Goal: Task Accomplishment & Management: Manage account settings

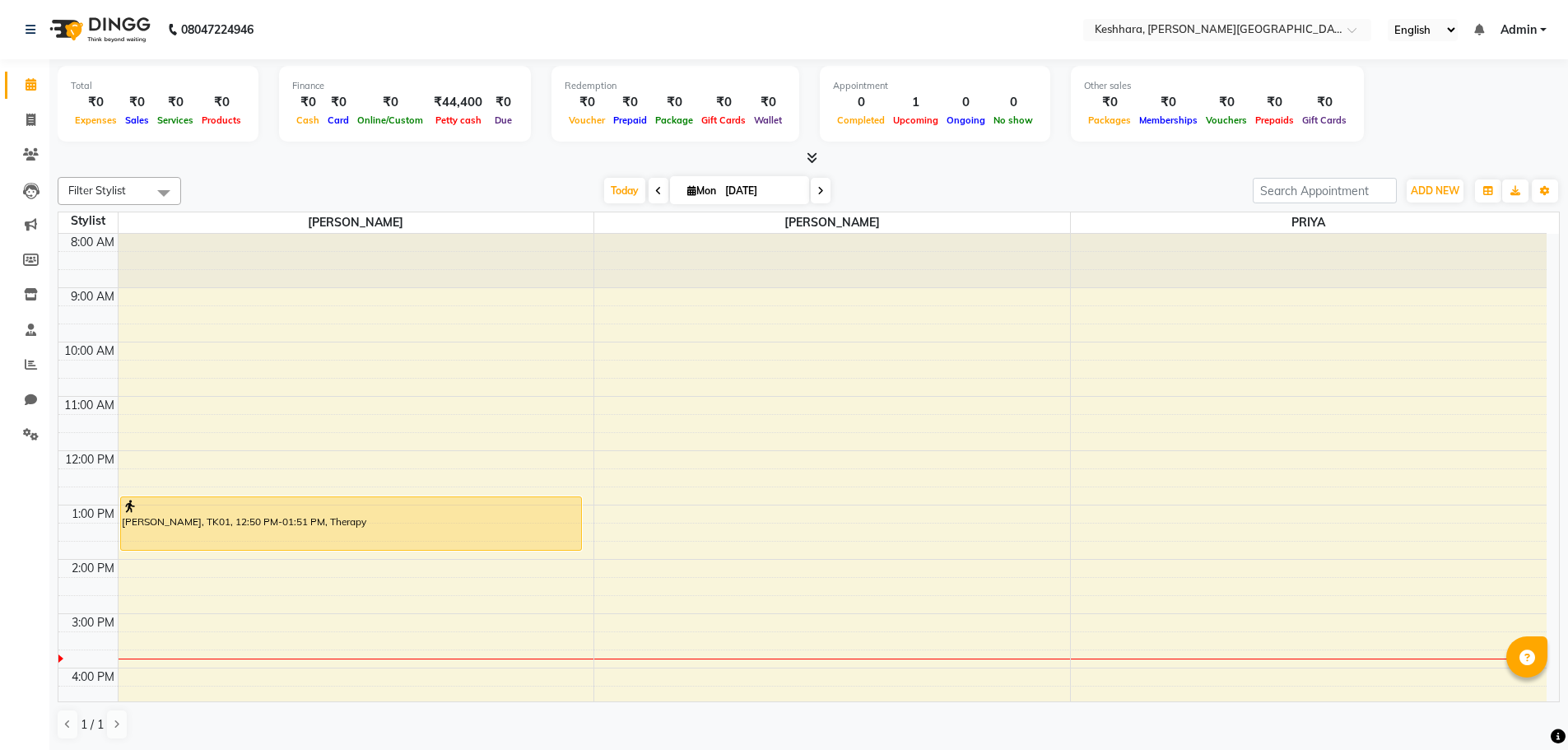
click at [1439, 185] on span "ADD NEW" at bounding box center [1434, 191] width 48 height 13
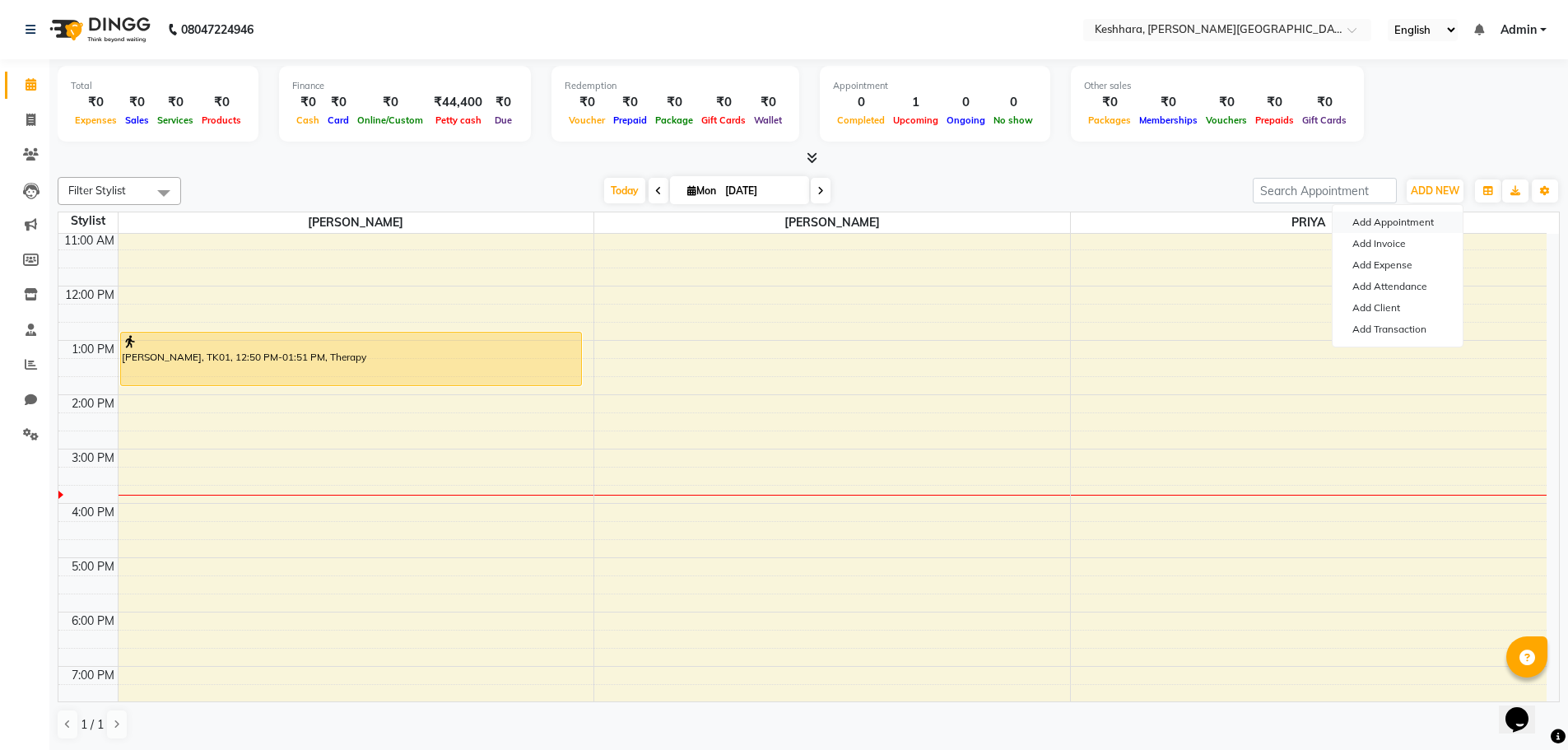
click at [1406, 223] on button "Add Appointment" at bounding box center [1397, 222] width 130 height 22
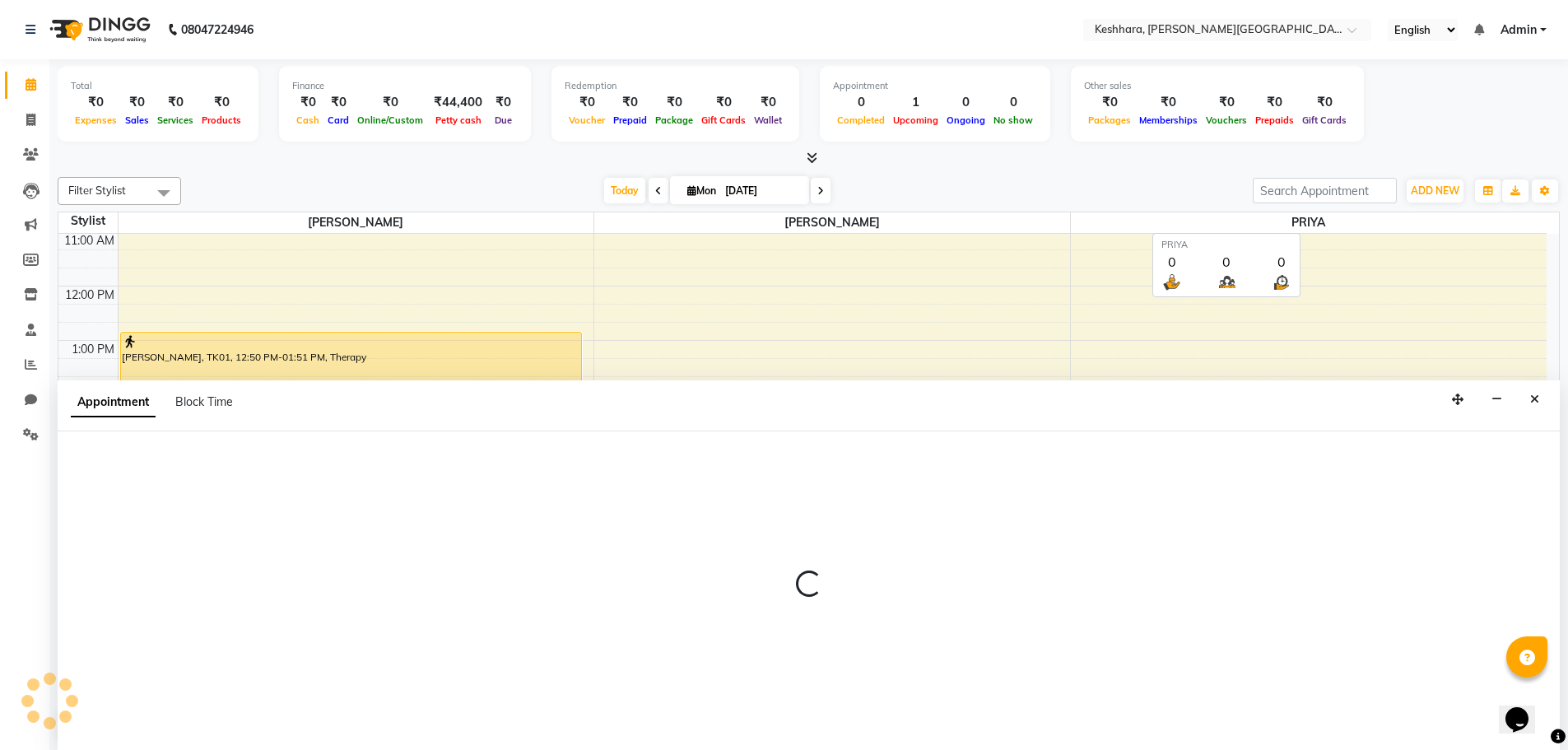
scroll to position [1, 0]
select select "540"
select select "tentative"
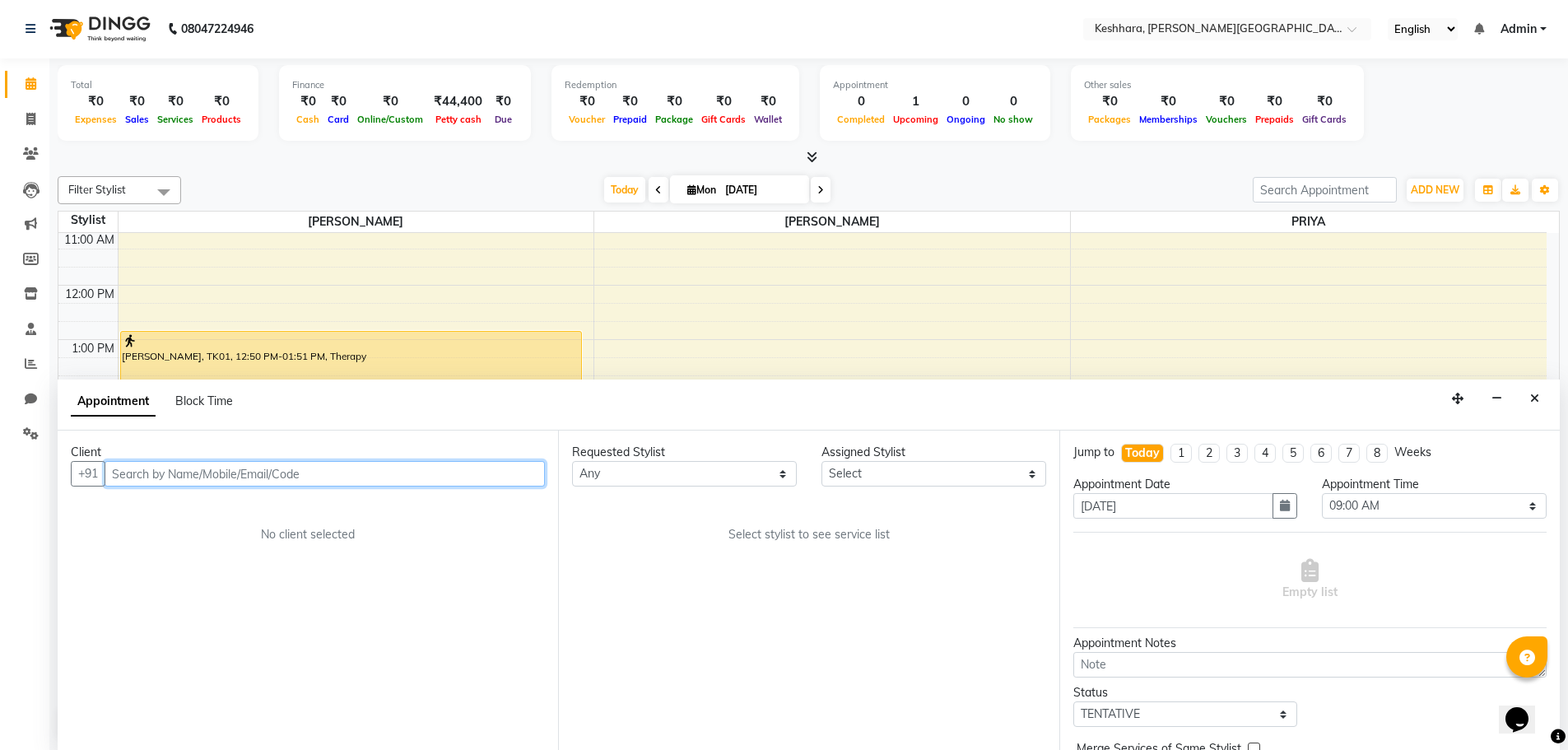
click at [299, 467] on input "text" at bounding box center [324, 473] width 440 height 25
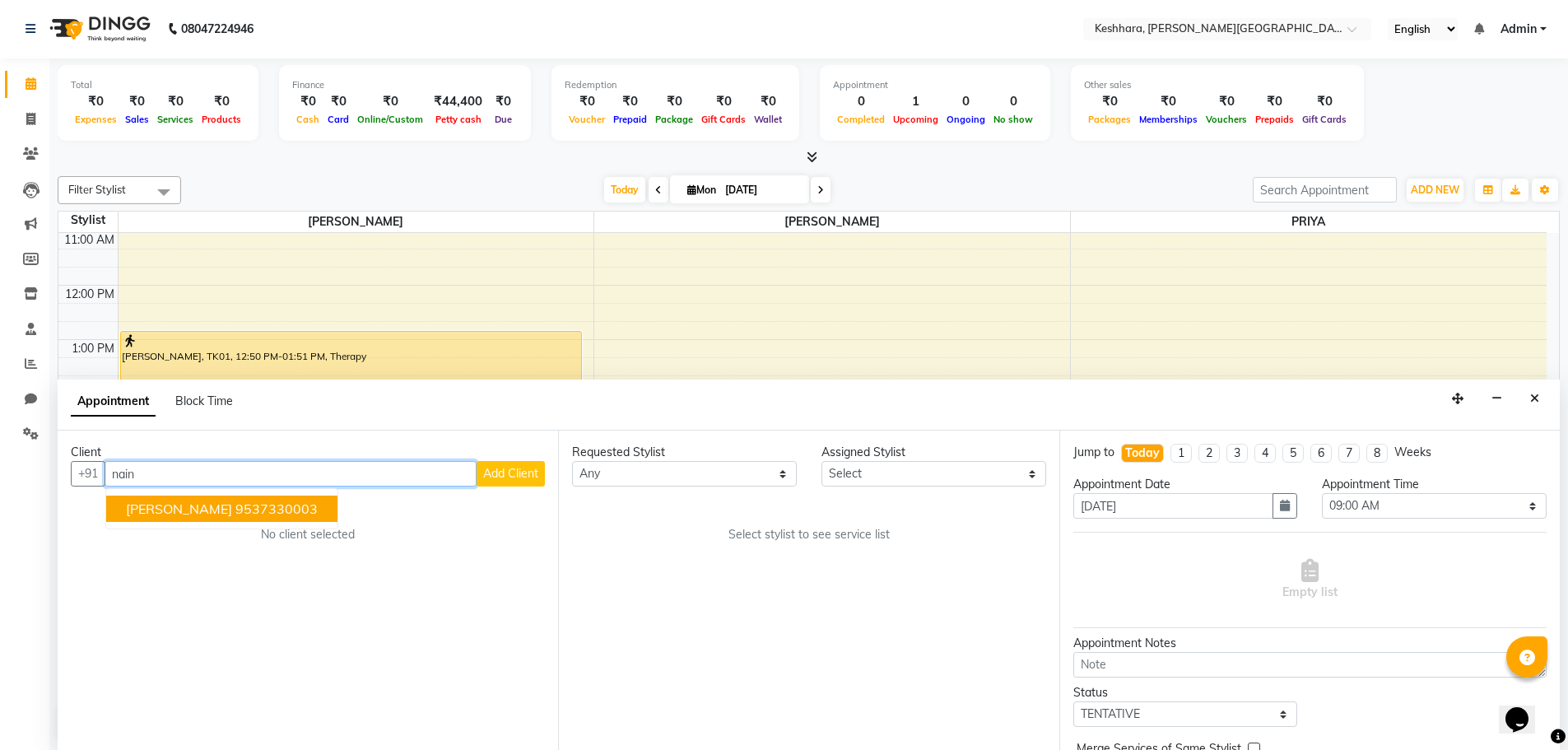
click at [278, 499] on button "[PERSON_NAME] 9537330003" at bounding box center [221, 508] width 231 height 26
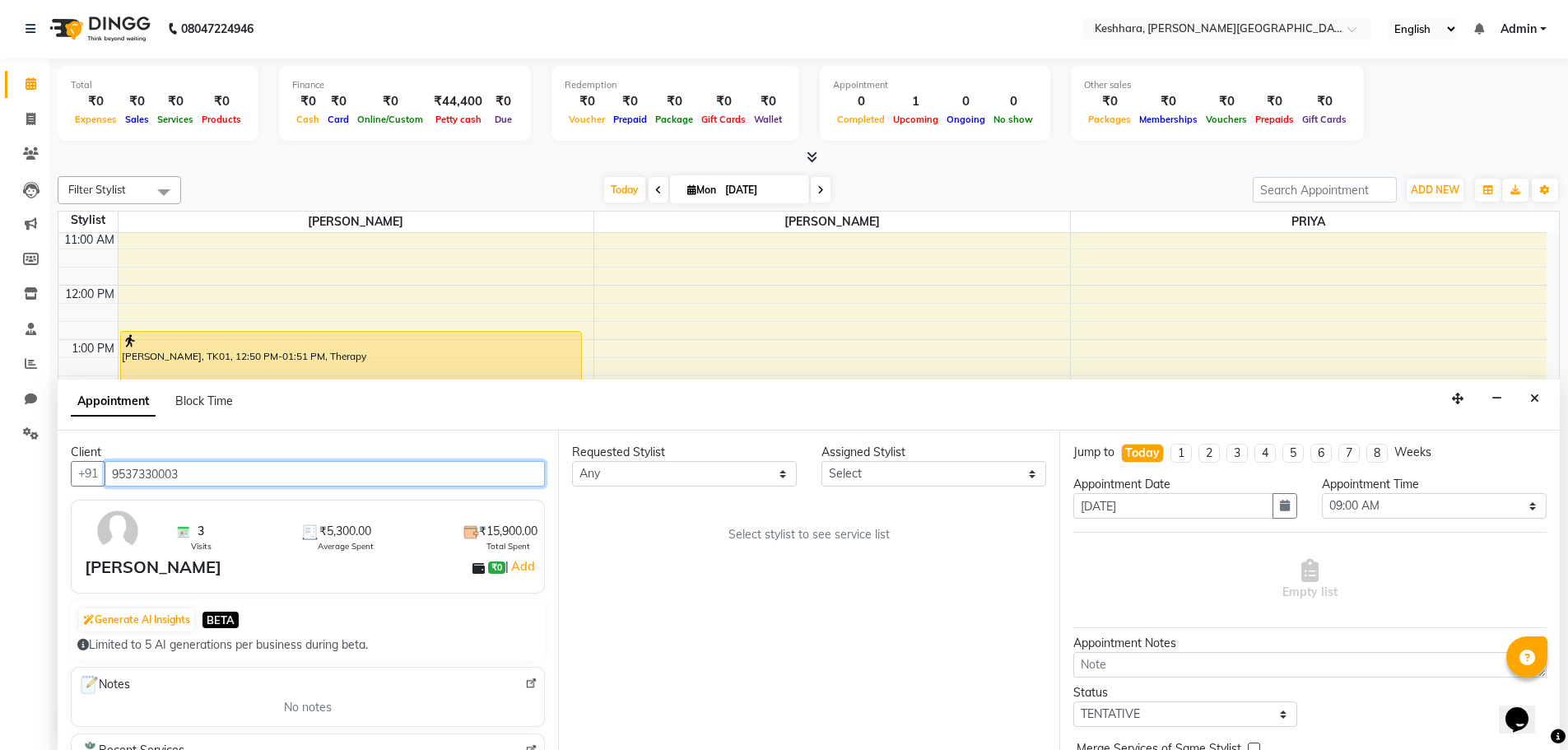
type input "9537330003"
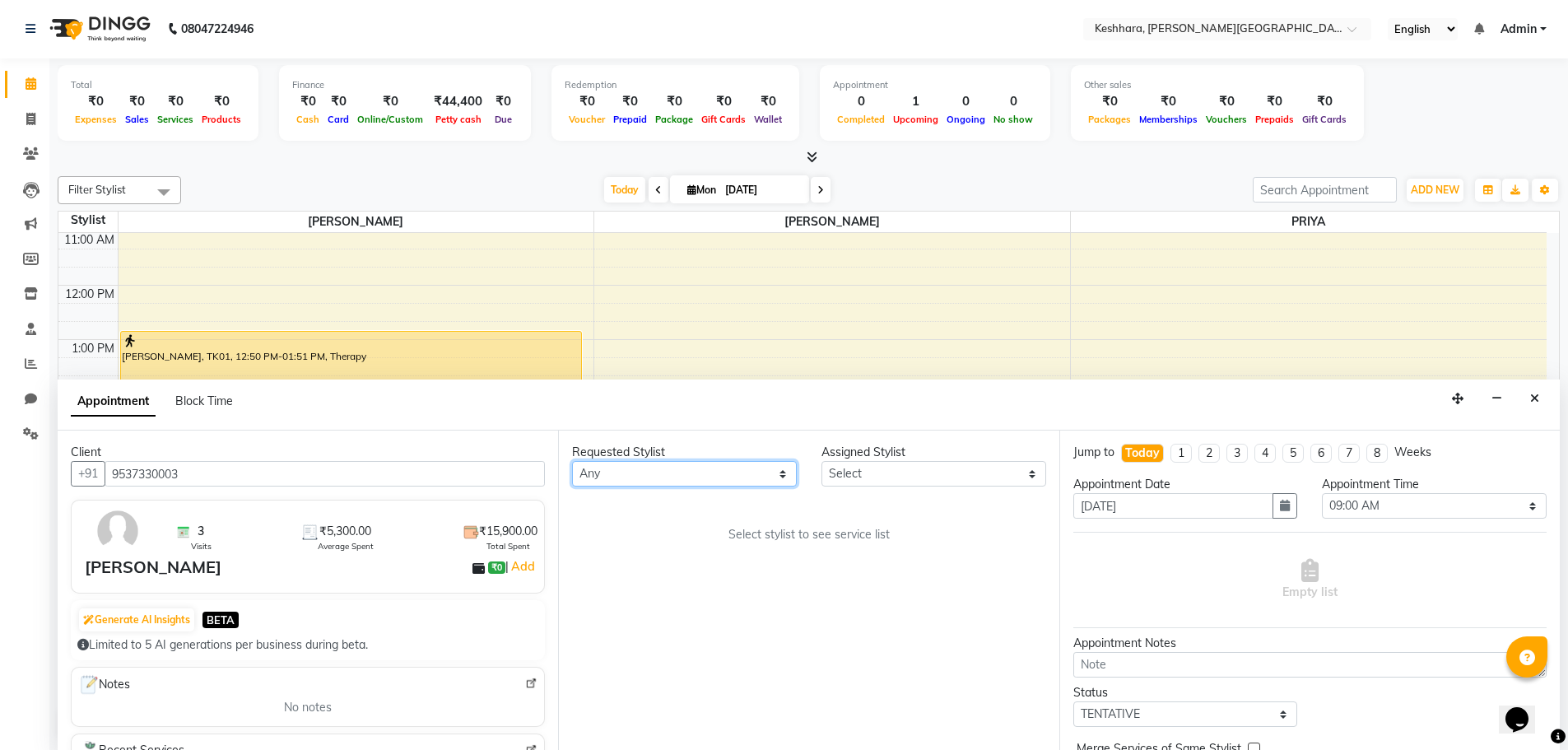
click at [642, 475] on select "Any [PERSON_NAME] PRIYA [PERSON_NAME]" at bounding box center [684, 473] width 225 height 25
select select "74549"
click at [572, 461] on select "Any [PERSON_NAME] PRIYA [PERSON_NAME]" at bounding box center [684, 473] width 225 height 25
select select "74549"
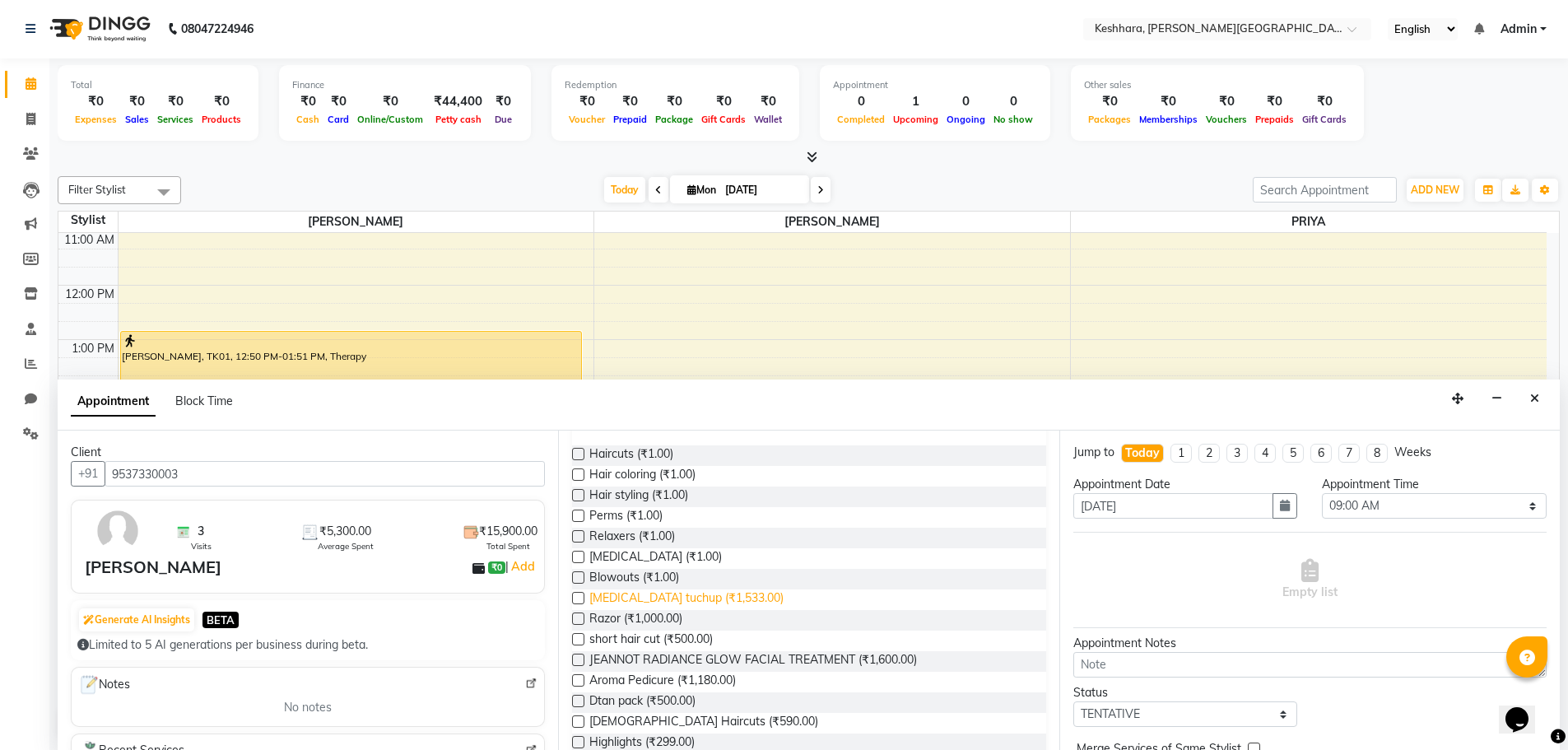
scroll to position [165, 0]
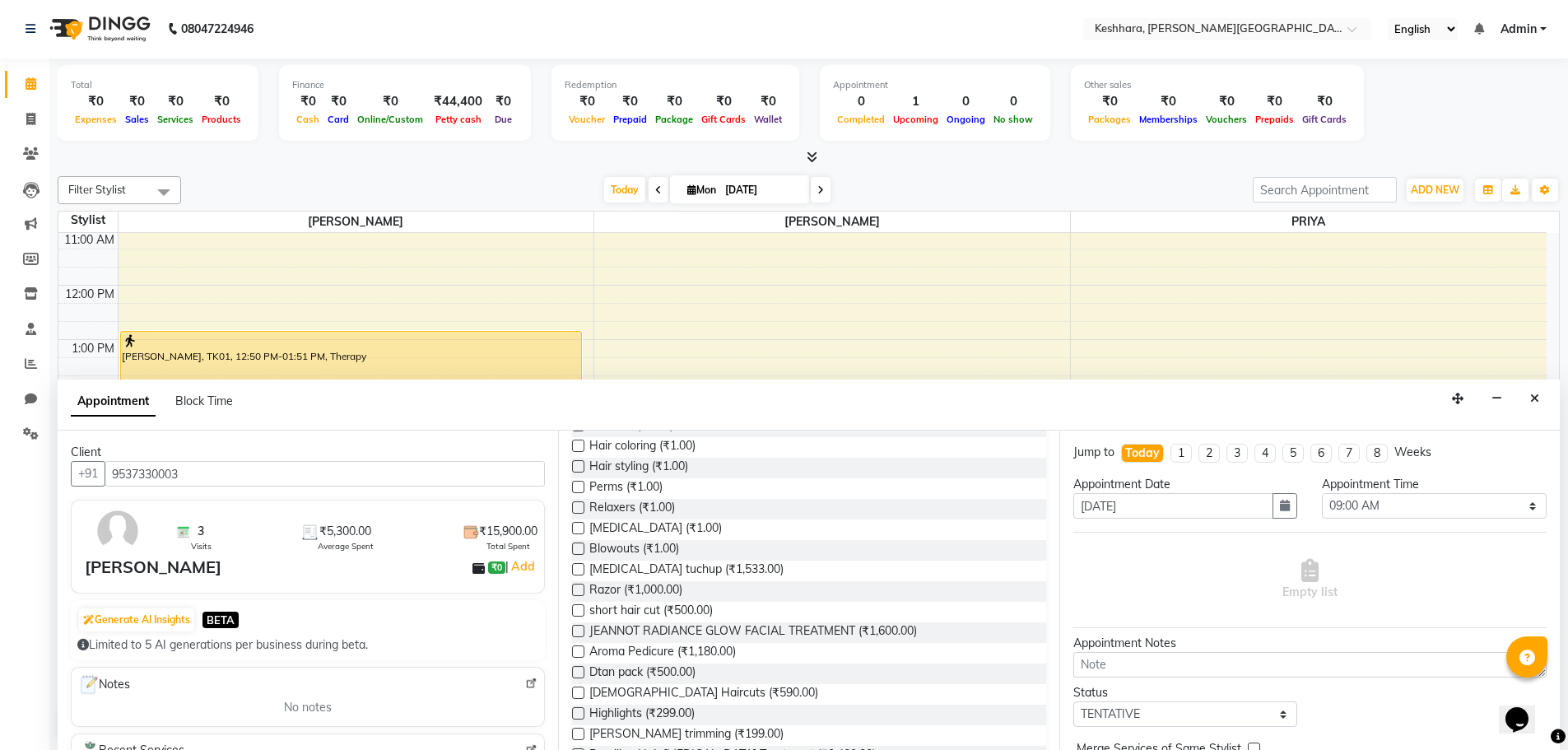
click at [578, 694] on label at bounding box center [578, 693] width 13 height 13
click at [578, 694] on input "checkbox" at bounding box center [577, 694] width 11 height 11
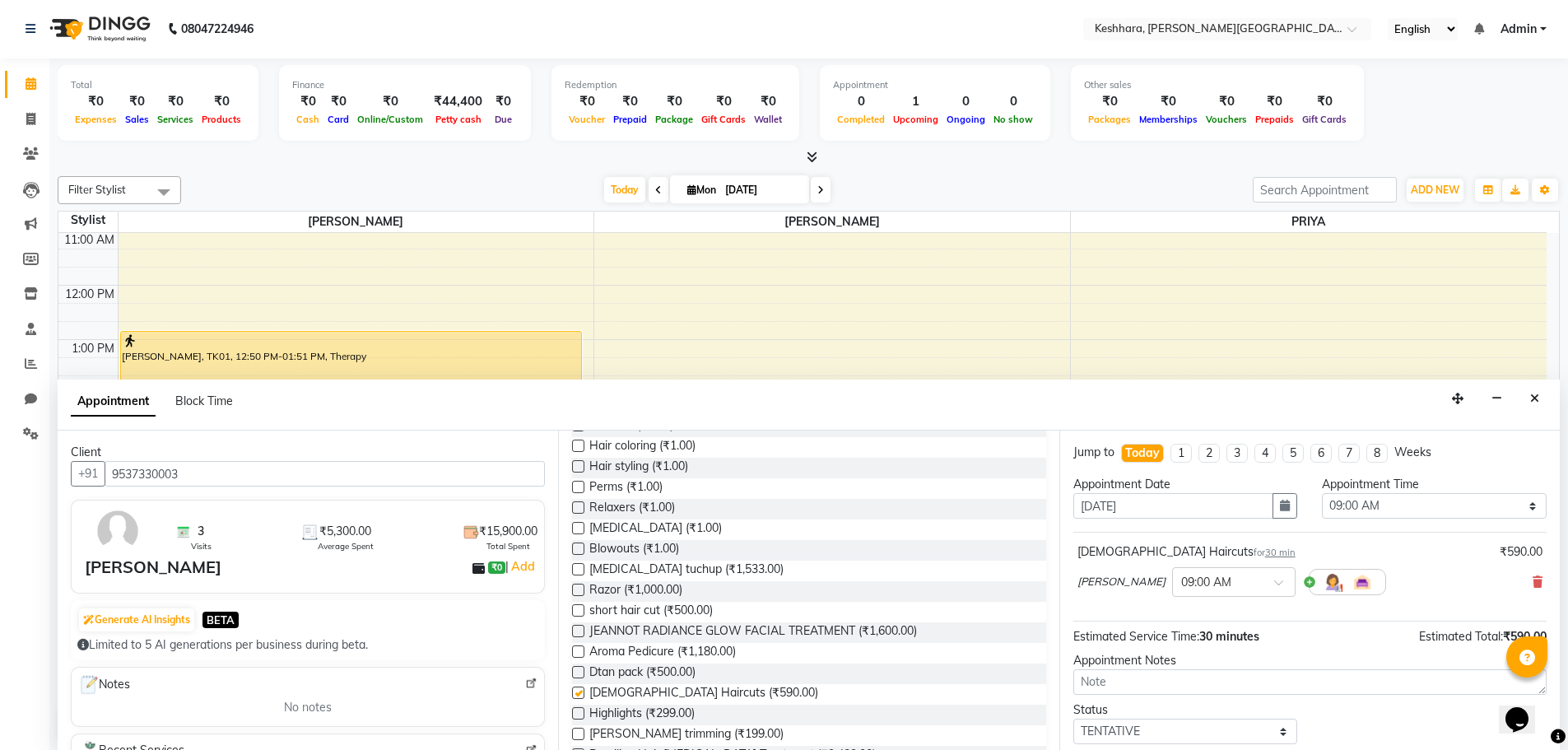
checkbox input "false"
click at [1383, 505] on select "Select 09:00 AM 09:15 AM 09:30 AM 09:45 AM 10:00 AM 10:15 AM 10:30 AM 10:45 AM …" at bounding box center [1434, 505] width 225 height 25
select select "840"
click at [1322, 493] on select "Select 09:00 AM 09:15 AM 09:30 AM 09:45 AM 10:00 AM 10:15 AM 10:30 AM 10:45 AM …" at bounding box center [1434, 505] width 225 height 25
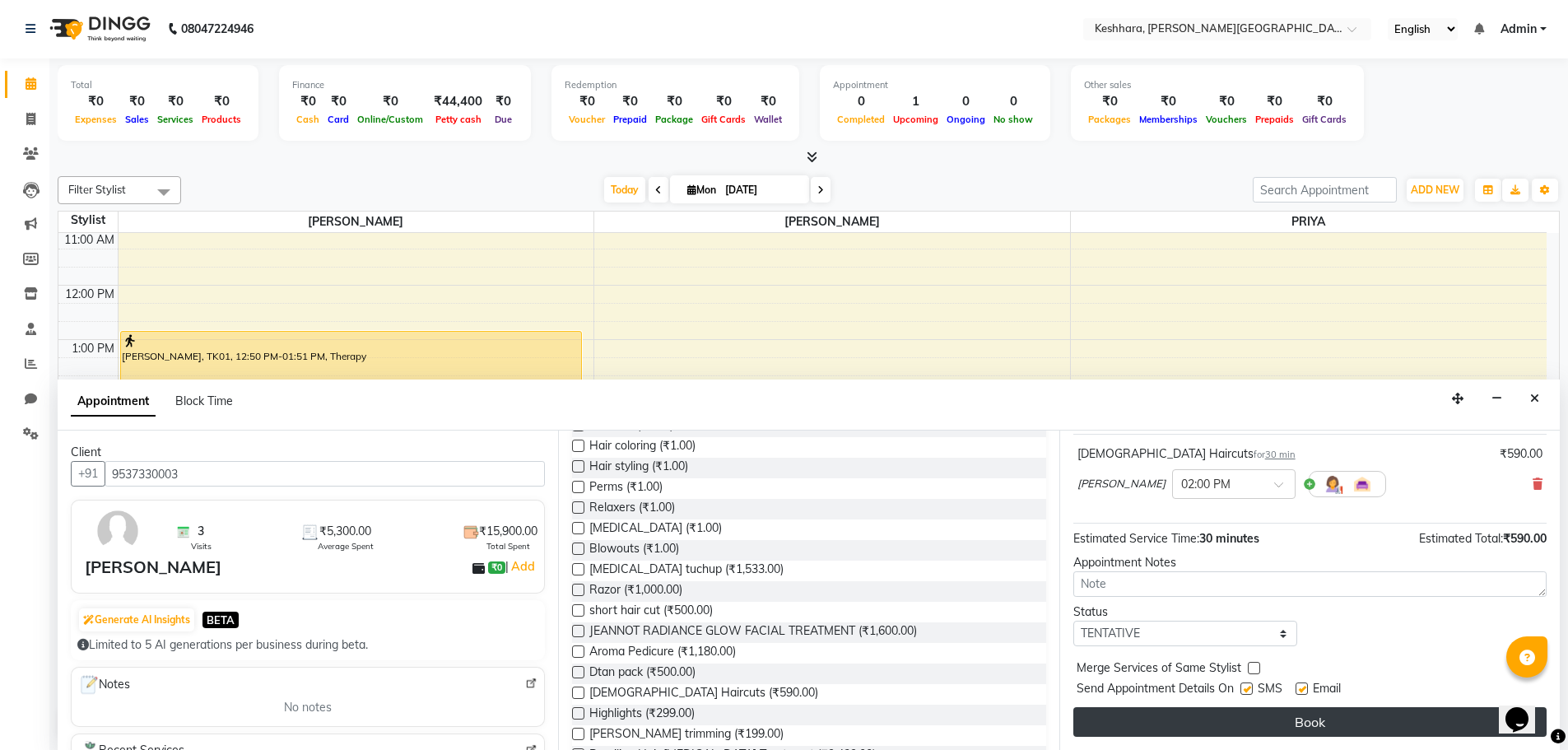
click at [1299, 732] on button "Book" at bounding box center [1310, 721] width 473 height 30
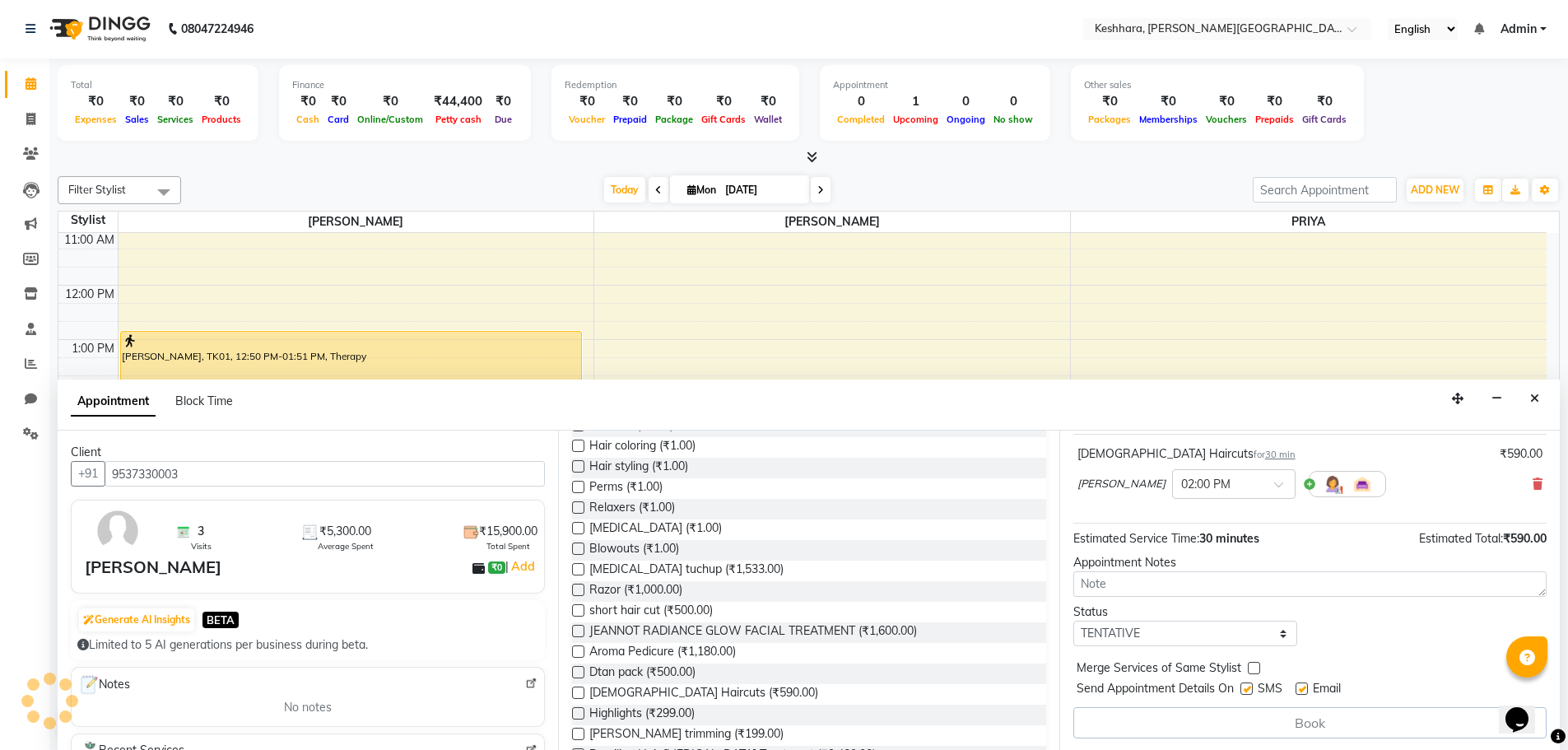
click at [1297, 715] on div "Book" at bounding box center [1310, 722] width 473 height 31
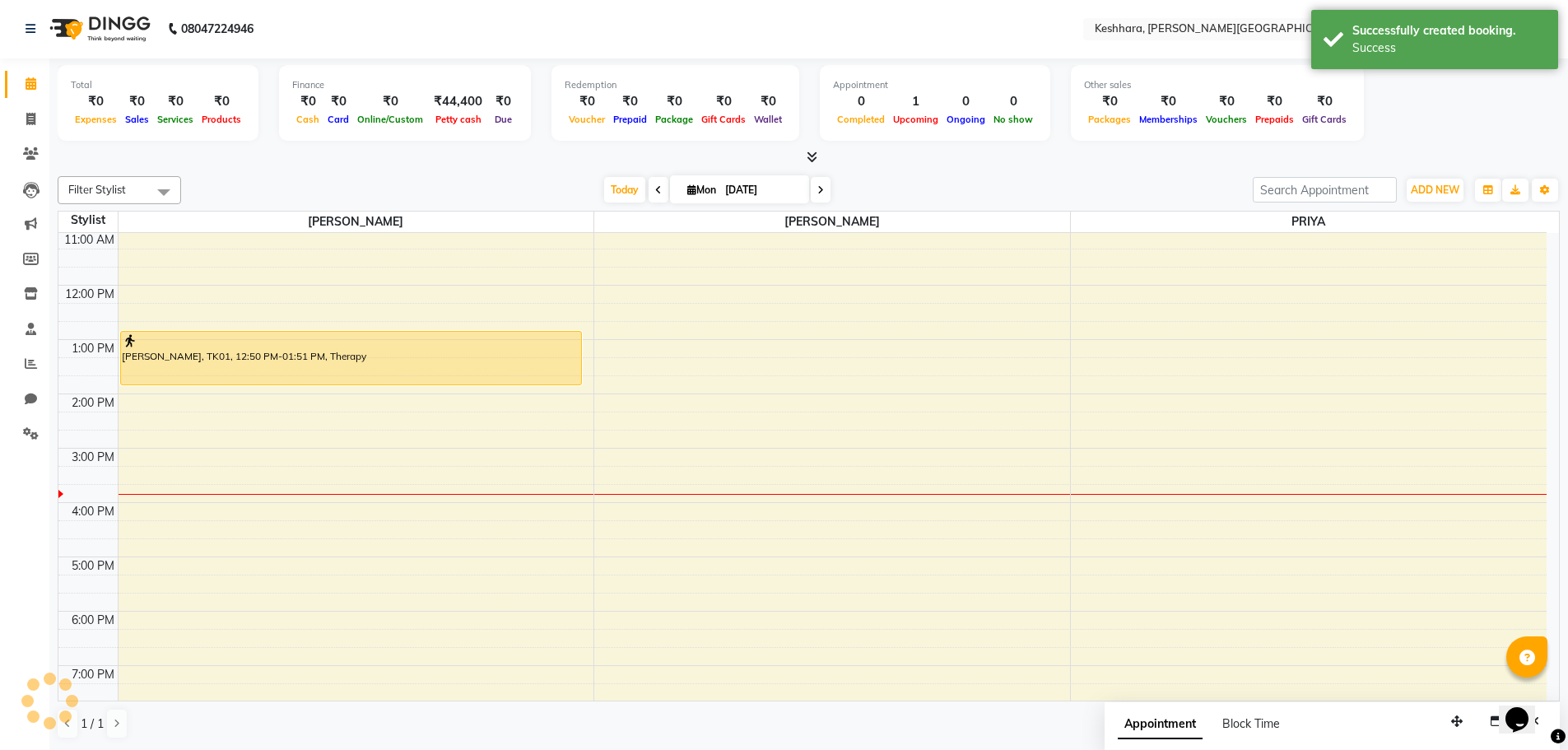
scroll to position [0, 0]
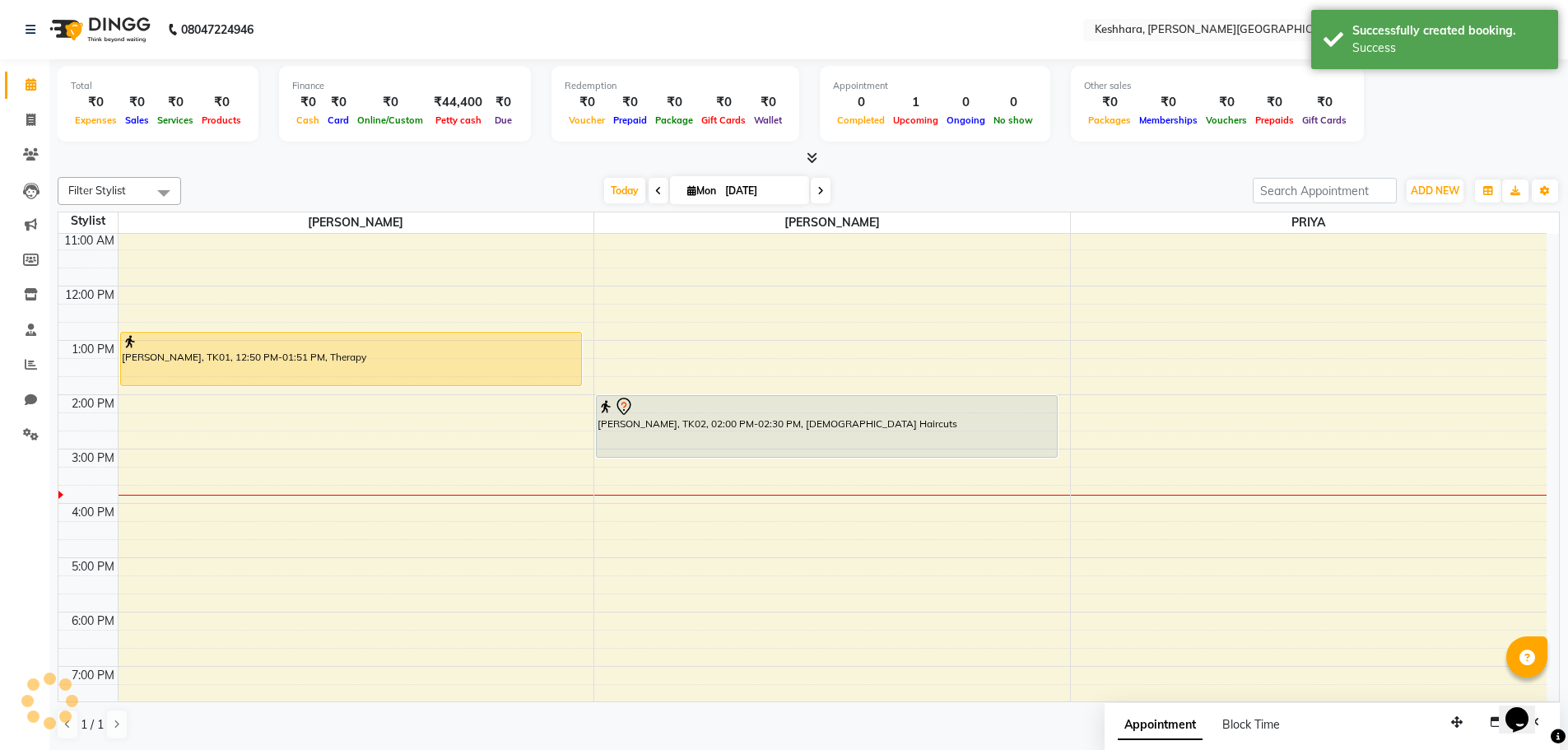
drag, startPoint x: 831, startPoint y: 418, endPoint x: 832, endPoint y: 464, distance: 46.0
click at [832, 464] on div "8:00 AM 9:00 AM 10:00 AM 11:00 AM 12:00 PM 1:00 PM 2:00 PM 3:00 PM 4:00 PM 5:00…" at bounding box center [802, 476] width 1488 height 814
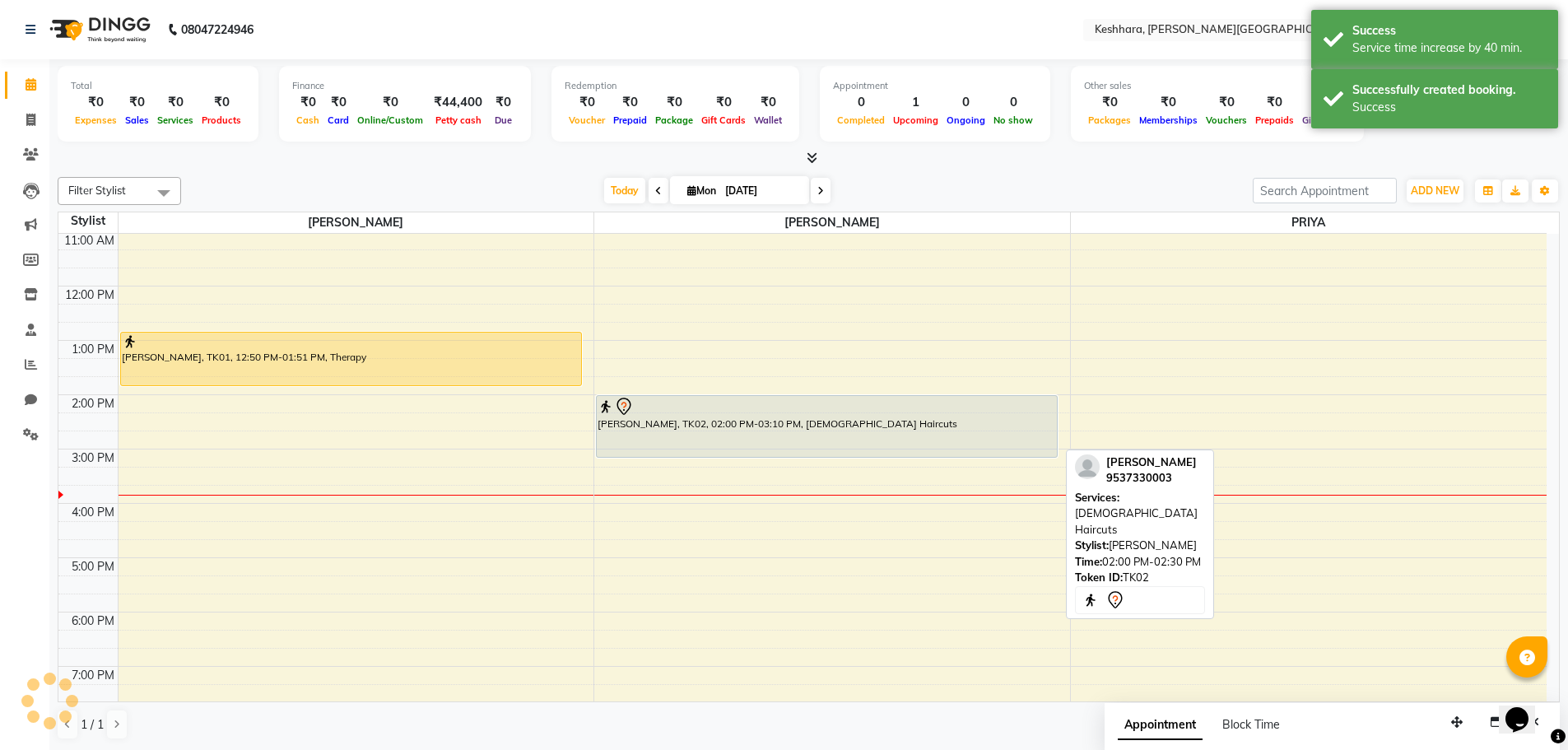
click at [852, 422] on div "[PERSON_NAME], TK02, 02:00 PM-03:10 PM, [DEMOGRAPHIC_DATA] Haircuts" at bounding box center [826, 427] width 460 height 61
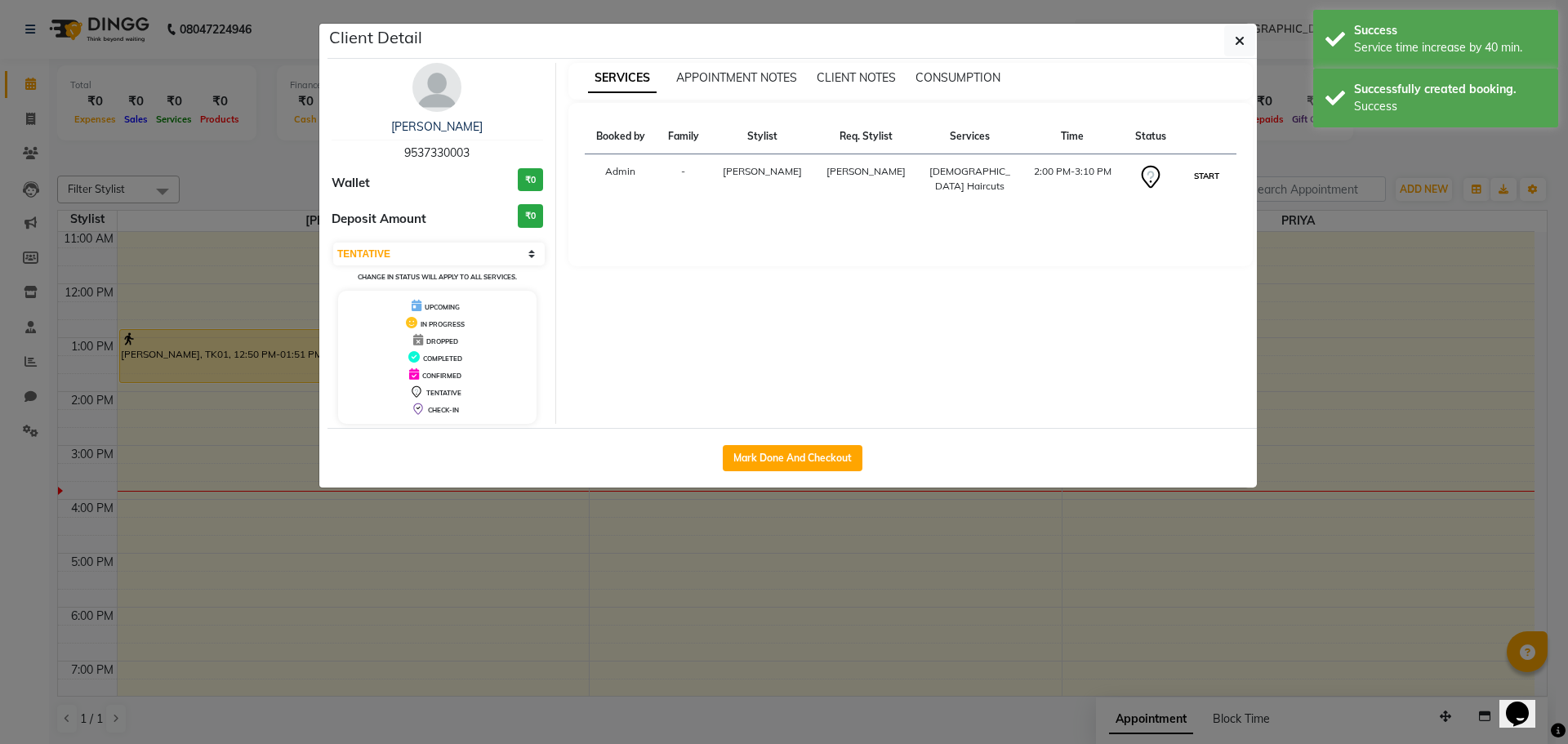
click at [1202, 175] on button "START" at bounding box center [1207, 175] width 34 height 20
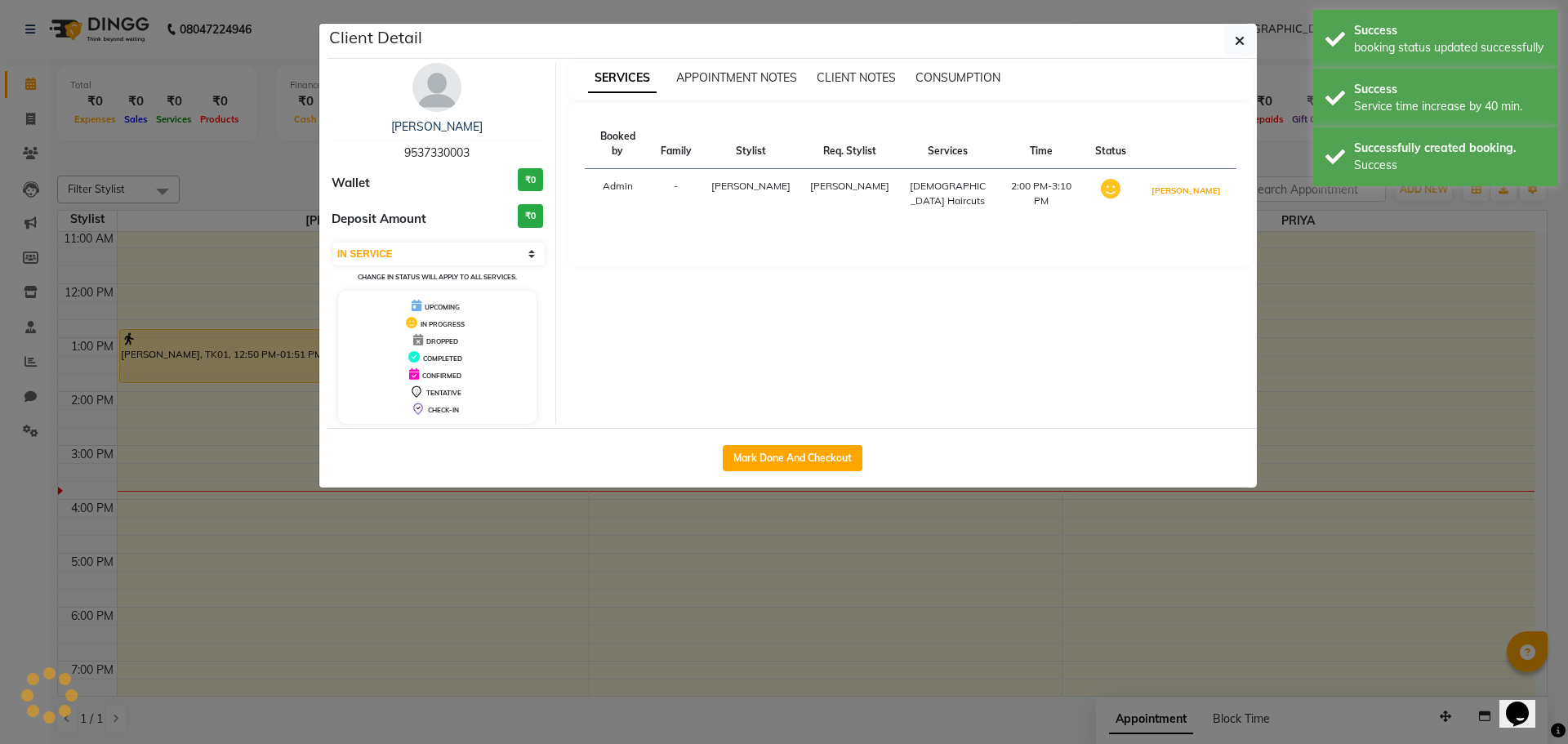
click at [1202, 180] on button "[PERSON_NAME]" at bounding box center [1186, 190] width 77 height 20
select select "3"
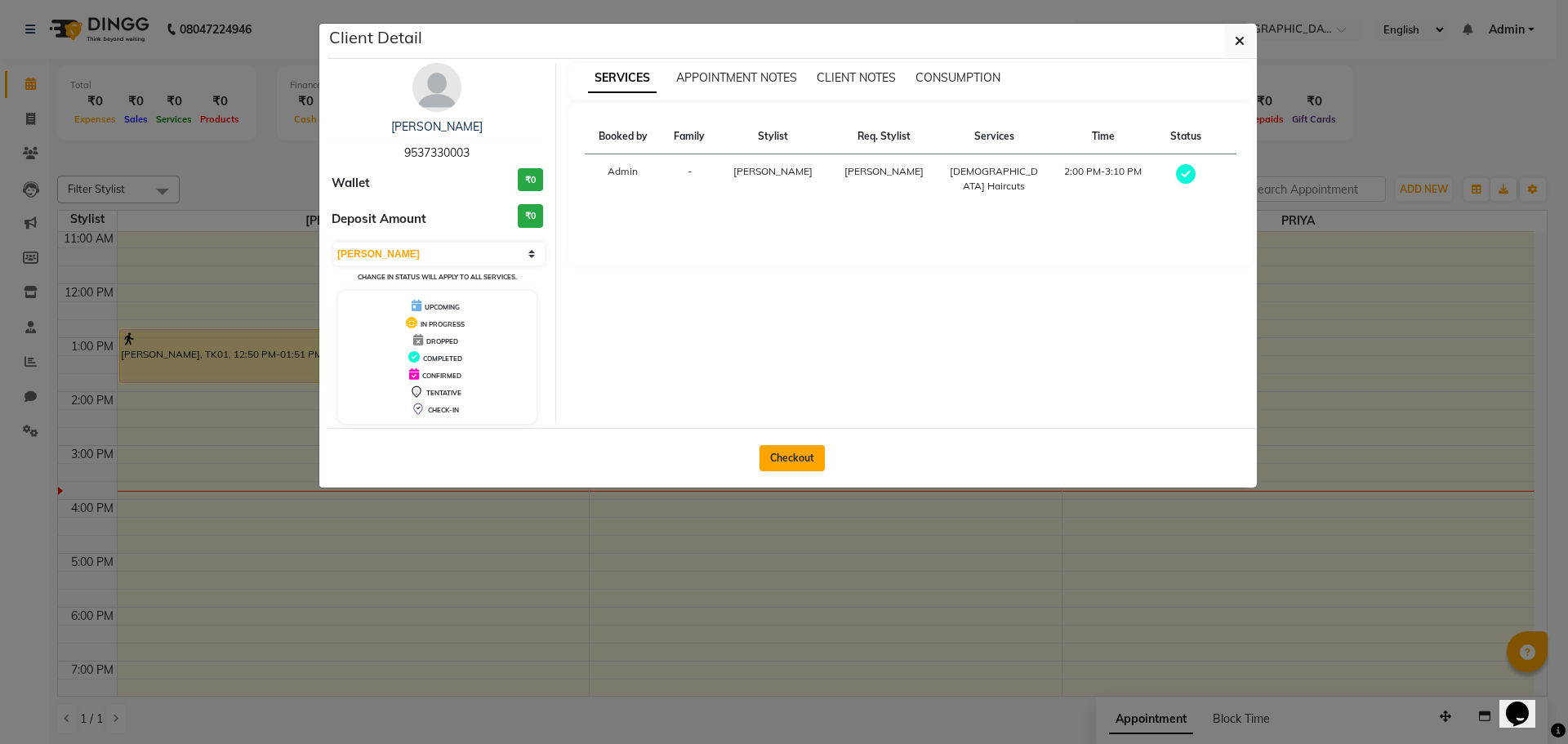
click at [816, 459] on button "Checkout" at bounding box center [792, 458] width 65 height 26
select select "service"
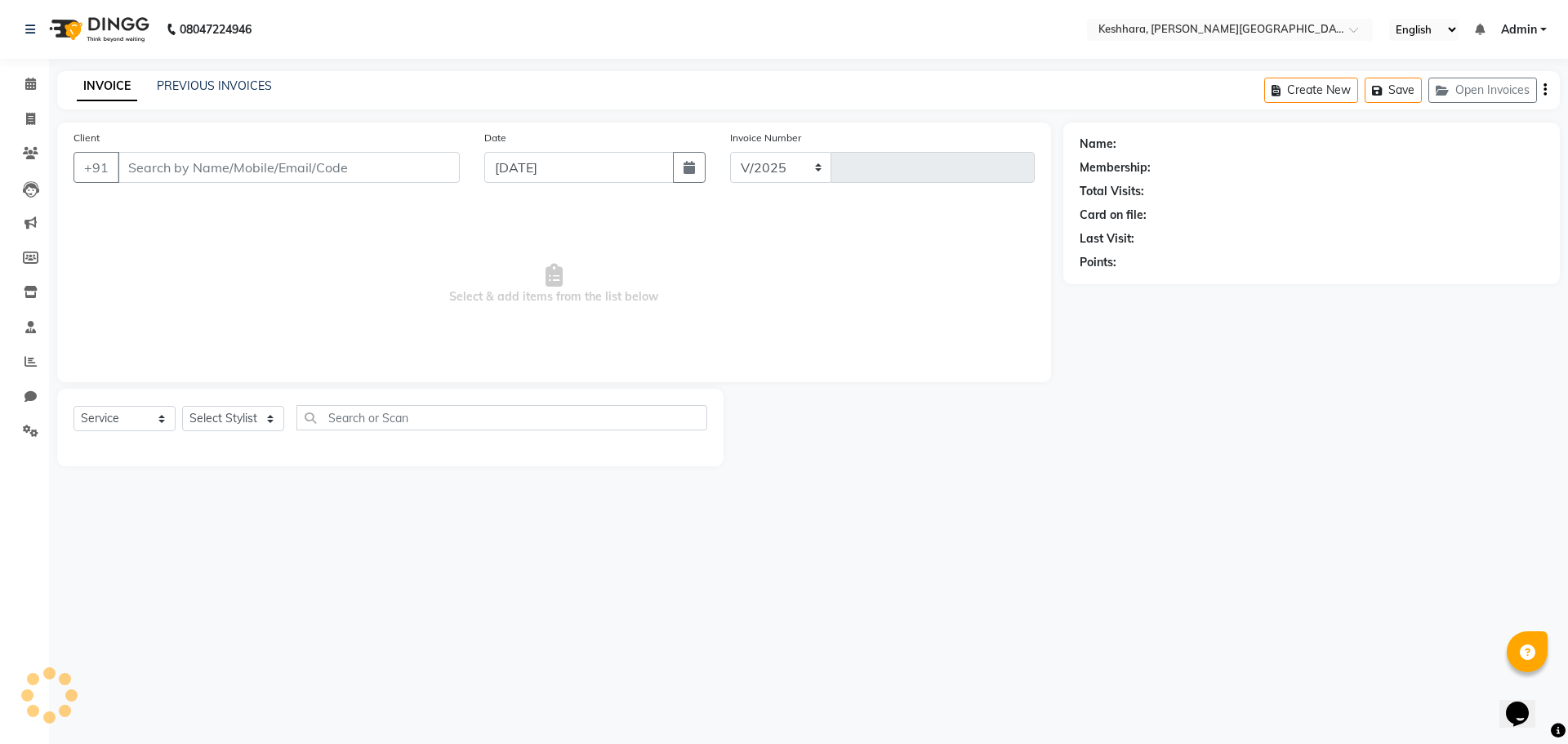
select select "7964"
type input "0293"
type input "9537330003"
select select "74549"
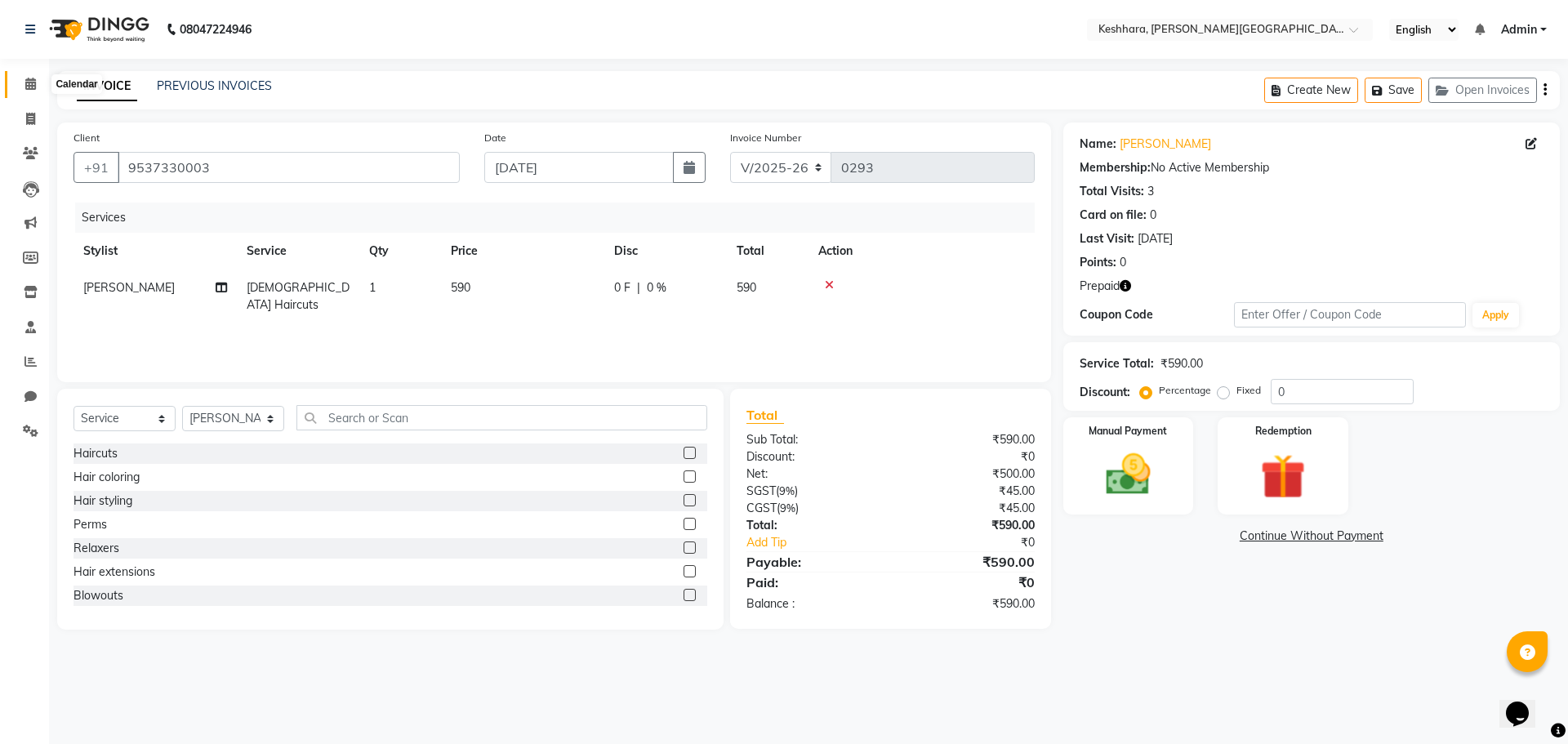
click at [32, 86] on icon at bounding box center [30, 84] width 11 height 12
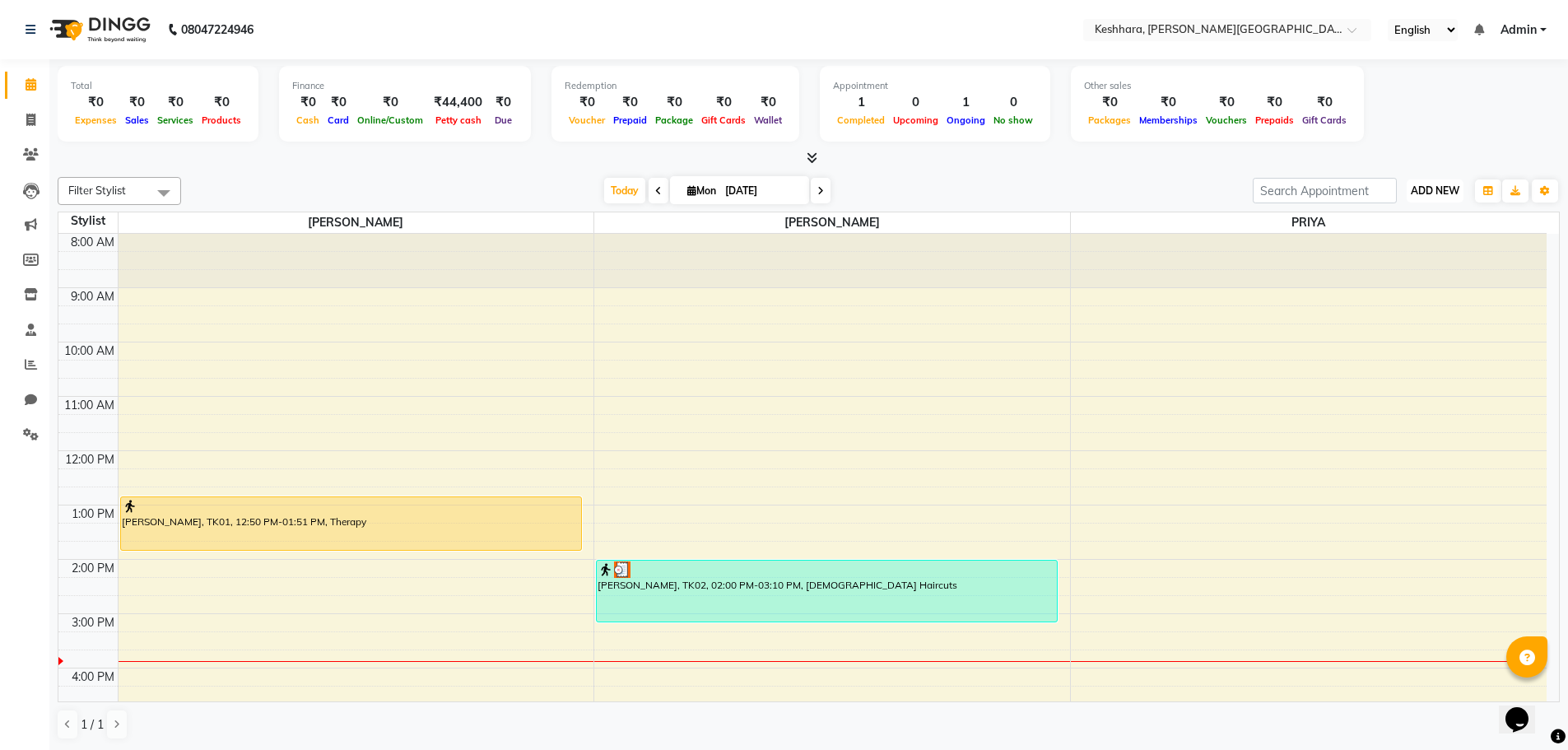
click at [1428, 185] on span "ADD NEW" at bounding box center [1434, 191] width 48 height 13
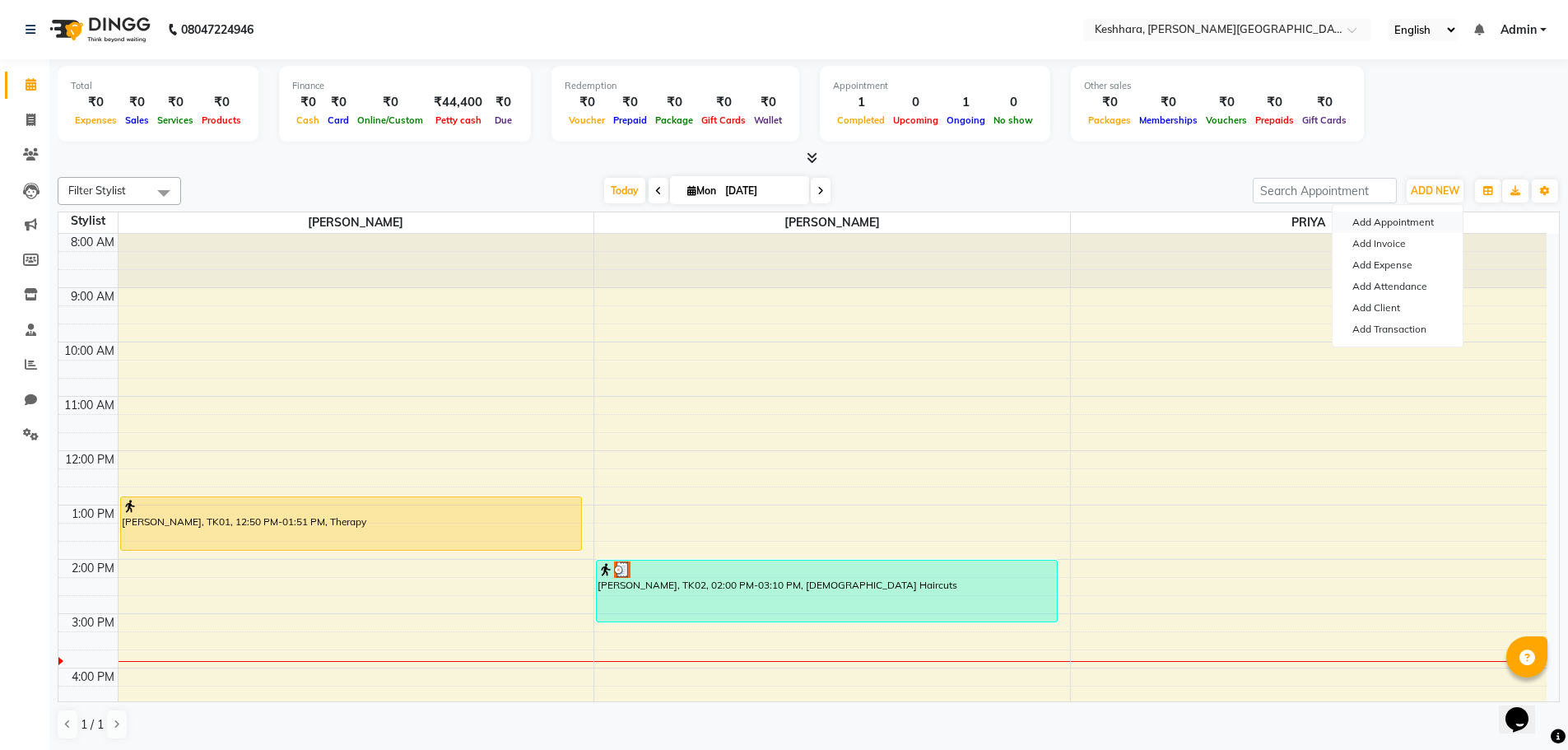
click at [1388, 225] on button "Add Appointment" at bounding box center [1397, 222] width 130 height 22
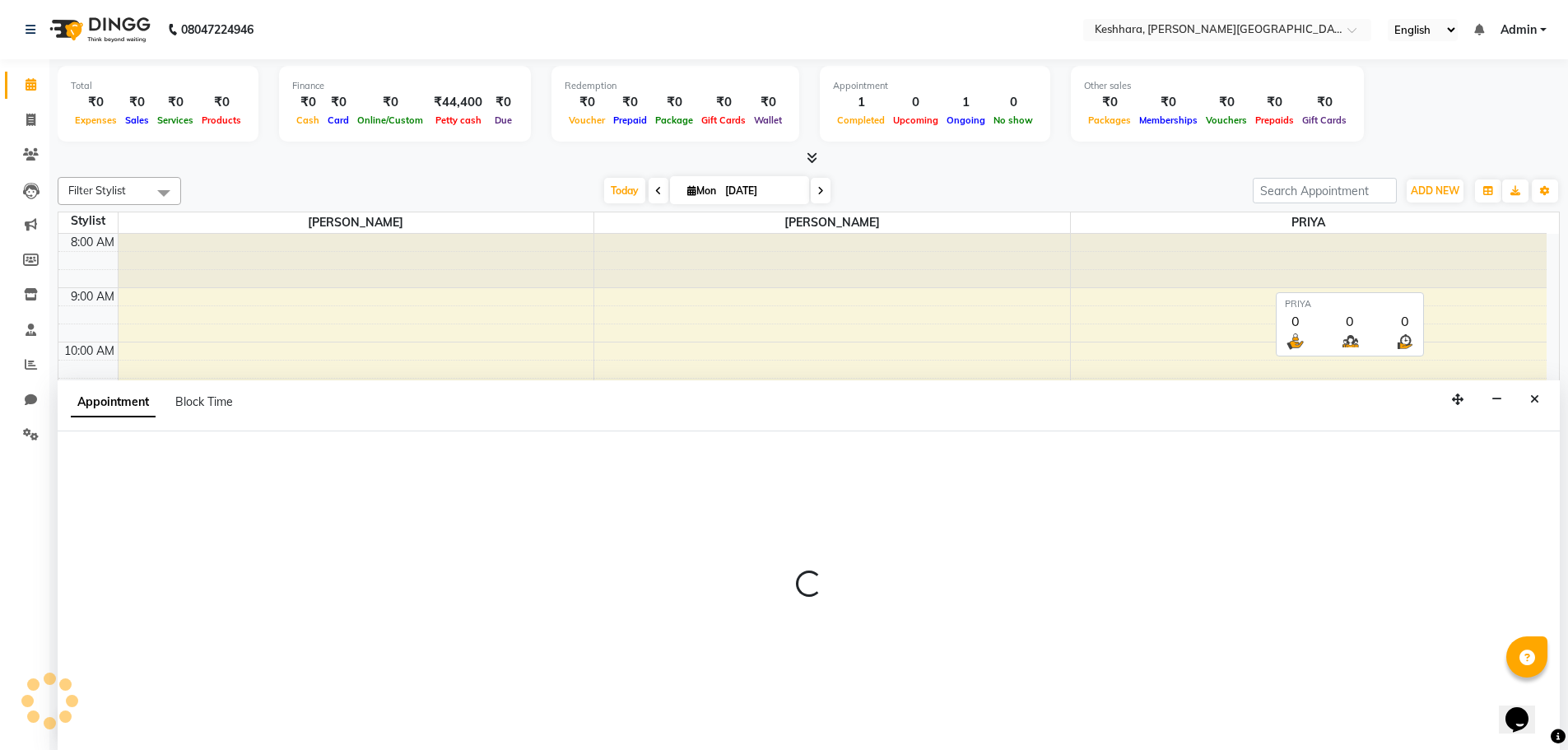
scroll to position [1, 0]
select select "540"
select select "tentative"
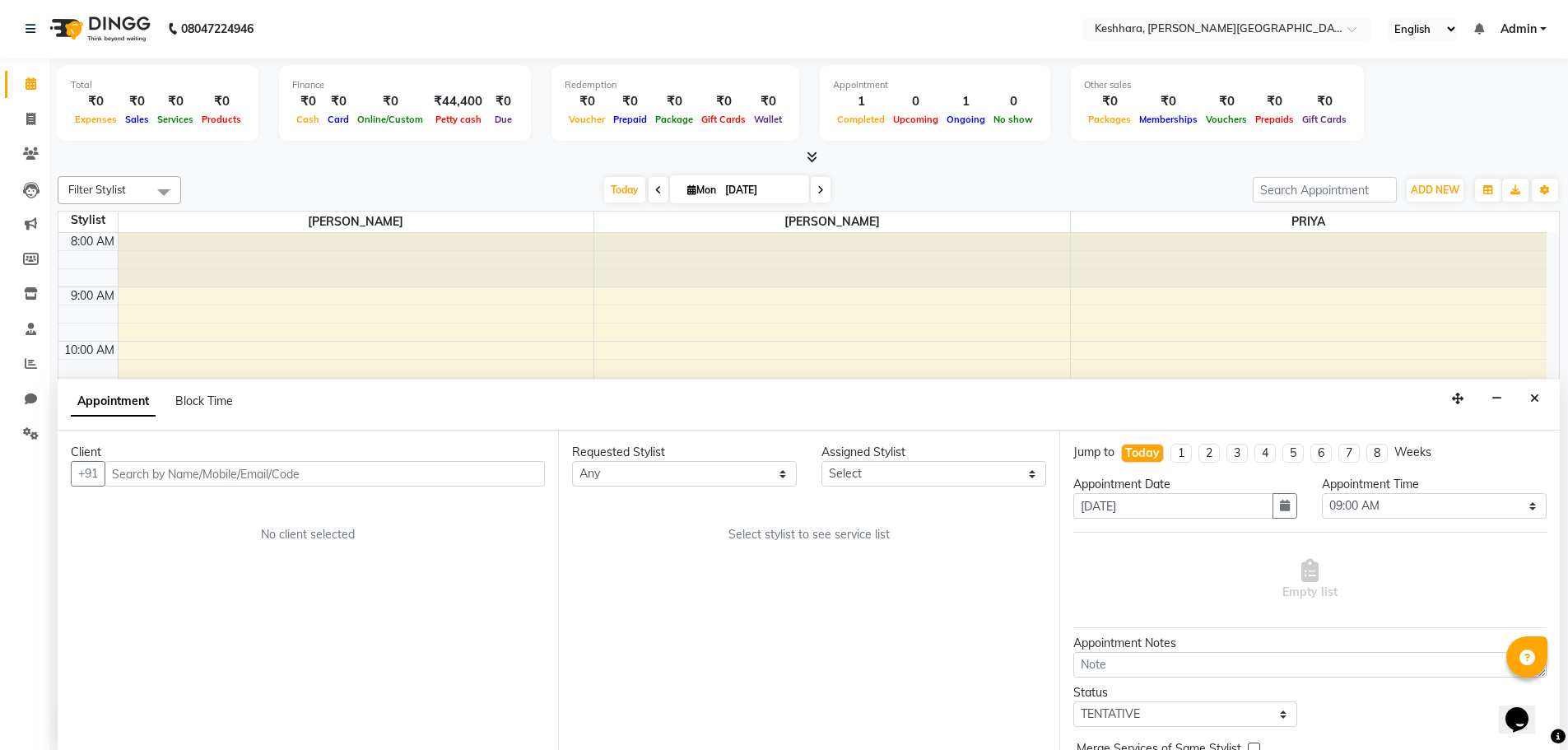
click at [394, 478] on input "text" at bounding box center [324, 473] width 440 height 25
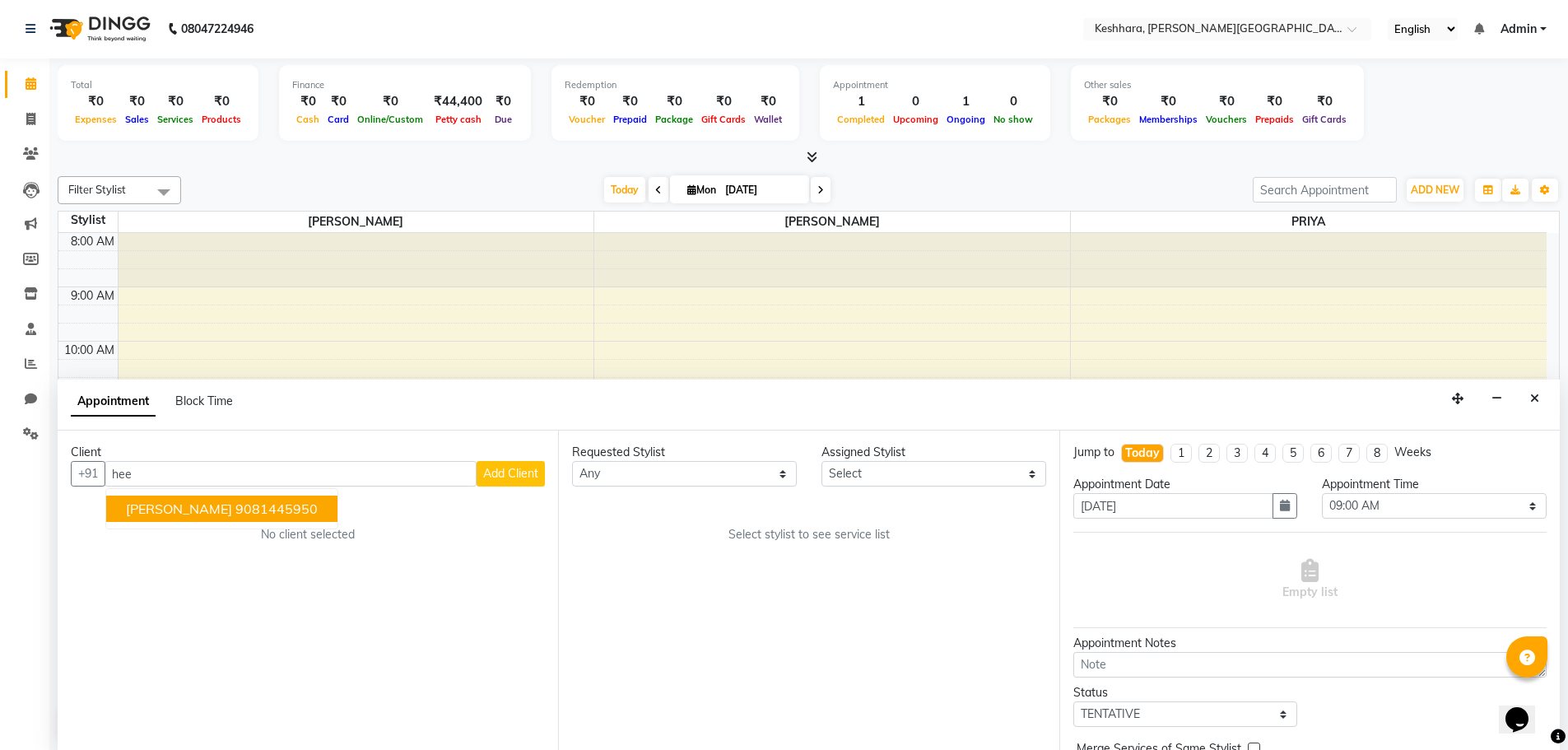
click at [242, 525] on ngb-typeahead-window "[PERSON_NAME] 9081445950" at bounding box center [222, 509] width 233 height 41
click at [247, 513] on ngb-highlight "9081445950" at bounding box center [277, 508] width 82 height 16
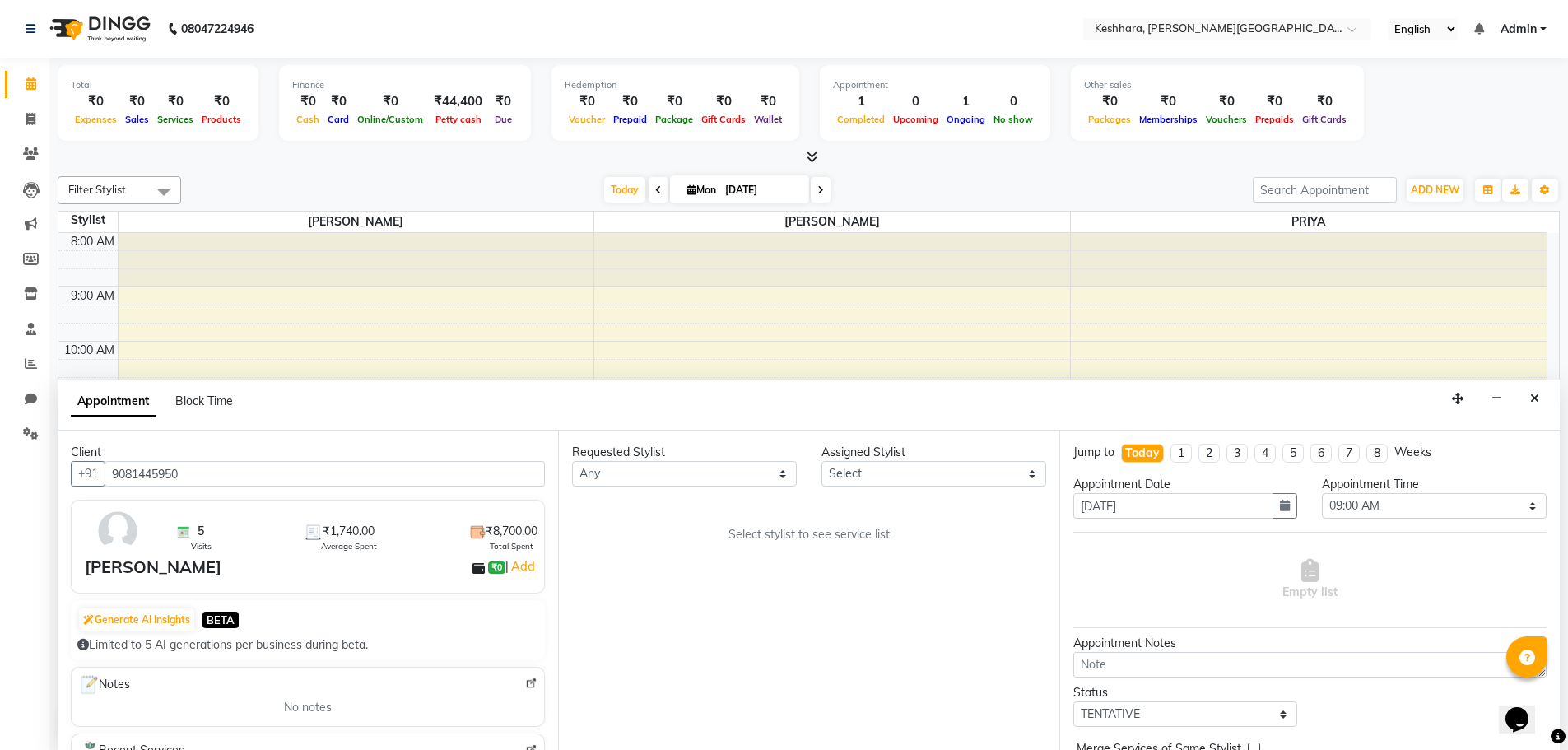
type input "9081445950"
click at [639, 470] on select "Any [PERSON_NAME] PRIYA [PERSON_NAME]" at bounding box center [684, 473] width 225 height 25
select select "86860"
click at [572, 461] on select "Any [PERSON_NAME] PRIYA [PERSON_NAME]" at bounding box center [684, 473] width 225 height 25
select select "86860"
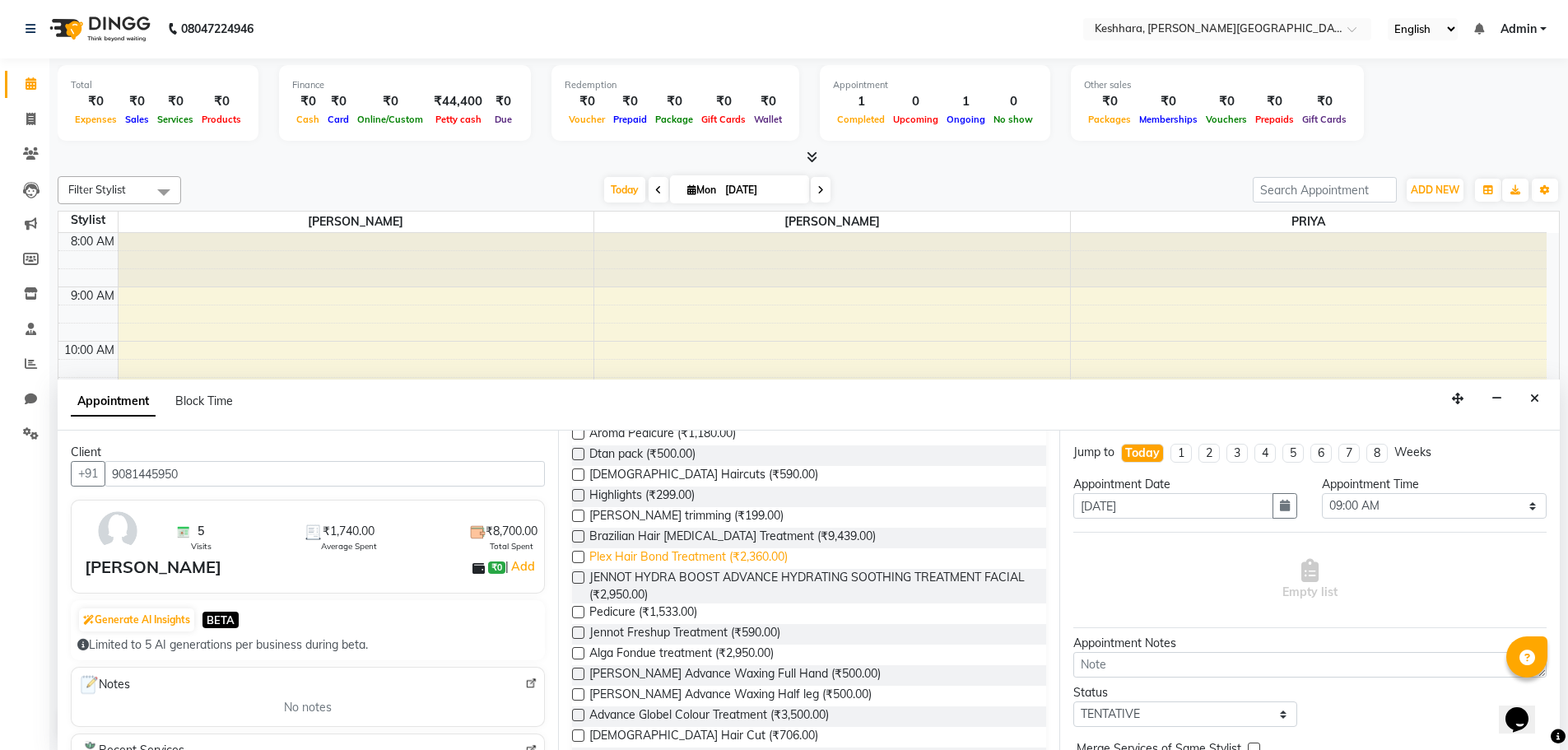
scroll to position [411, 0]
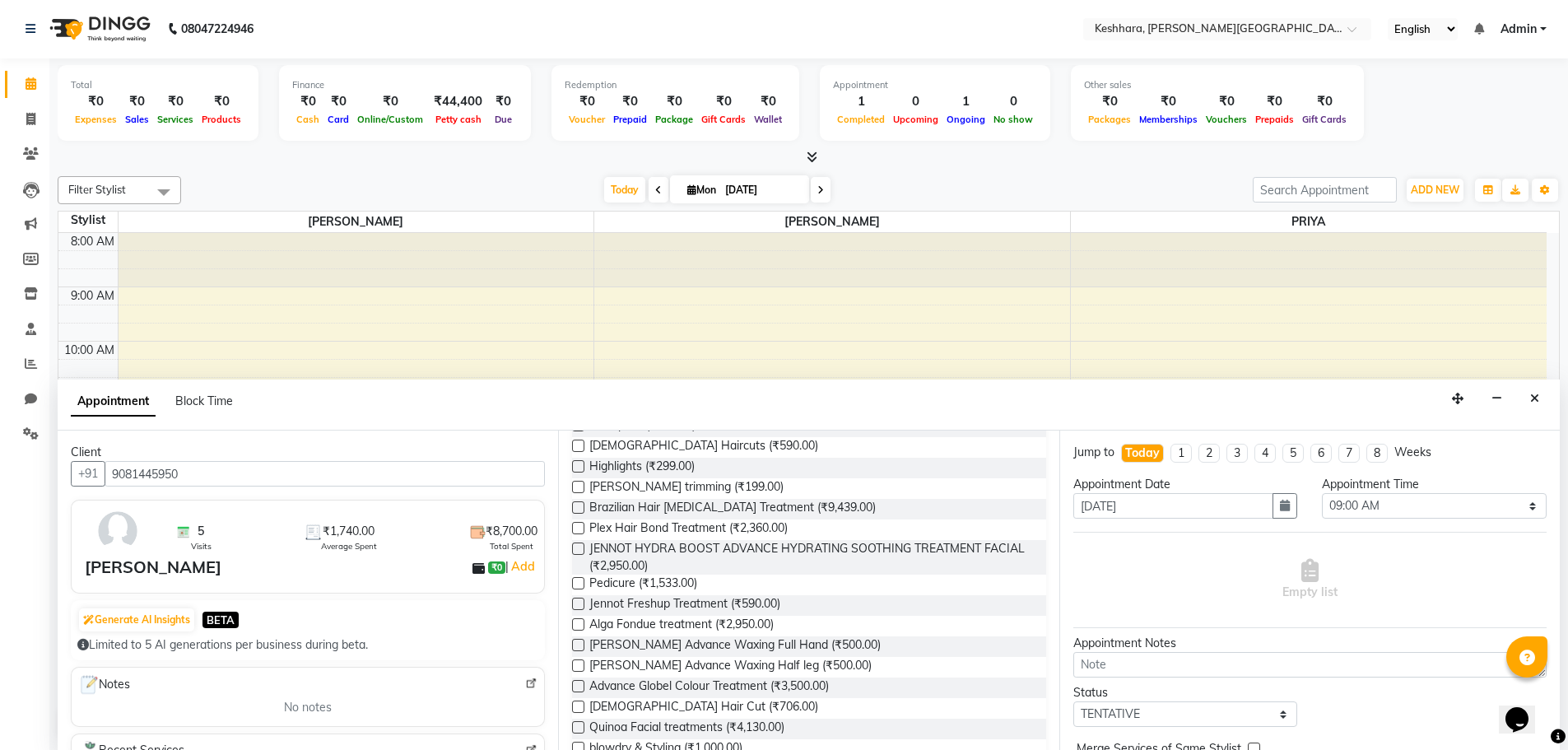
click at [577, 623] on label at bounding box center [578, 625] width 13 height 13
click at [577, 623] on input "checkbox" at bounding box center [577, 626] width 11 height 11
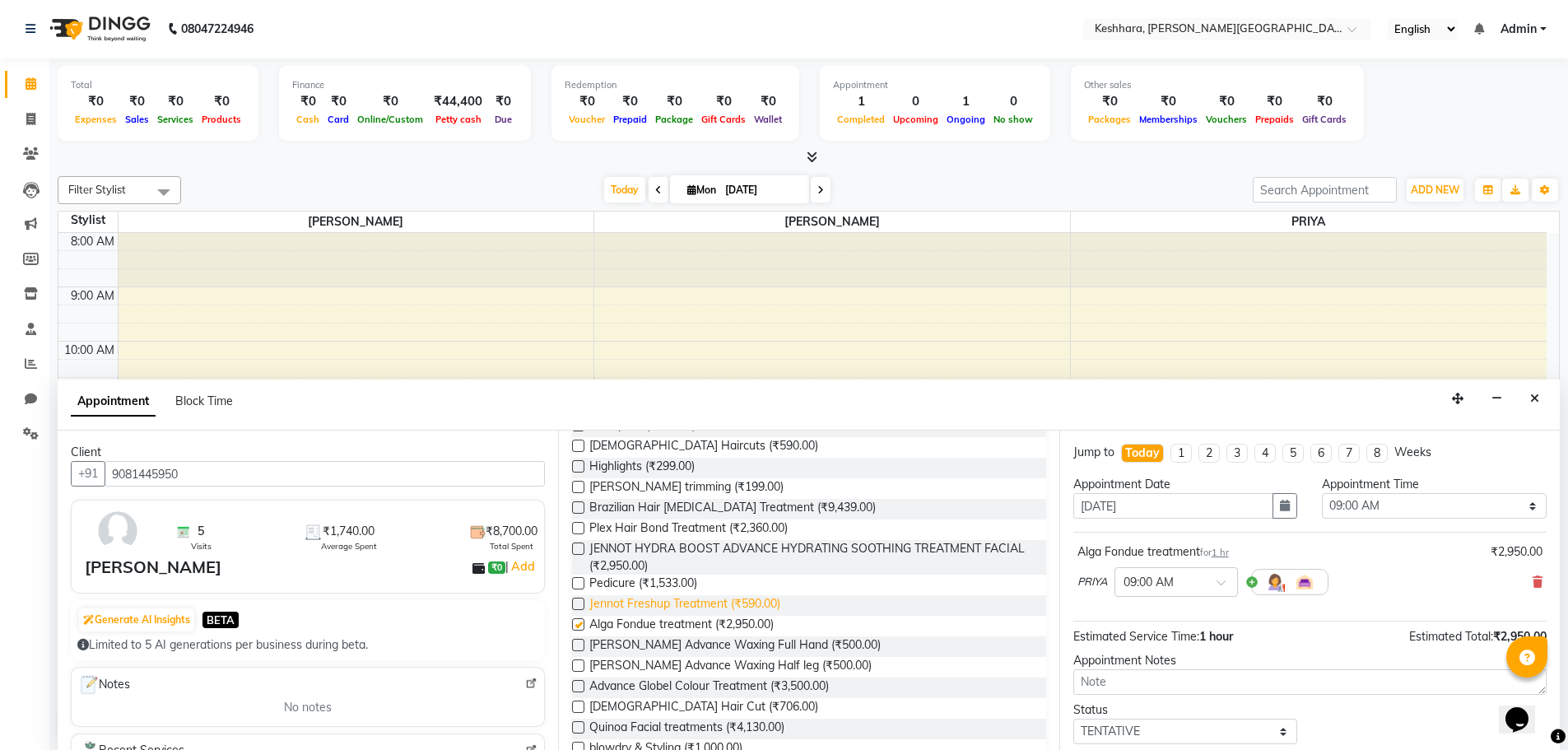
checkbox input "false"
click at [1346, 514] on select "Select 09:00 AM 09:15 AM 09:30 AM 09:45 AM 10:00 AM 10:15 AM 10:30 AM 10:45 AM …" at bounding box center [1434, 505] width 225 height 25
select select "870"
click at [1322, 493] on select "Select 09:00 AM 09:15 AM 09:30 AM 09:45 AM 10:00 AM 10:15 AM 10:30 AM 10:45 AM …" at bounding box center [1434, 505] width 225 height 25
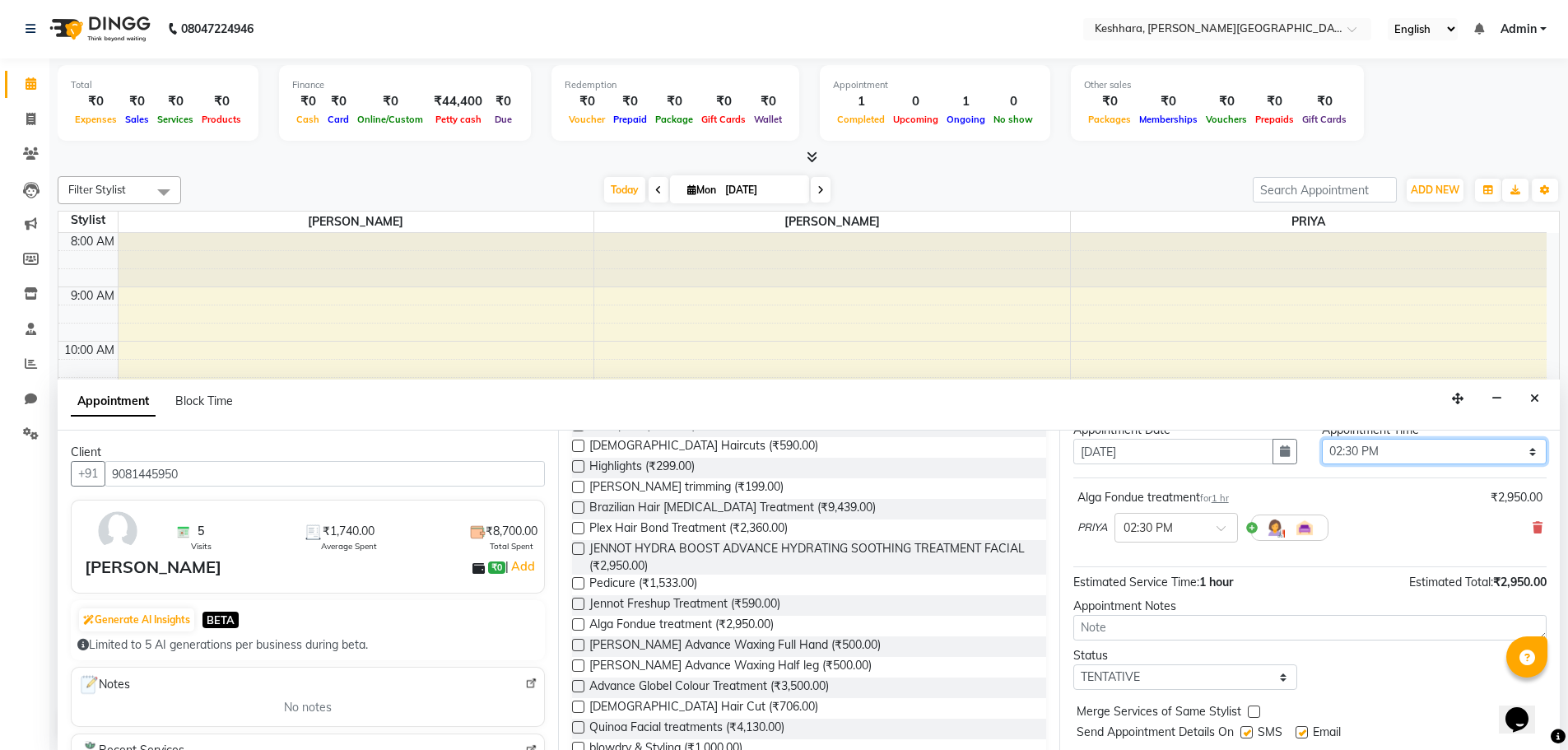
scroll to position [98, 0]
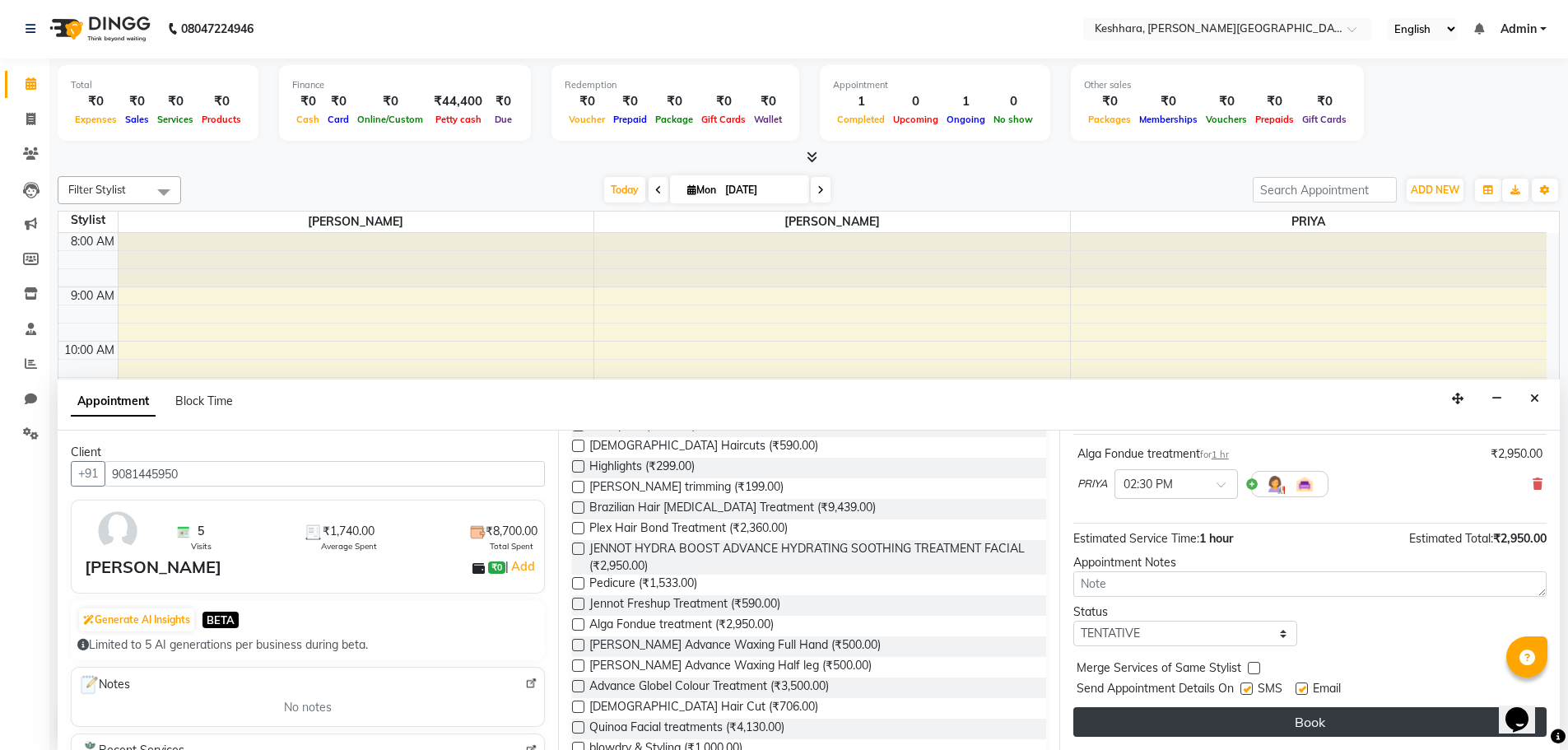
click at [1270, 710] on button "Book" at bounding box center [1310, 721] width 473 height 30
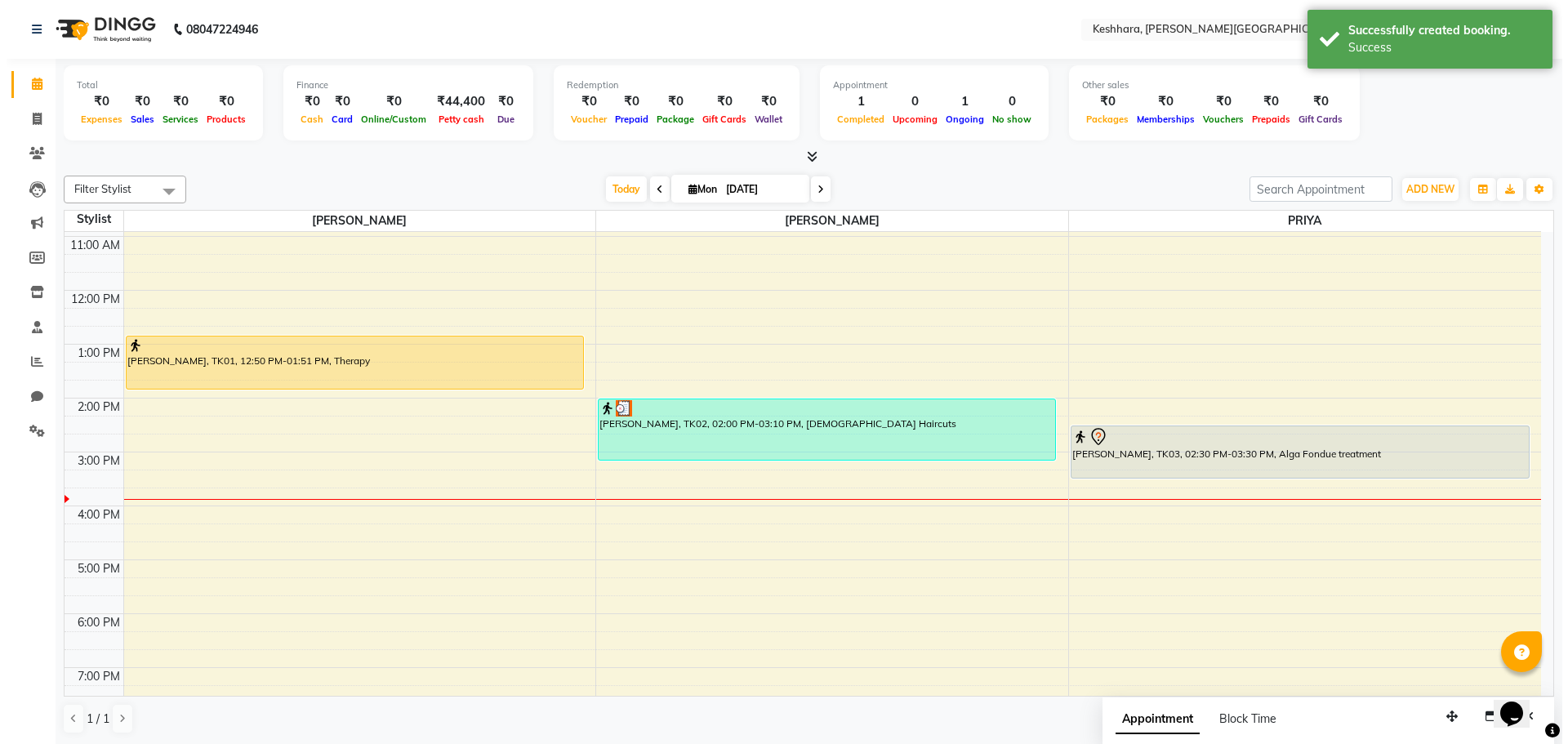
scroll to position [164, 0]
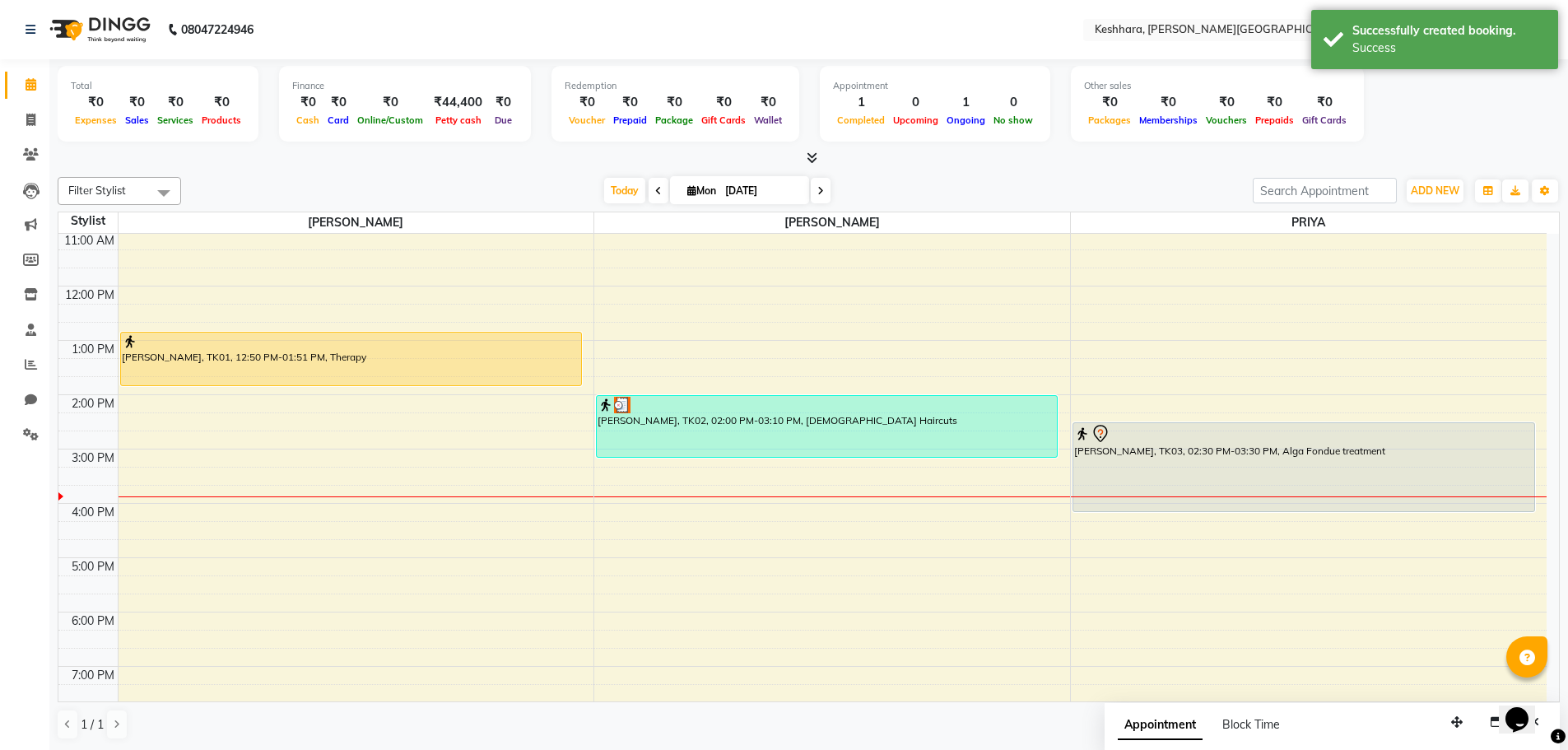
drag, startPoint x: 1298, startPoint y: 473, endPoint x: 1299, endPoint y: 504, distance: 31.0
click at [1299, 504] on div "[PERSON_NAME], TK03, 02:30 PM-03:30 PM, Alga Fondue treatment [PERSON_NAME], TK…" at bounding box center [1308, 476] width 476 height 814
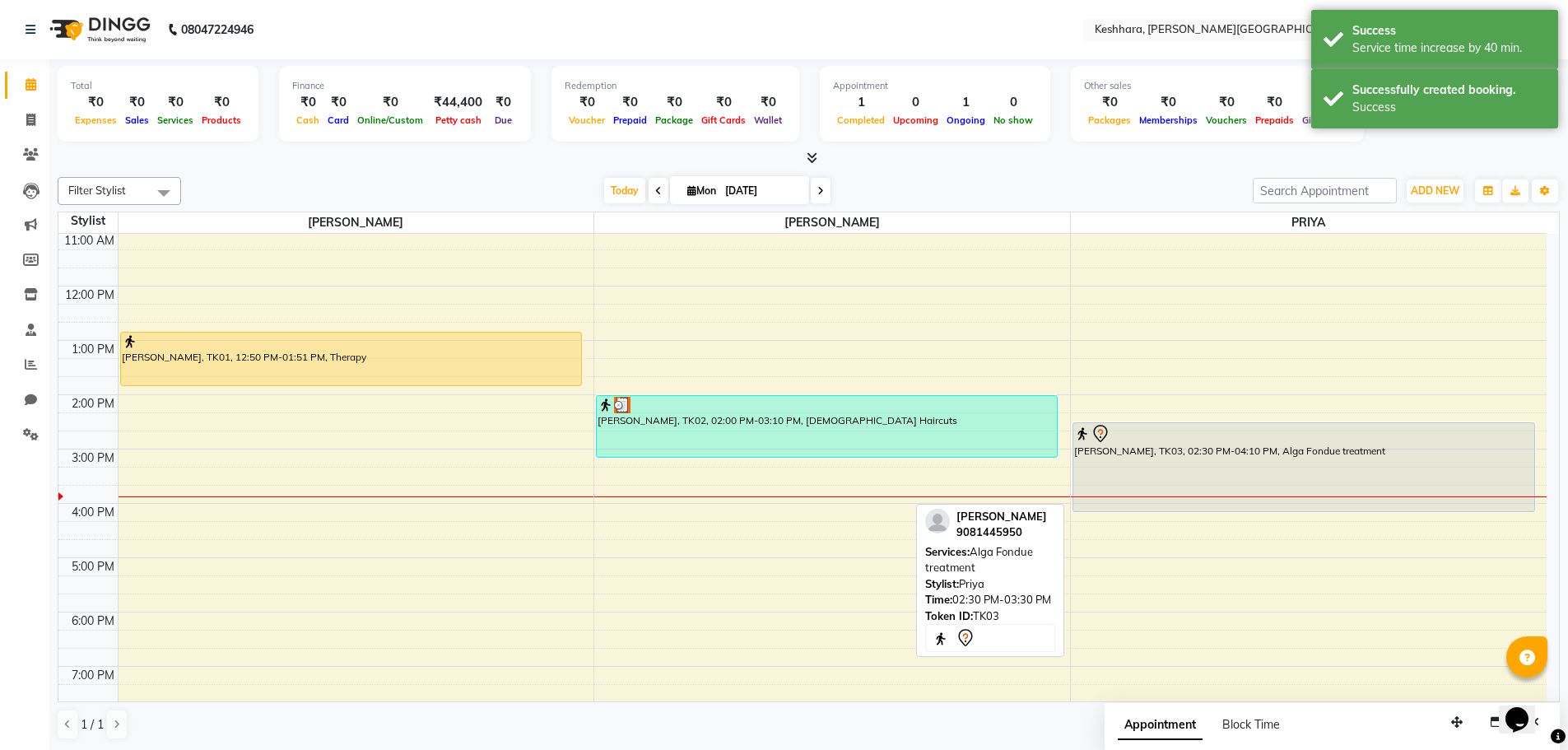
click at [1289, 482] on div "[PERSON_NAME], TK03, 02:30 PM-04:10 PM, Alga Fondue treatment" at bounding box center [1304, 467] width 461 height 88
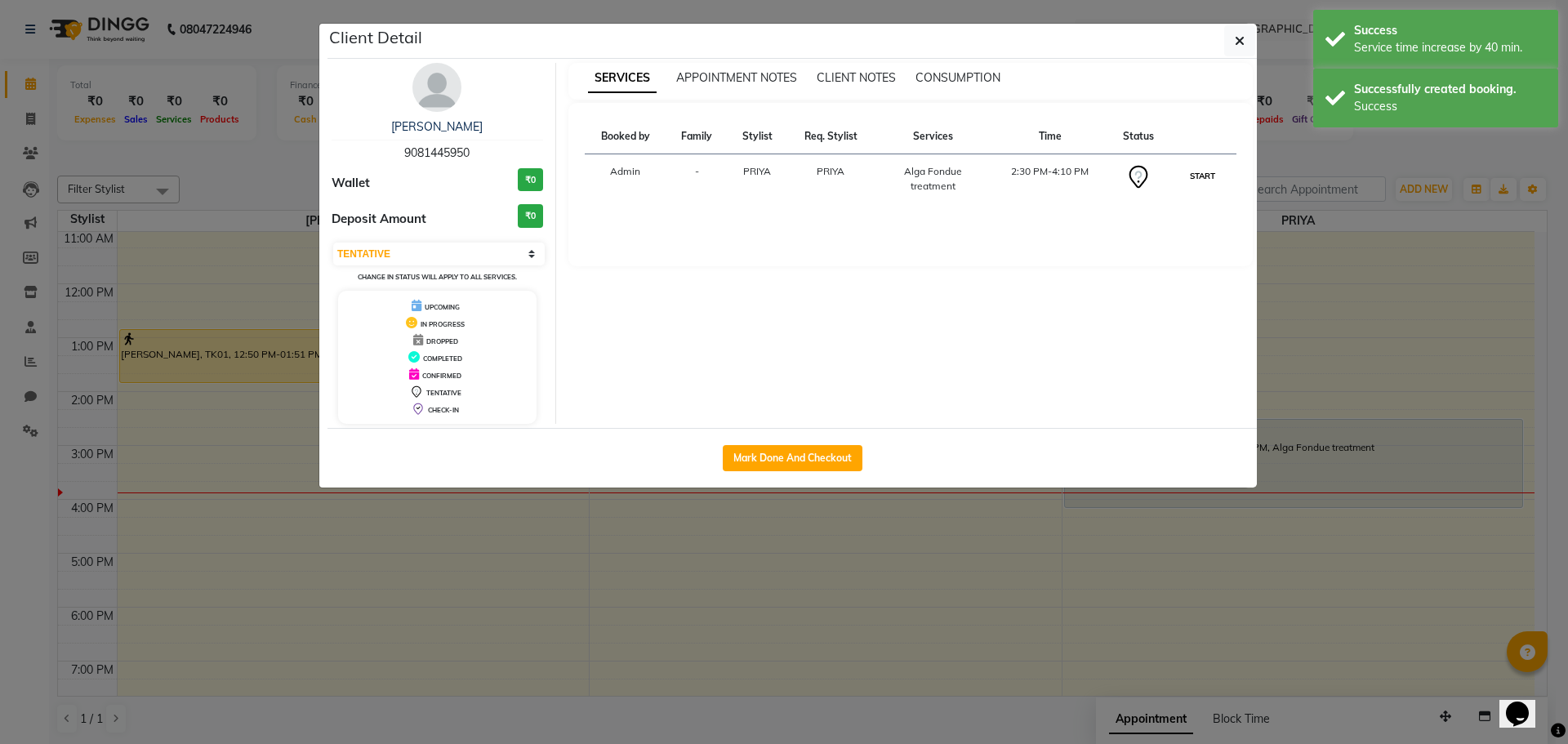
click at [1208, 169] on button "START" at bounding box center [1203, 175] width 34 height 20
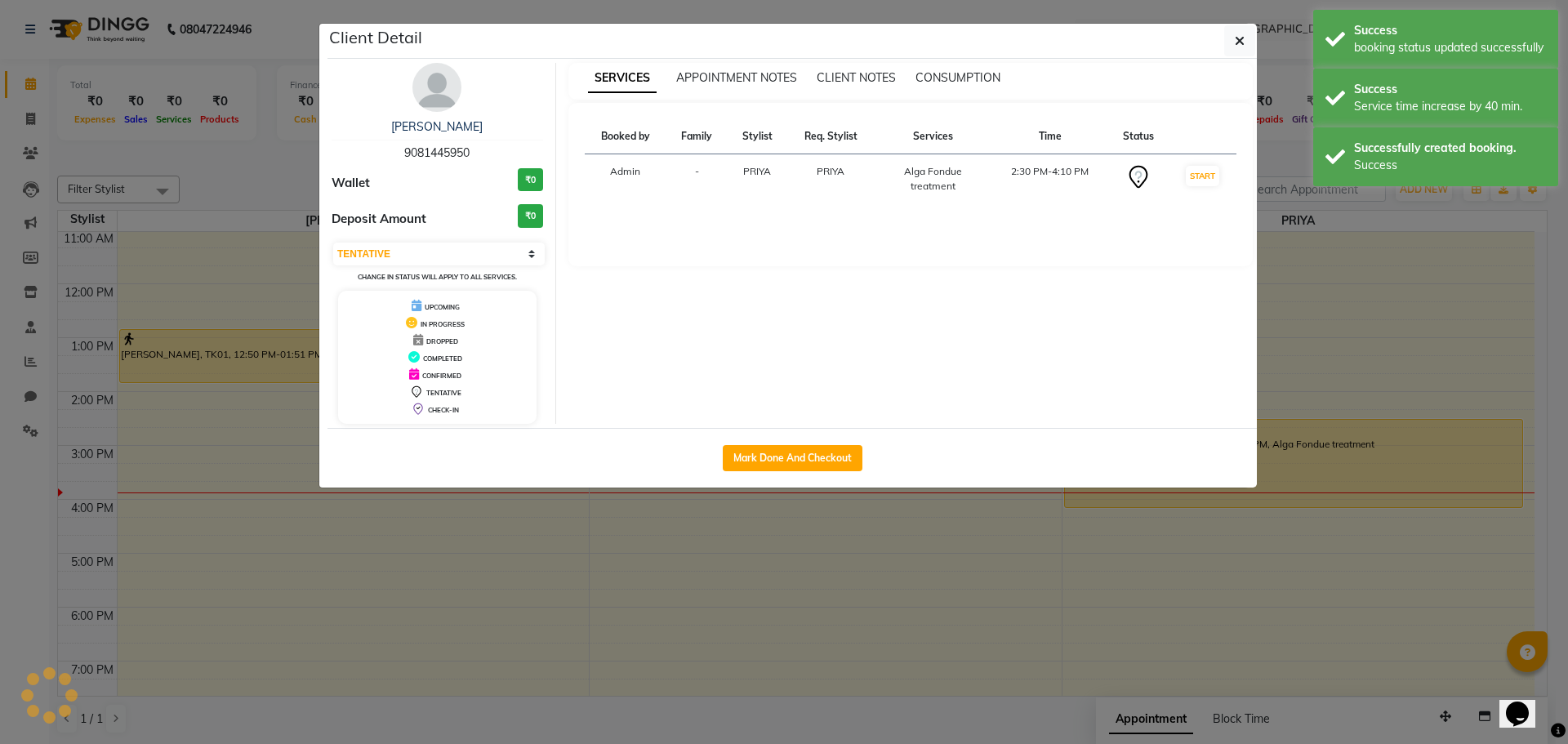
select select "1"
click at [1306, 300] on ngb-modal-window "Client Detail [PERSON_NAME] 9081445950 Wallet ₹0 Deposit Amount ₹0 Select IN SE…" at bounding box center [784, 372] width 1568 height 744
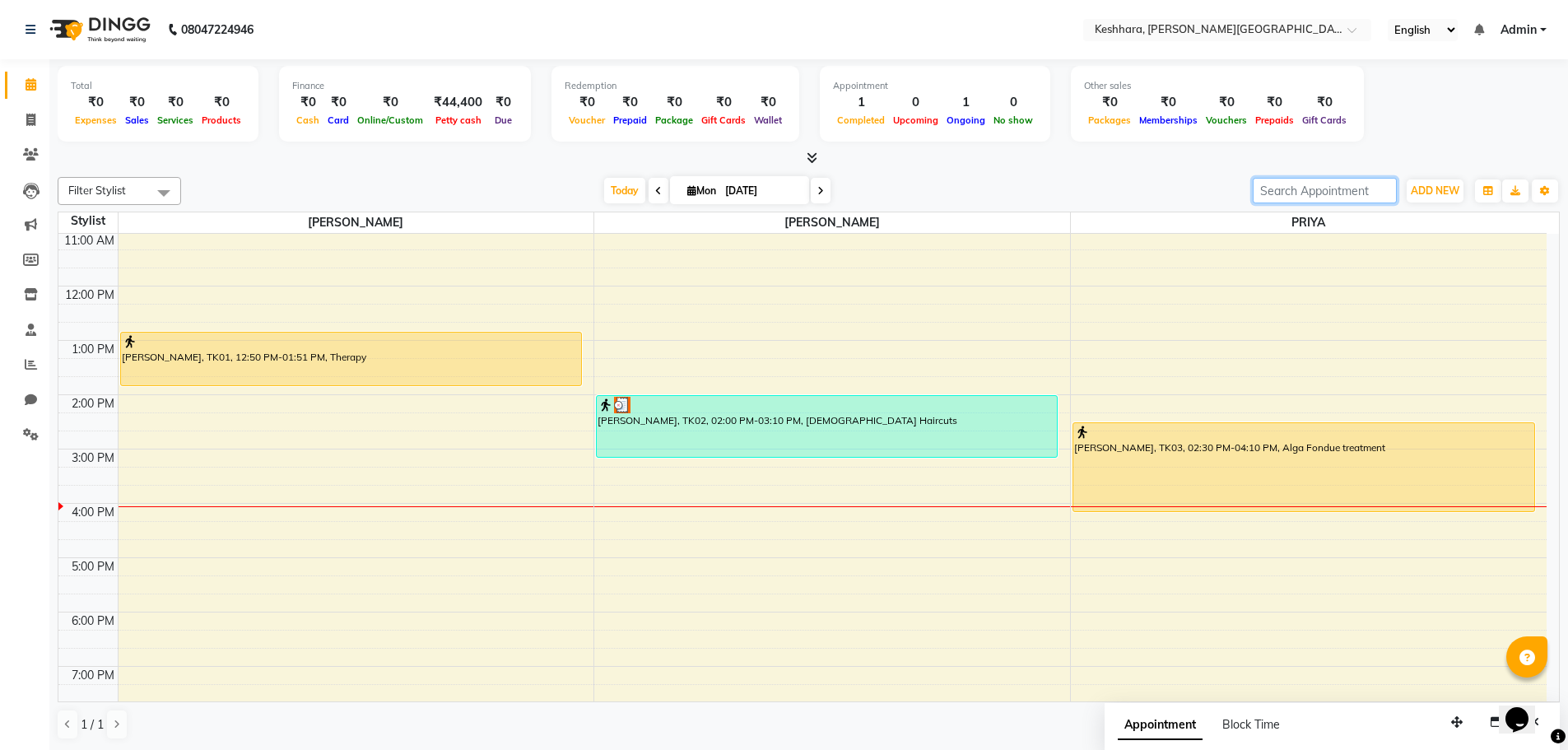
click at [1297, 186] on input "search" at bounding box center [1324, 190] width 144 height 25
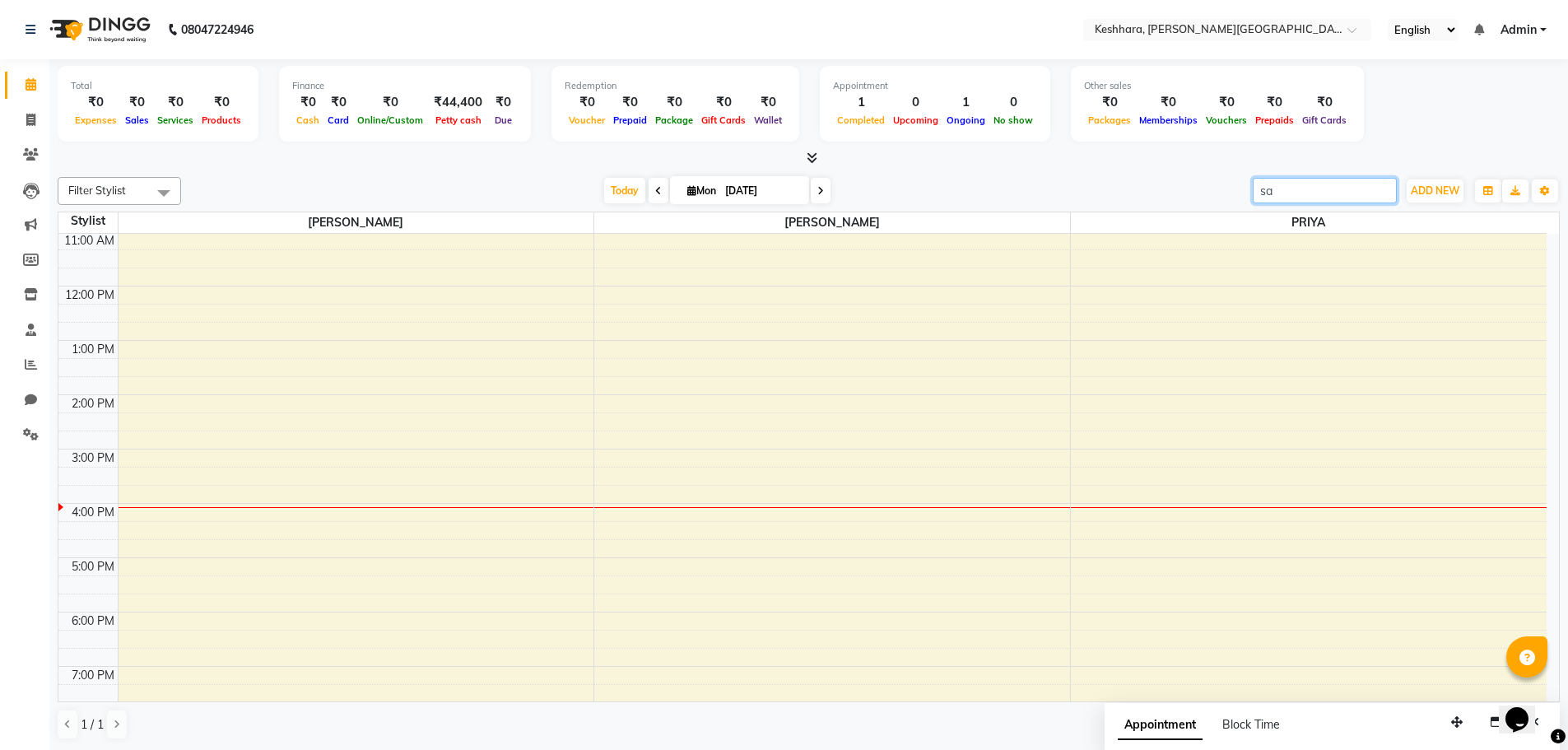
type input "s"
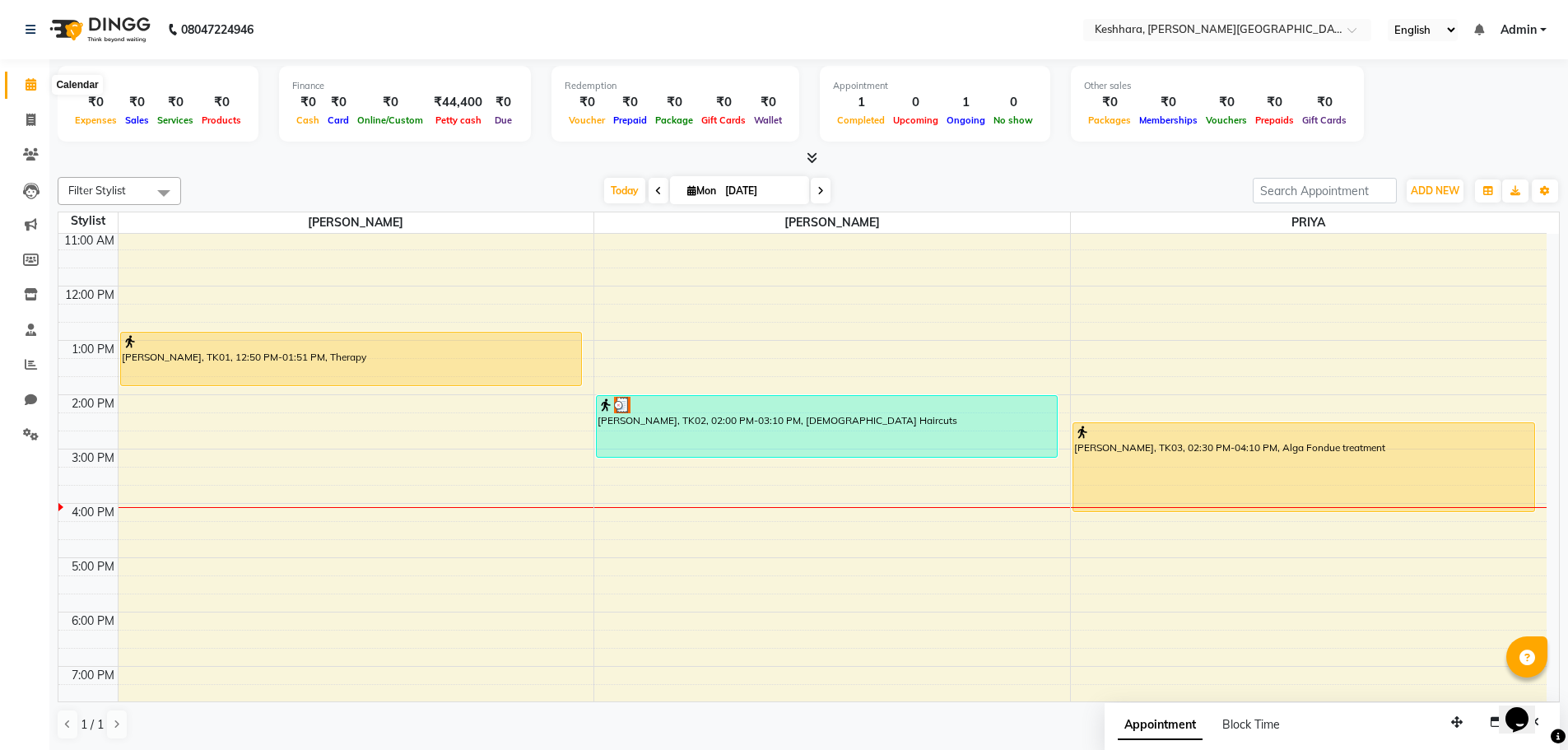
click at [35, 83] on icon at bounding box center [30, 84] width 11 height 13
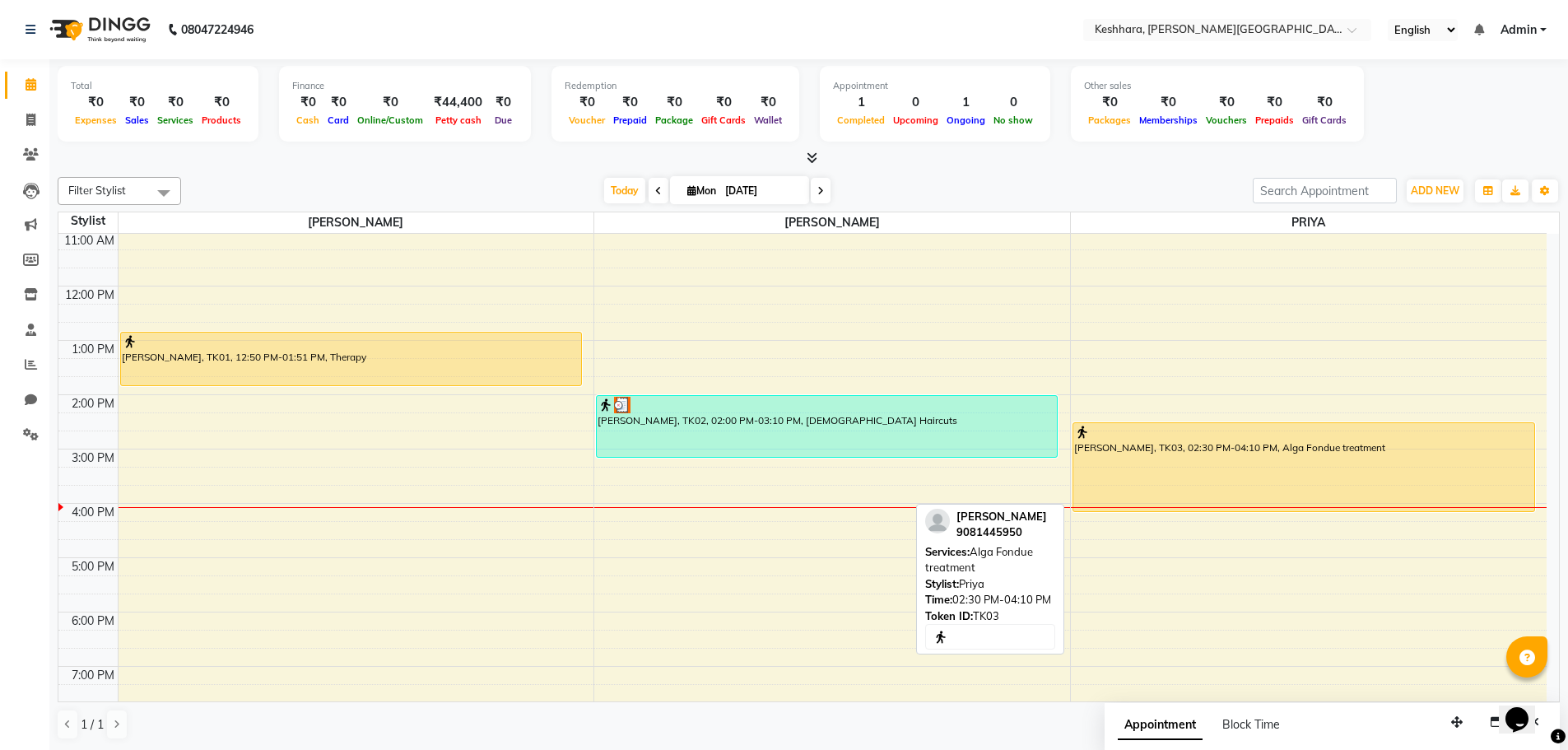
click at [1331, 482] on div "[PERSON_NAME], TK03, 02:30 PM-04:10 PM, Alga Fondue treatment" at bounding box center [1304, 467] width 461 height 88
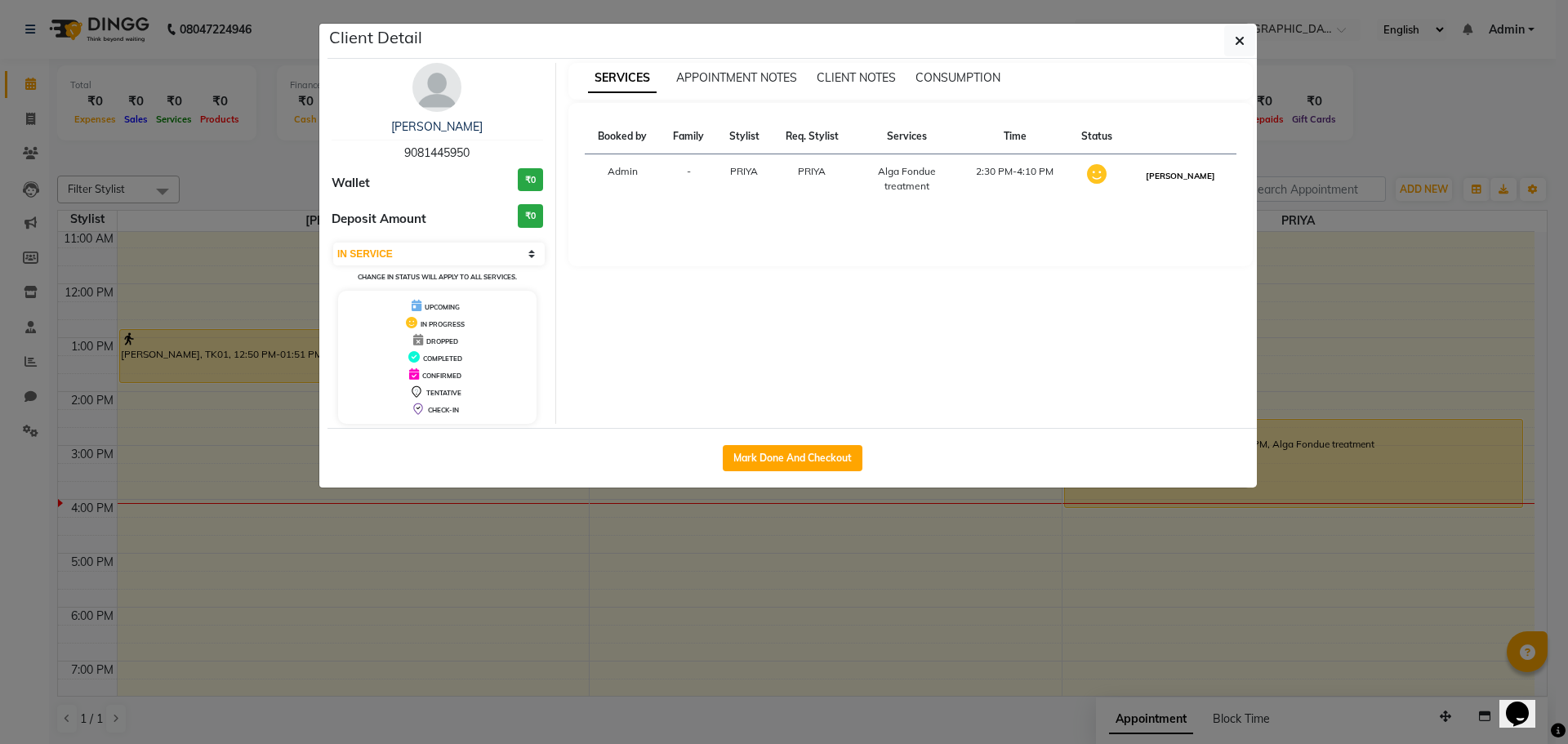
click at [1192, 173] on button "[PERSON_NAME]" at bounding box center [1180, 175] width 77 height 20
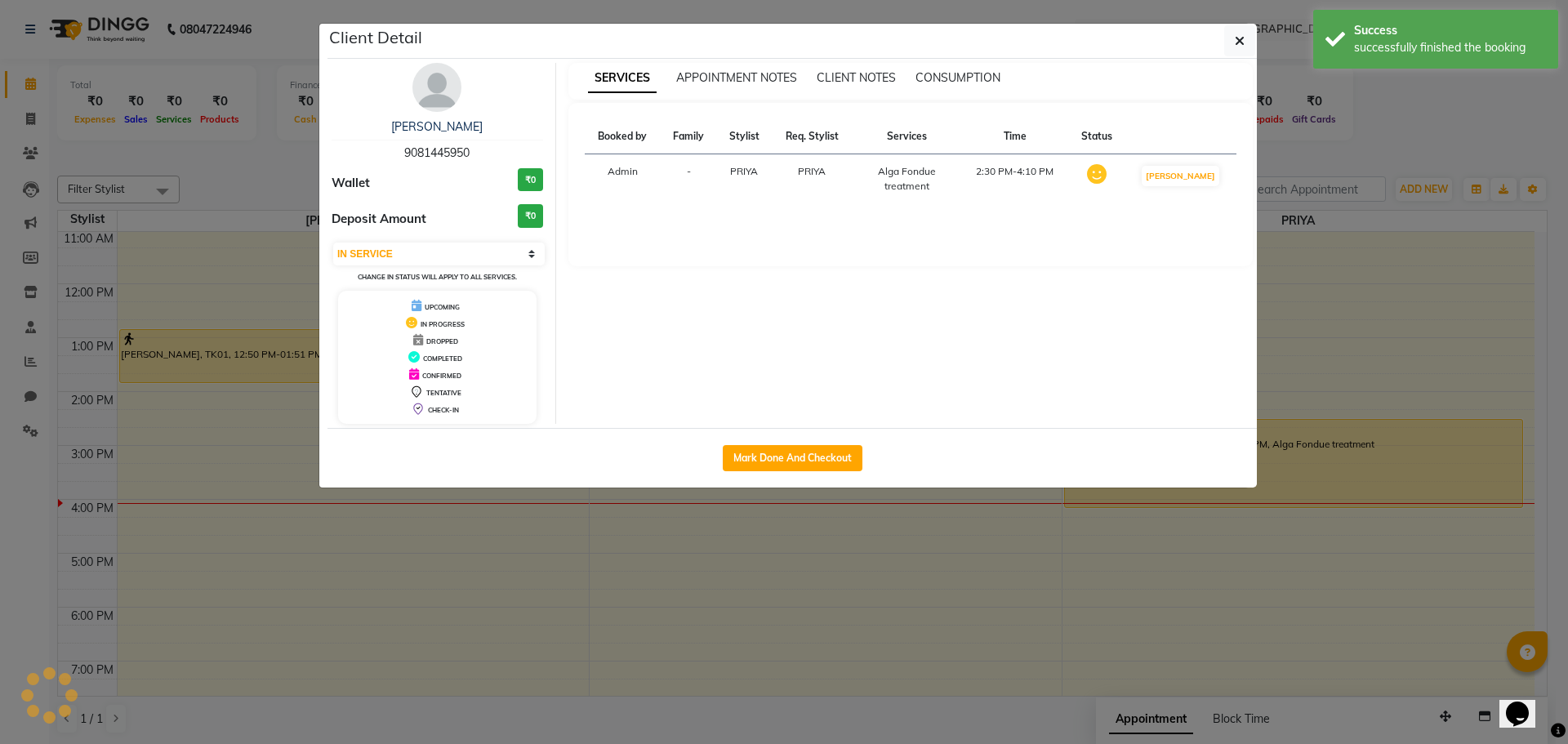
select select "3"
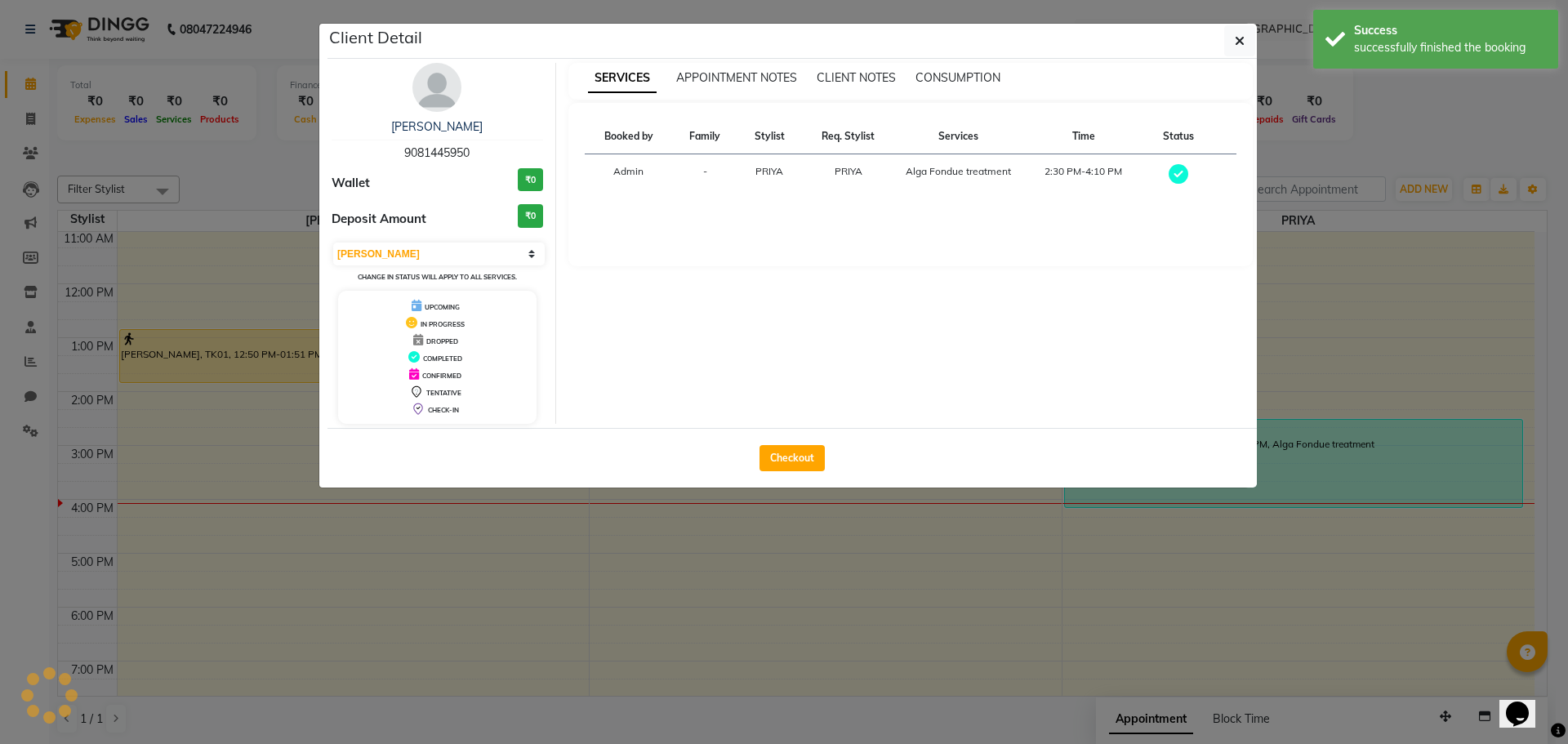
click at [1306, 356] on ngb-modal-window "Client Detail [PERSON_NAME] 9081445950 Wallet ₹0 Deposit Amount ₹0 Select MARK …" at bounding box center [784, 372] width 1568 height 744
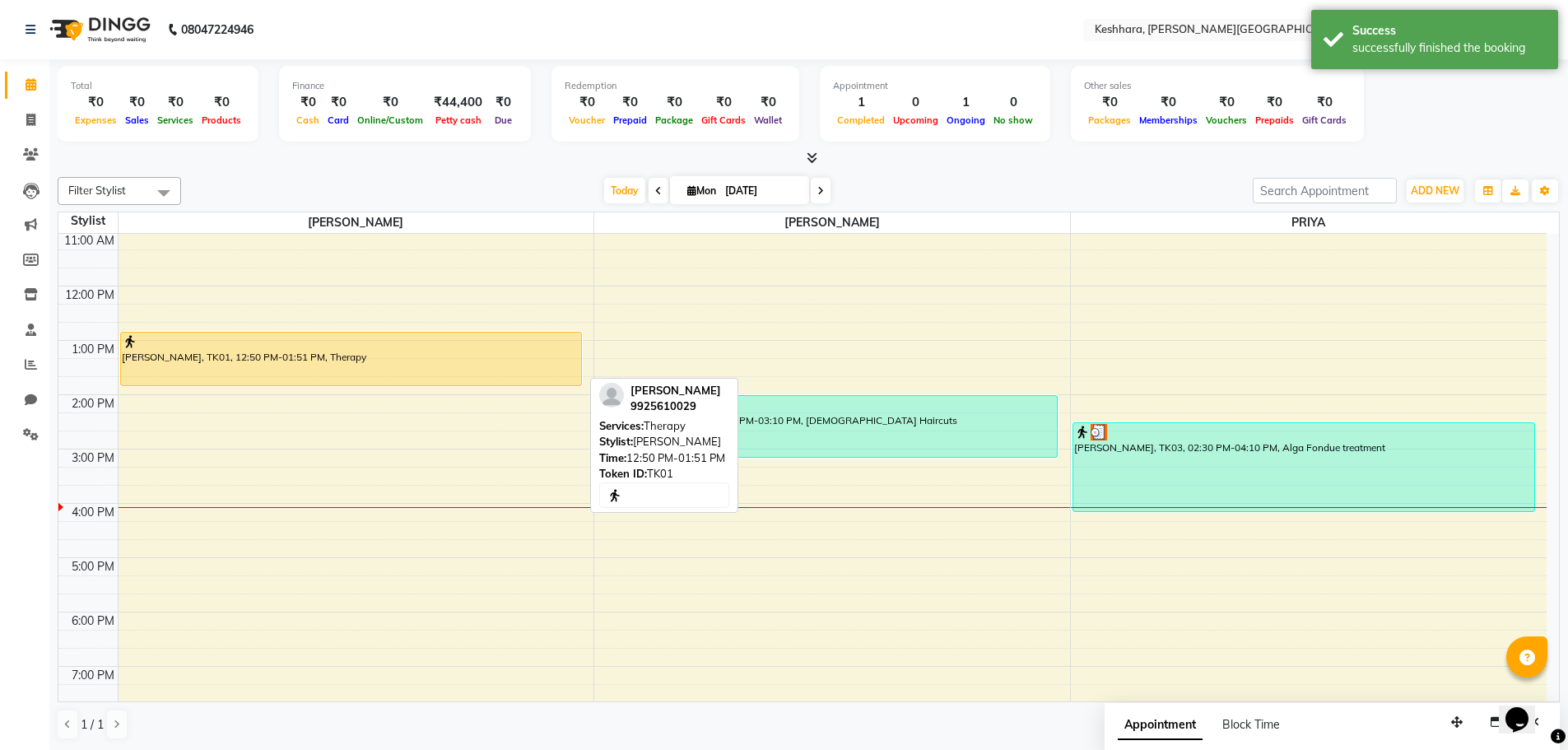
click at [300, 361] on div "[PERSON_NAME], TK01, 12:50 PM-01:51 PM, Therapy" at bounding box center [350, 358] width 460 height 53
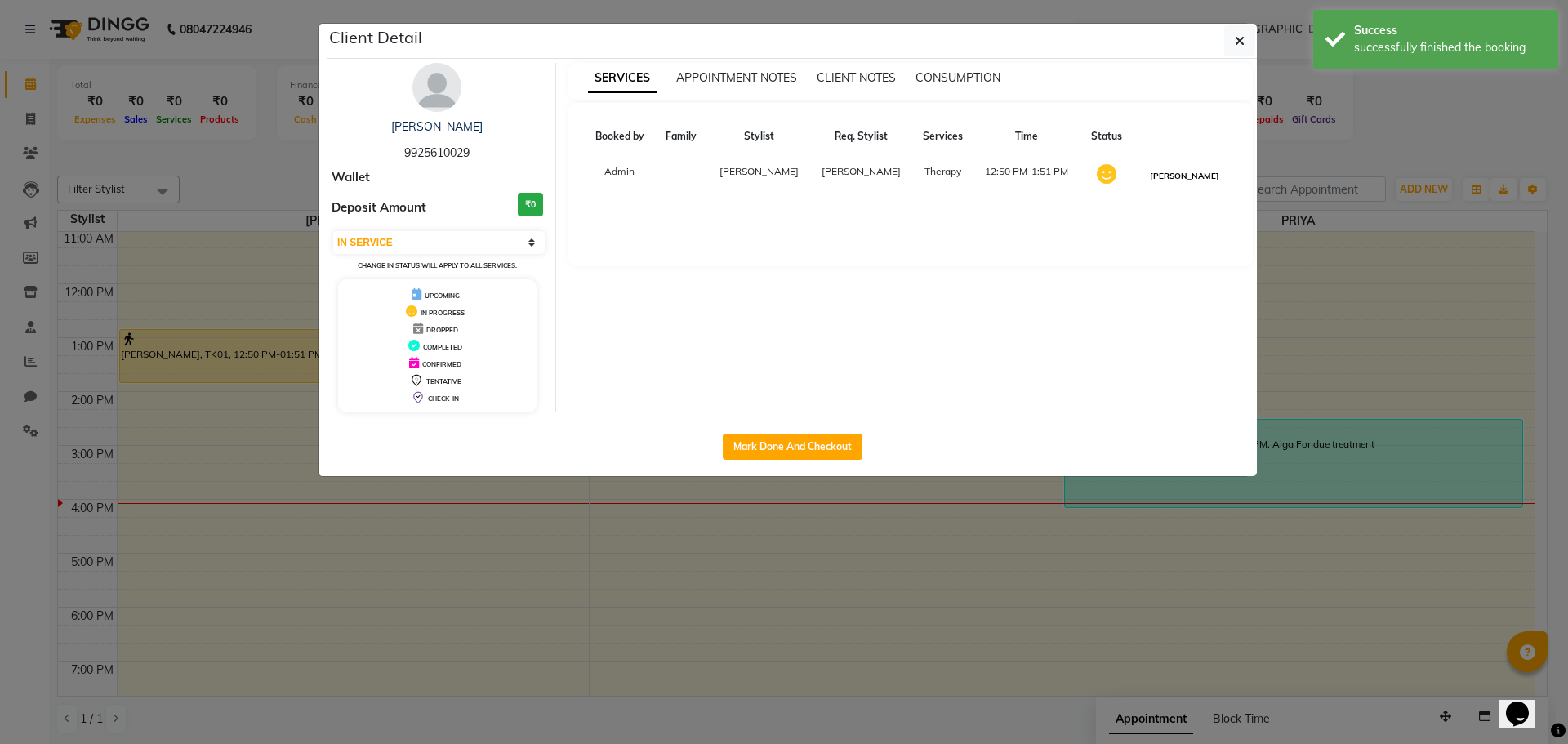
click at [1168, 179] on button "[PERSON_NAME]" at bounding box center [1185, 175] width 77 height 20
select select "3"
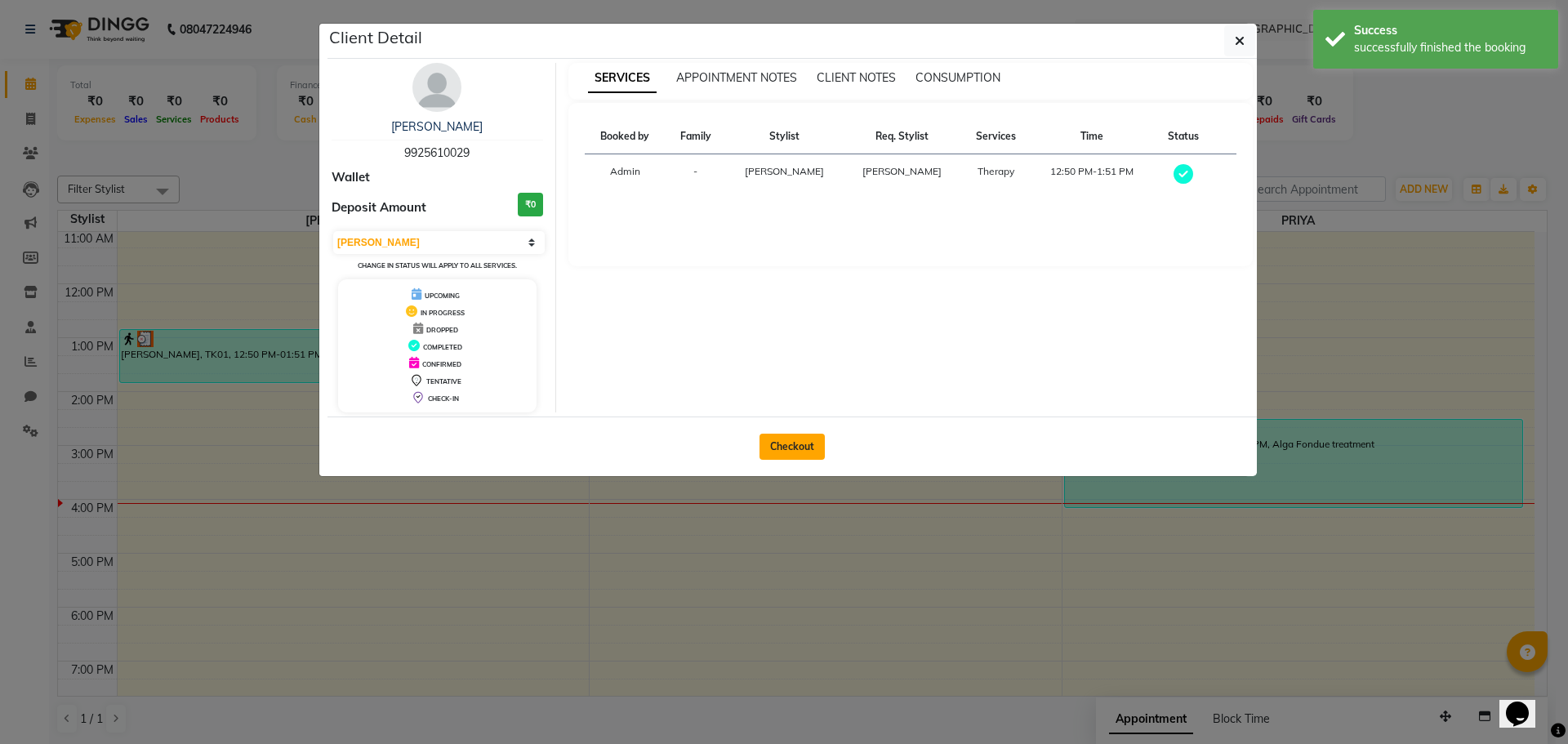
click at [797, 436] on button "Checkout" at bounding box center [792, 446] width 65 height 26
select select "service"
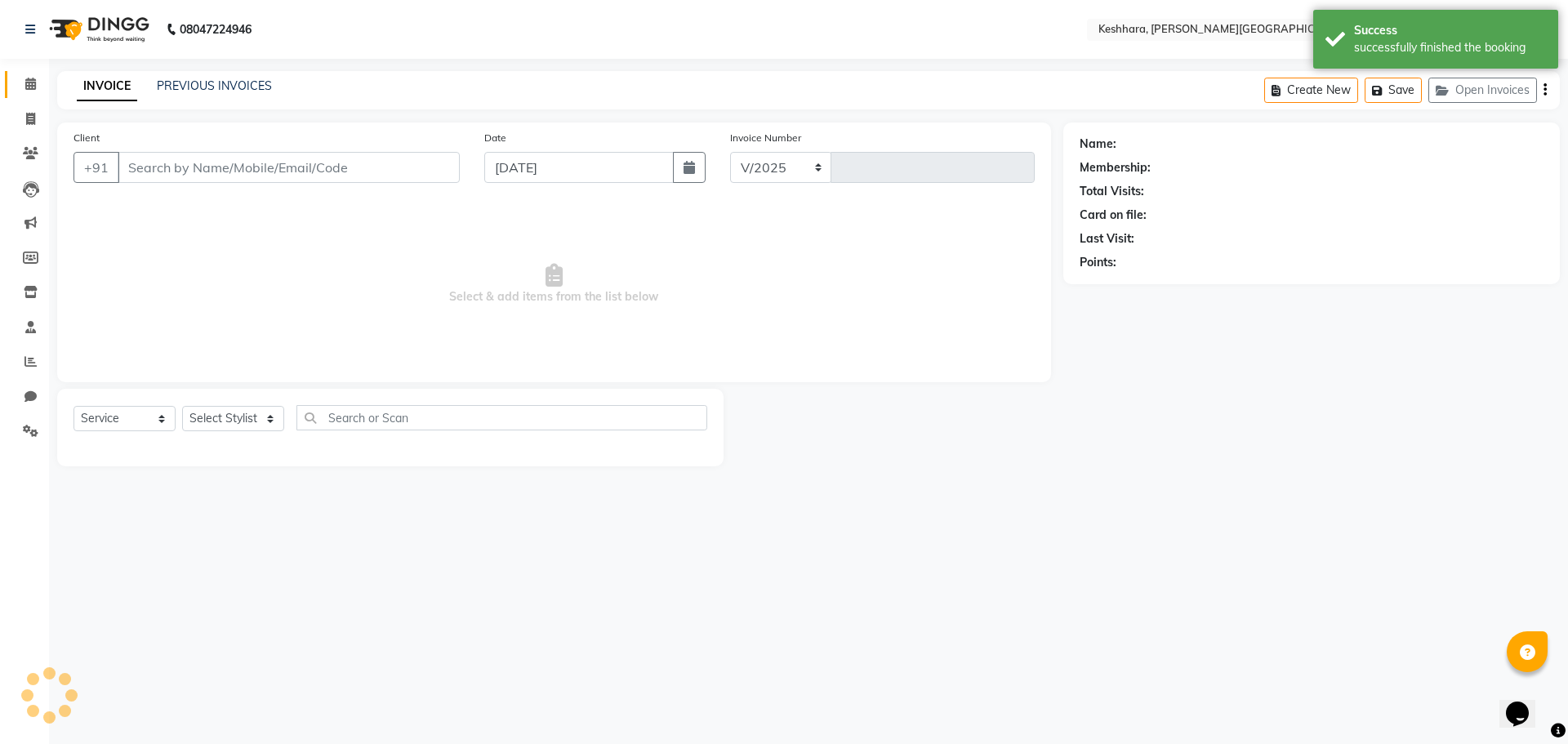
select select "7964"
type input "0293"
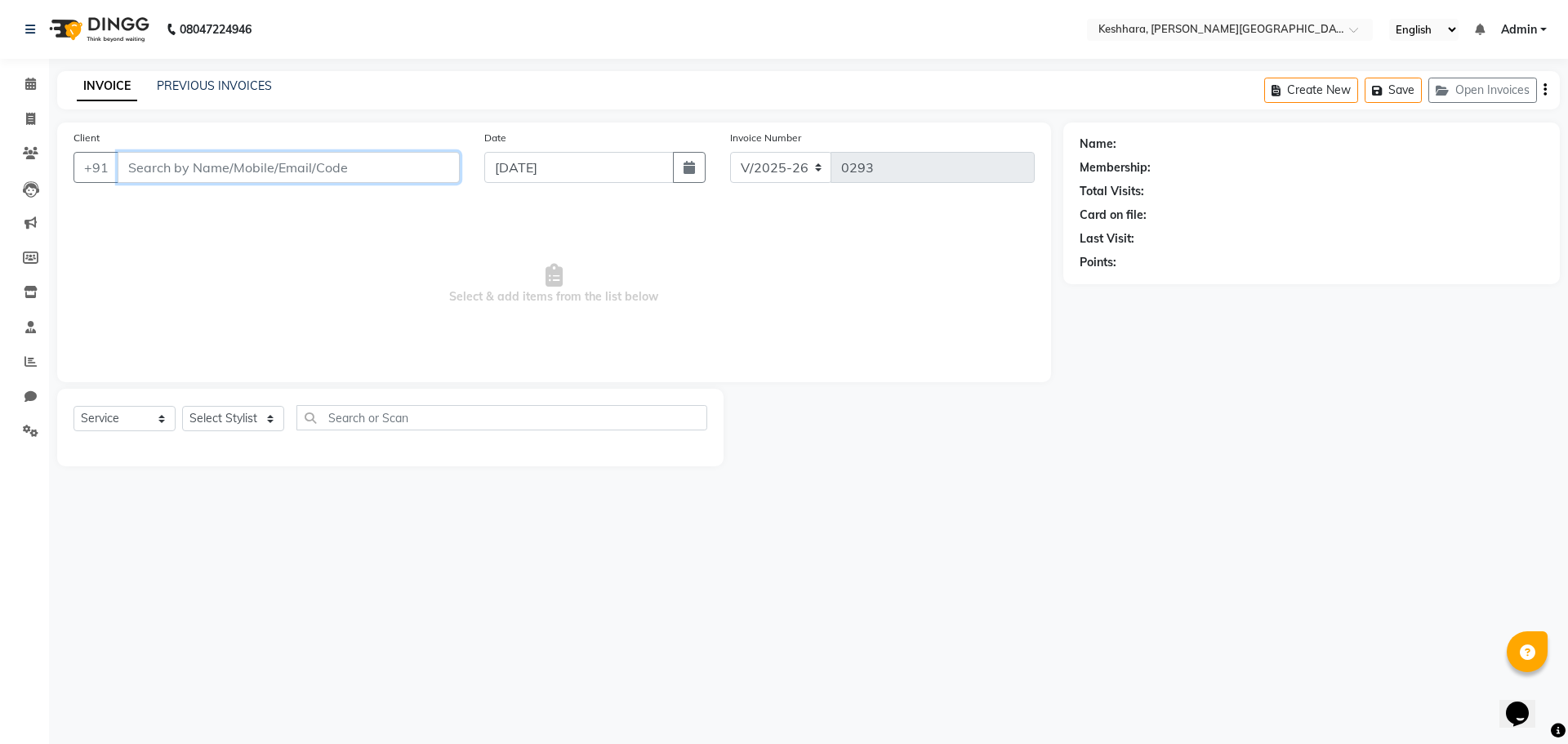
click at [356, 176] on input "Client" at bounding box center [288, 167] width 342 height 31
type input "9925610029"
select select "72678"
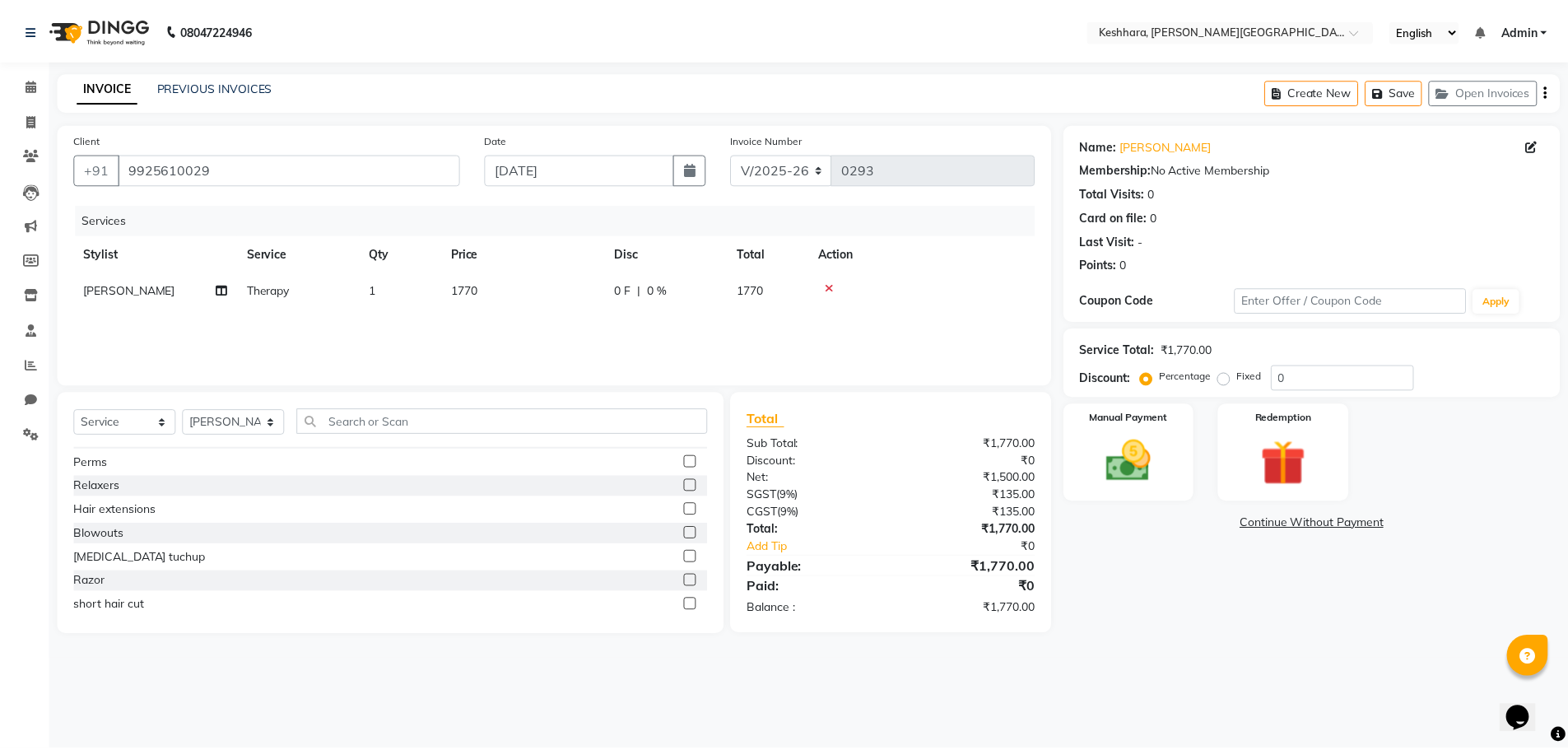
scroll to position [82, 0]
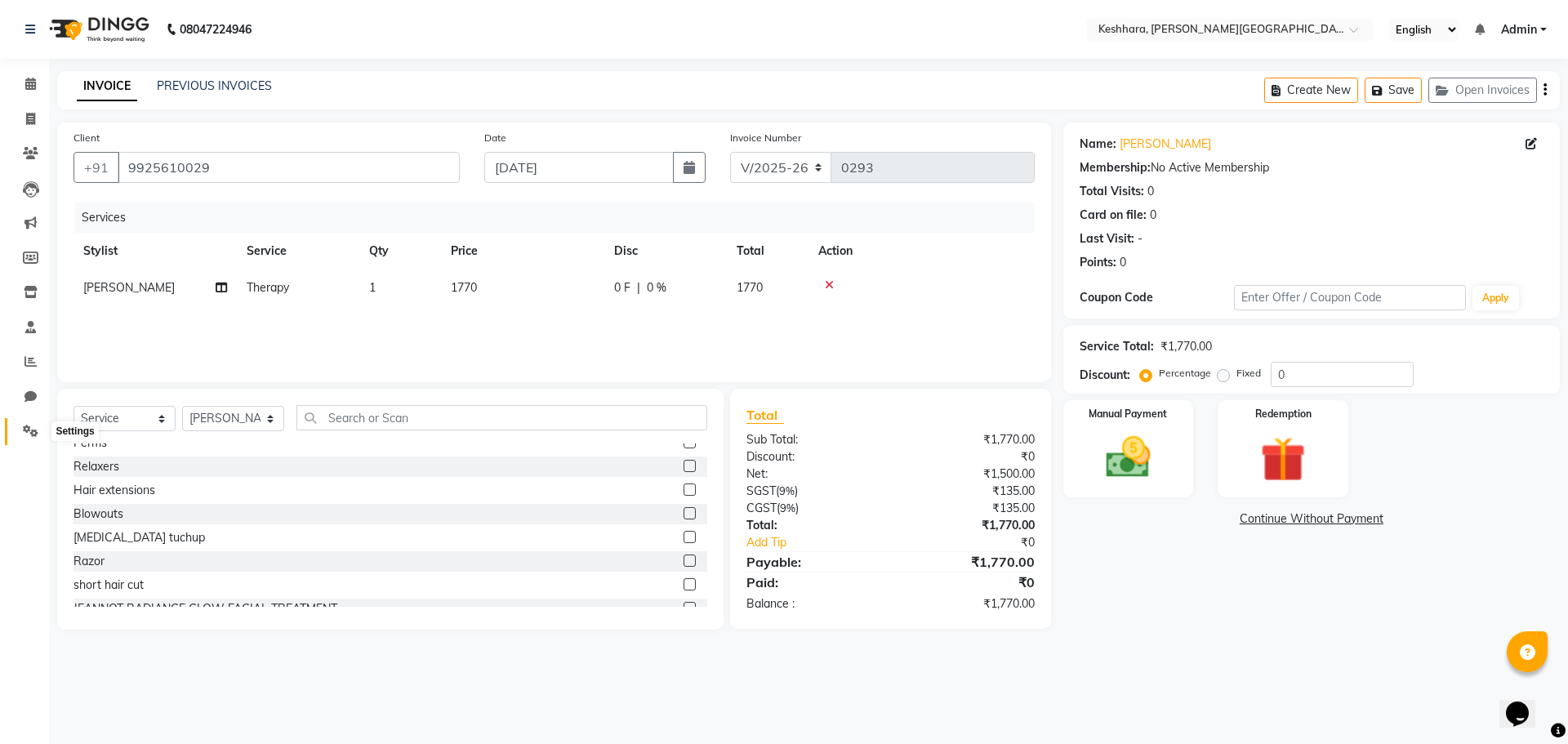
click at [28, 433] on icon at bounding box center [30, 431] width 15 height 12
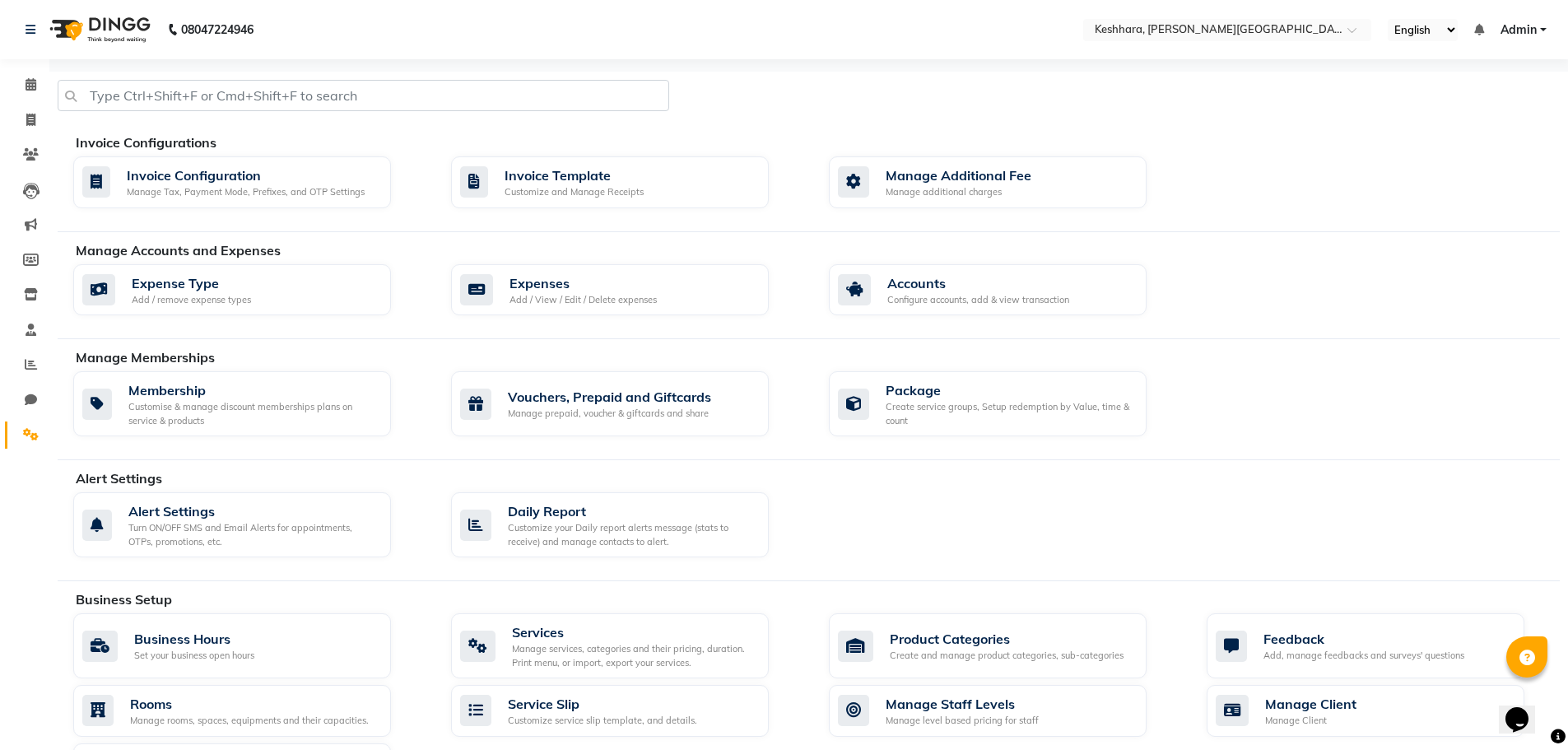
scroll to position [247, 0]
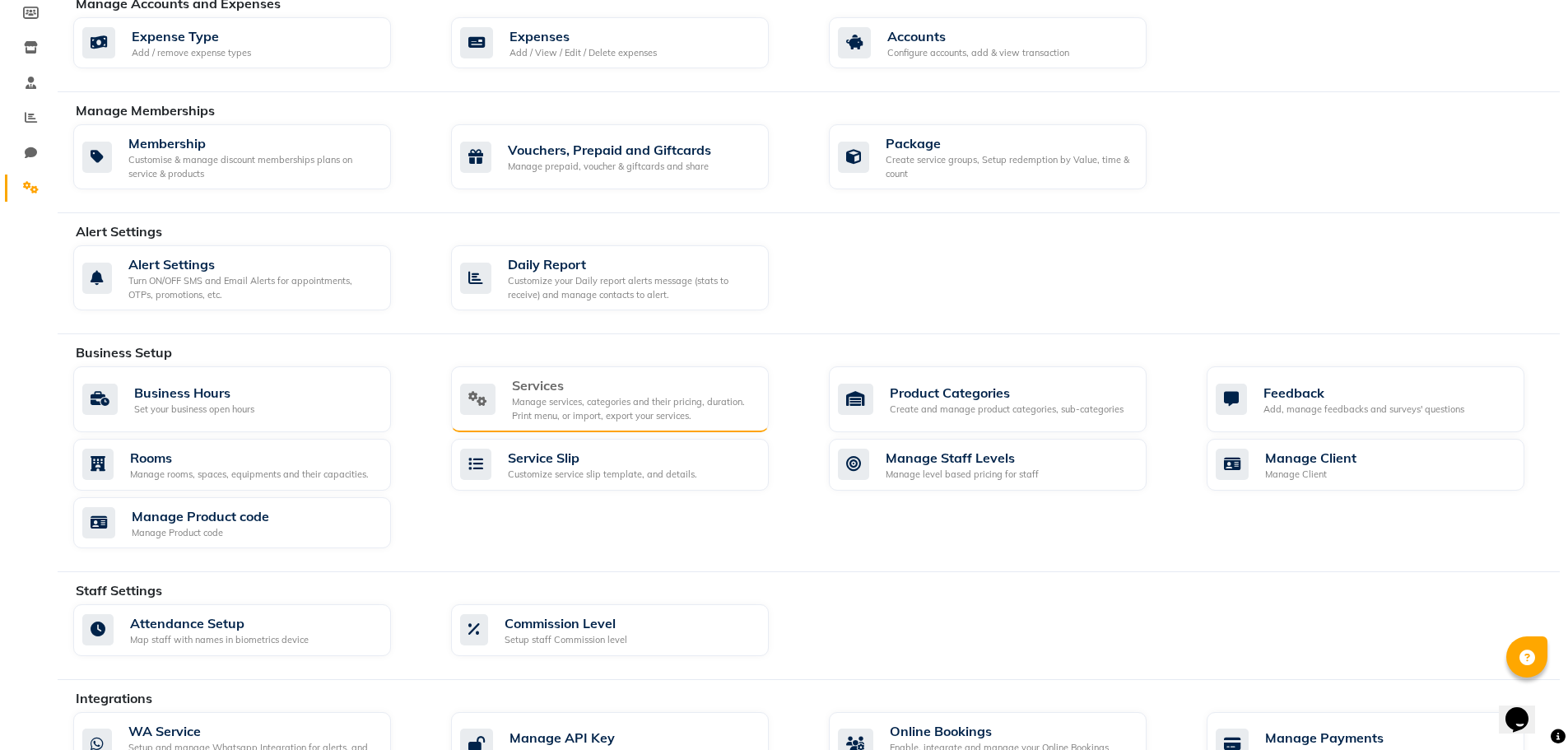
click at [634, 401] on div "Manage services, categories and their pricing, duration. Print menu, or import,…" at bounding box center [633, 409] width 244 height 27
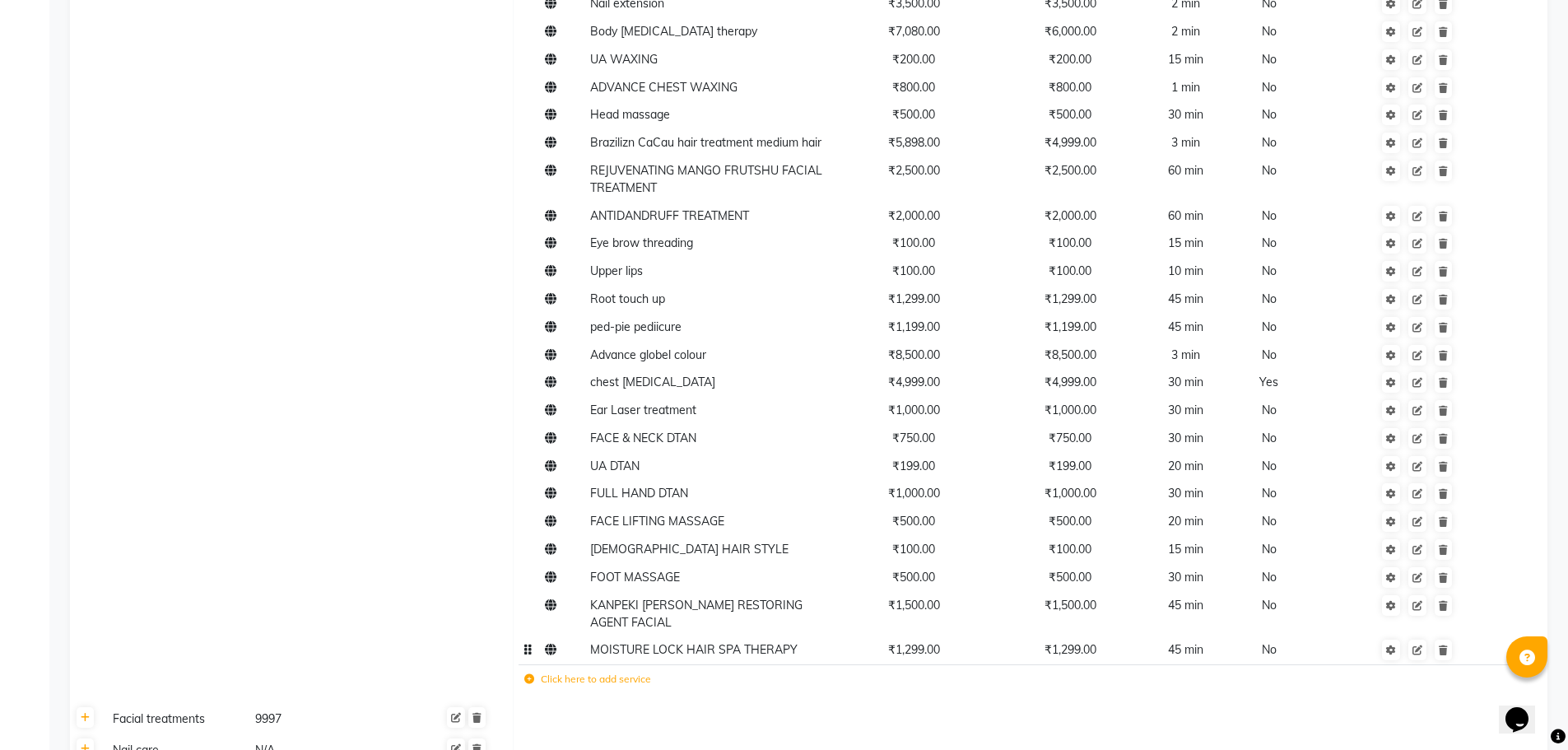
scroll to position [1564, 0]
click at [581, 669] on label "Click here to add service" at bounding box center [587, 677] width 126 height 15
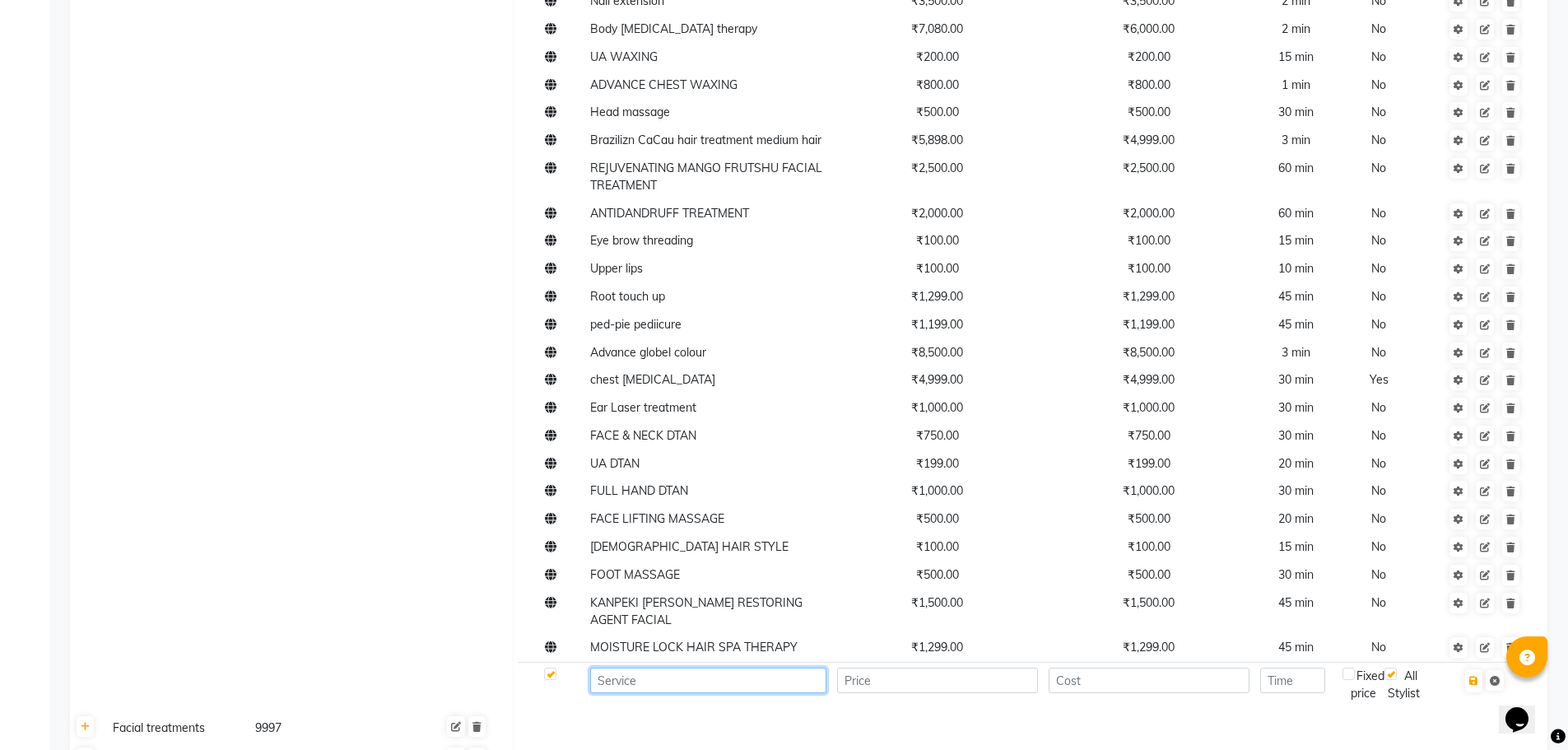
click at [690, 668] on input at bounding box center [709, 680] width 237 height 25
type input "b"
type input "BODY THERAPY"
click at [865, 668] on input "number" at bounding box center [937, 680] width 201 height 25
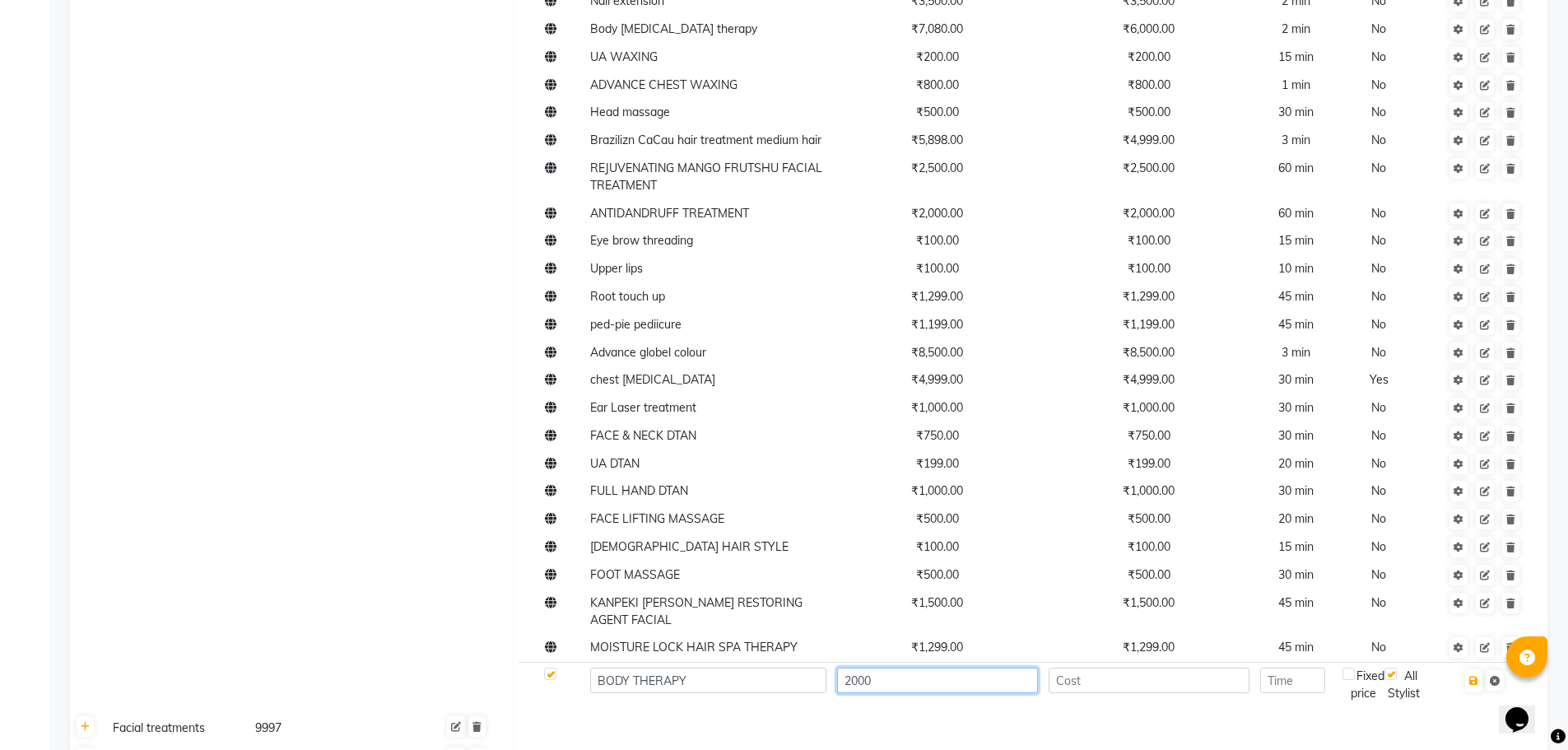
type input "2000"
click at [1146, 668] on input "number" at bounding box center [1149, 680] width 201 height 25
type input "2000"
click at [1293, 668] on input "number" at bounding box center [1292, 680] width 65 height 25
type input "60"
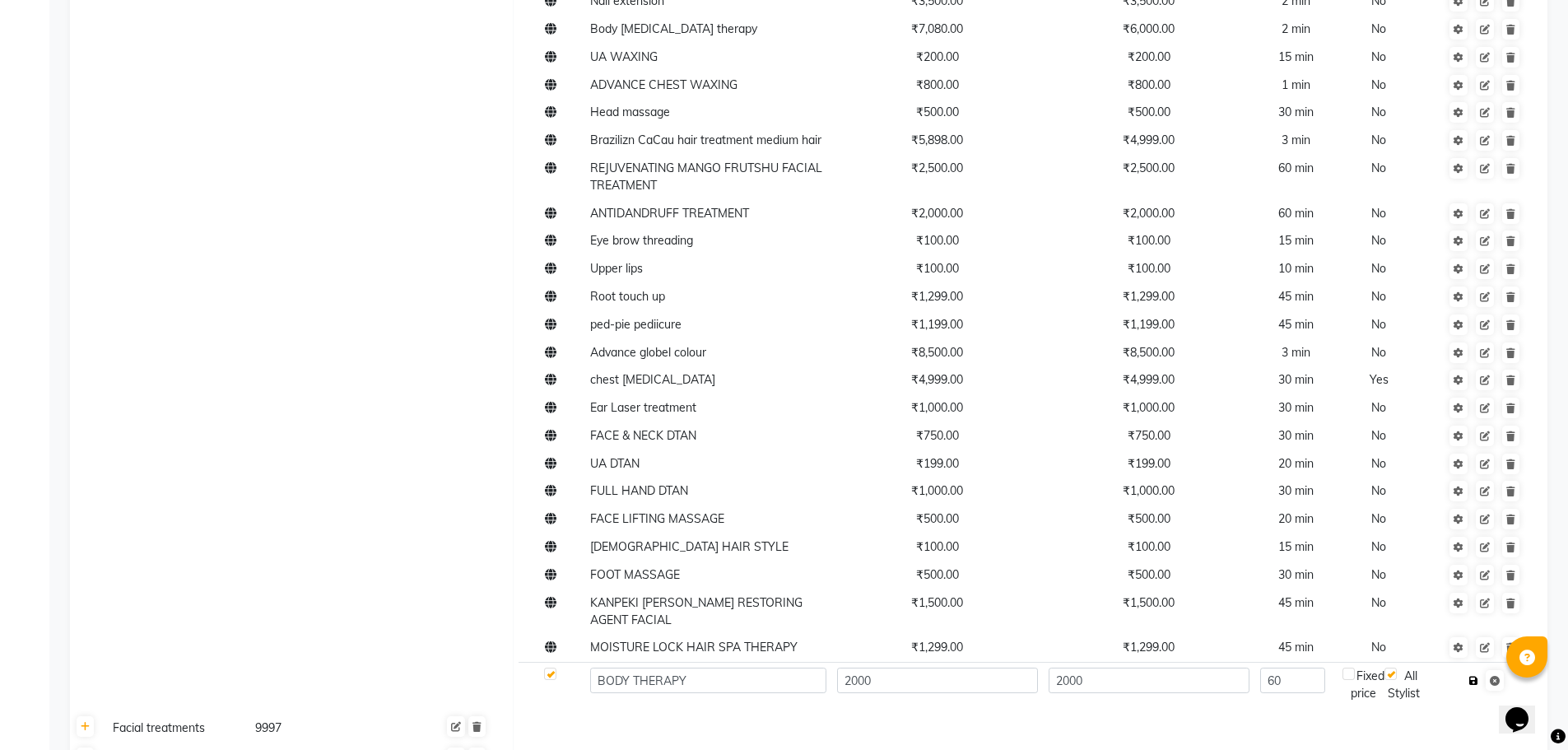
click at [1480, 669] on button "button" at bounding box center [1473, 681] width 17 height 23
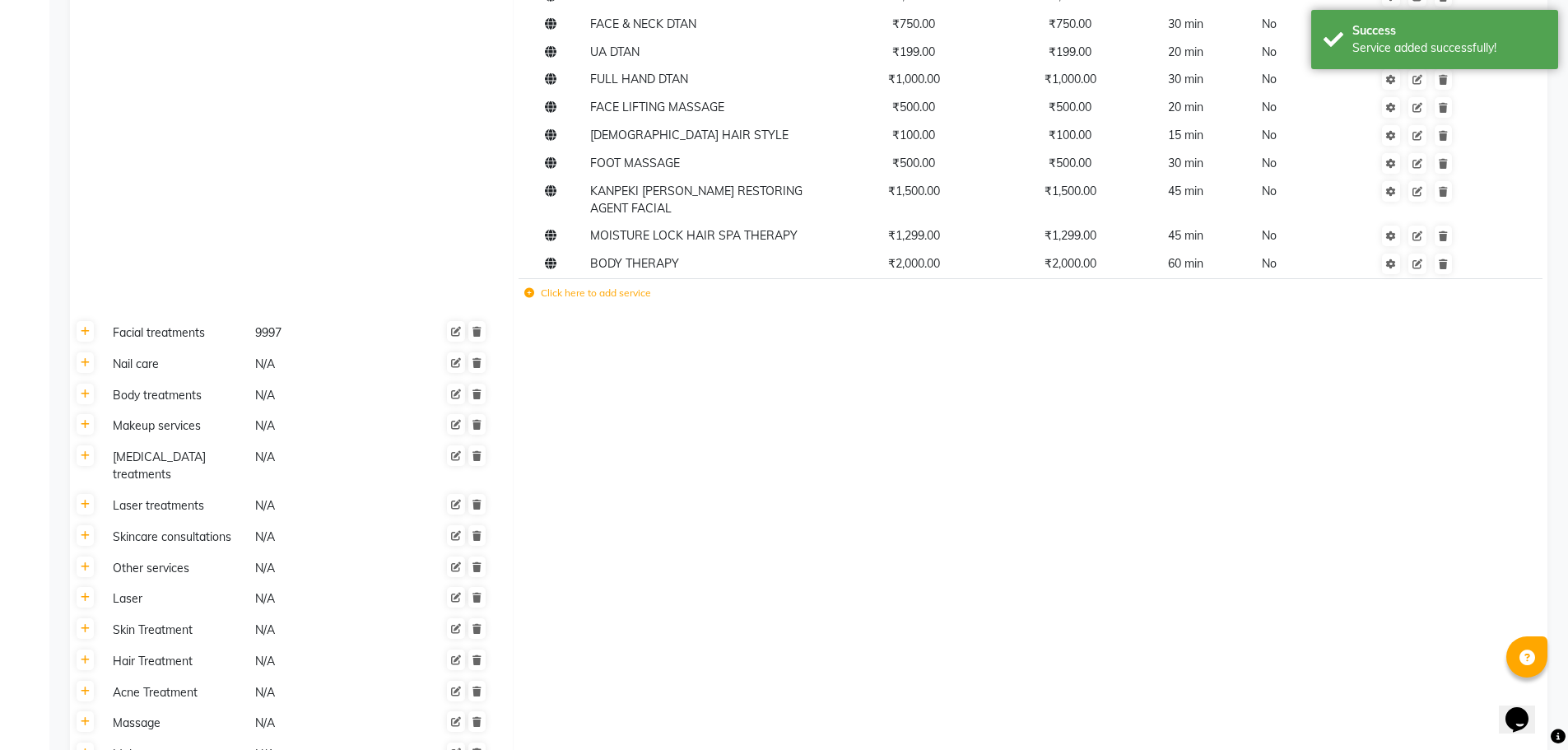
scroll to position [2287, 0]
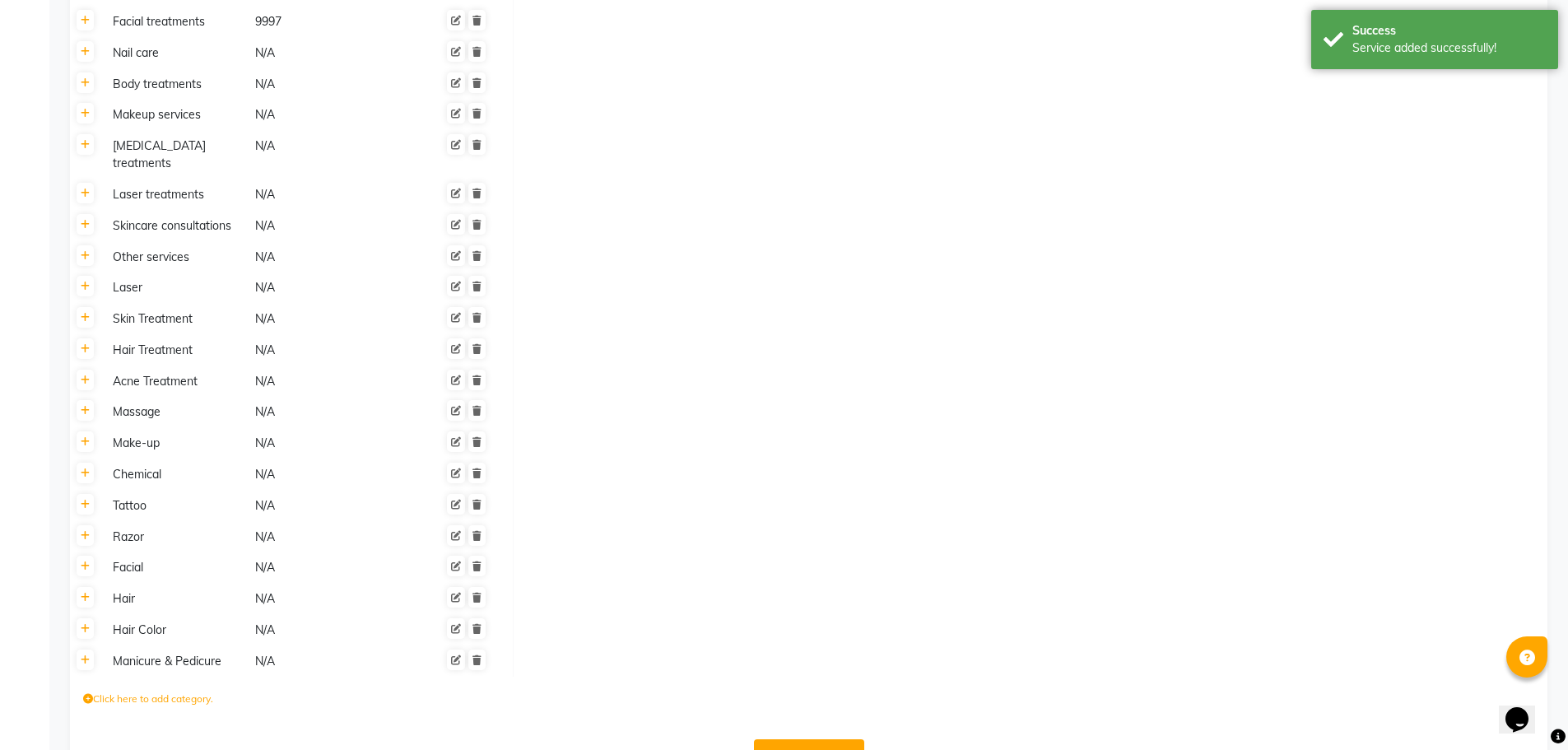
click at [840, 739] on button "Save Changes" at bounding box center [808, 754] width 110 height 31
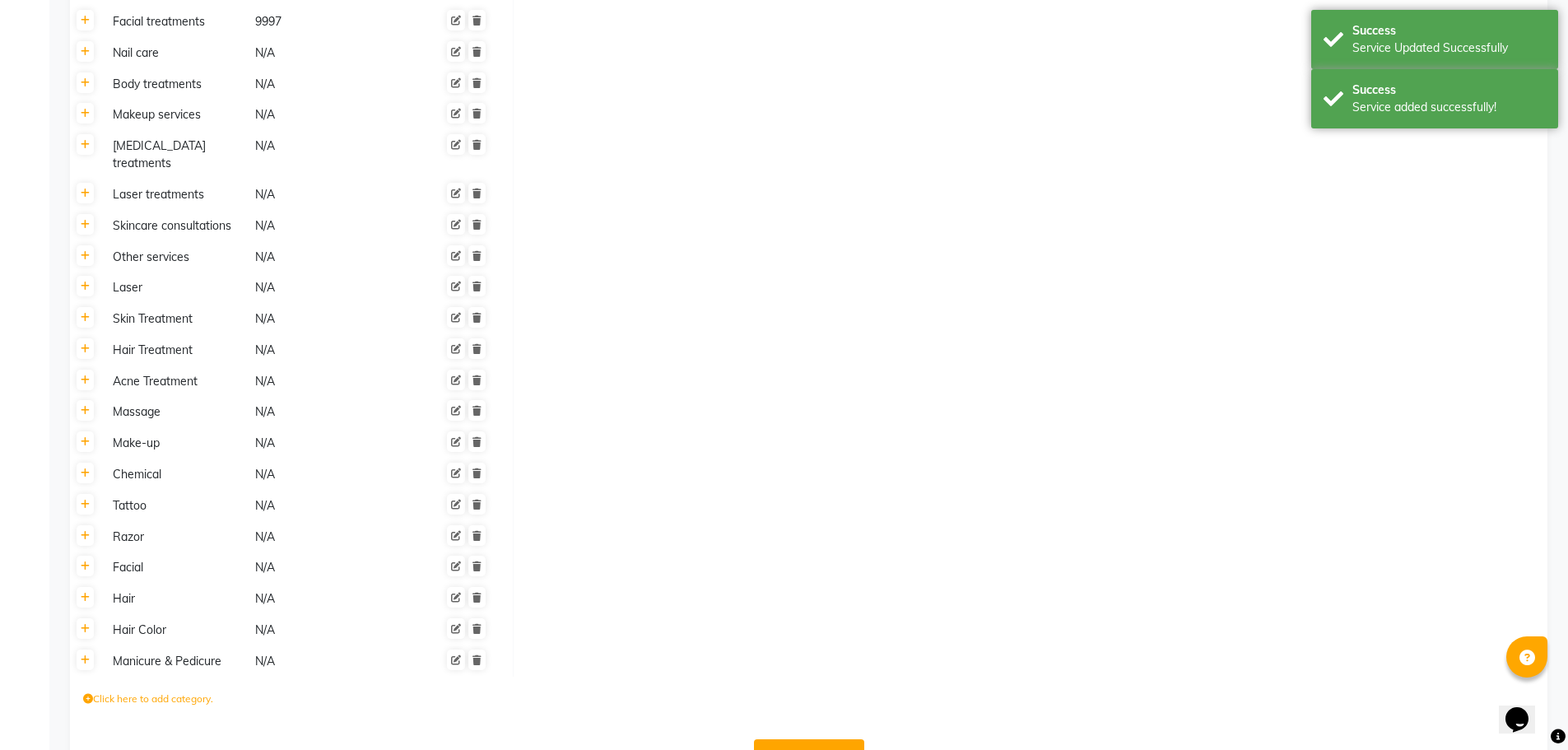
click at [796, 739] on button "Save Changes" at bounding box center [808, 754] width 110 height 31
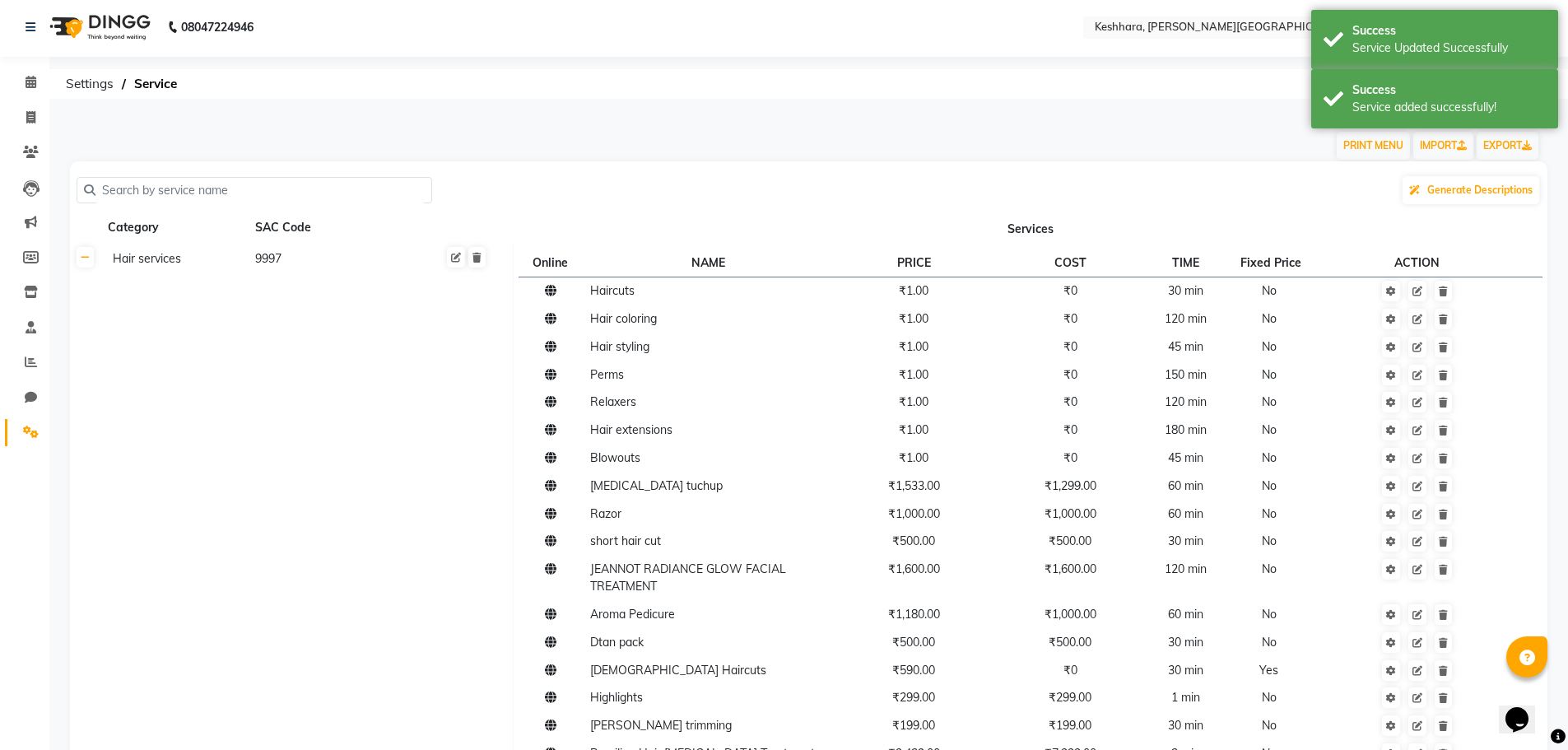
scroll to position [0, 0]
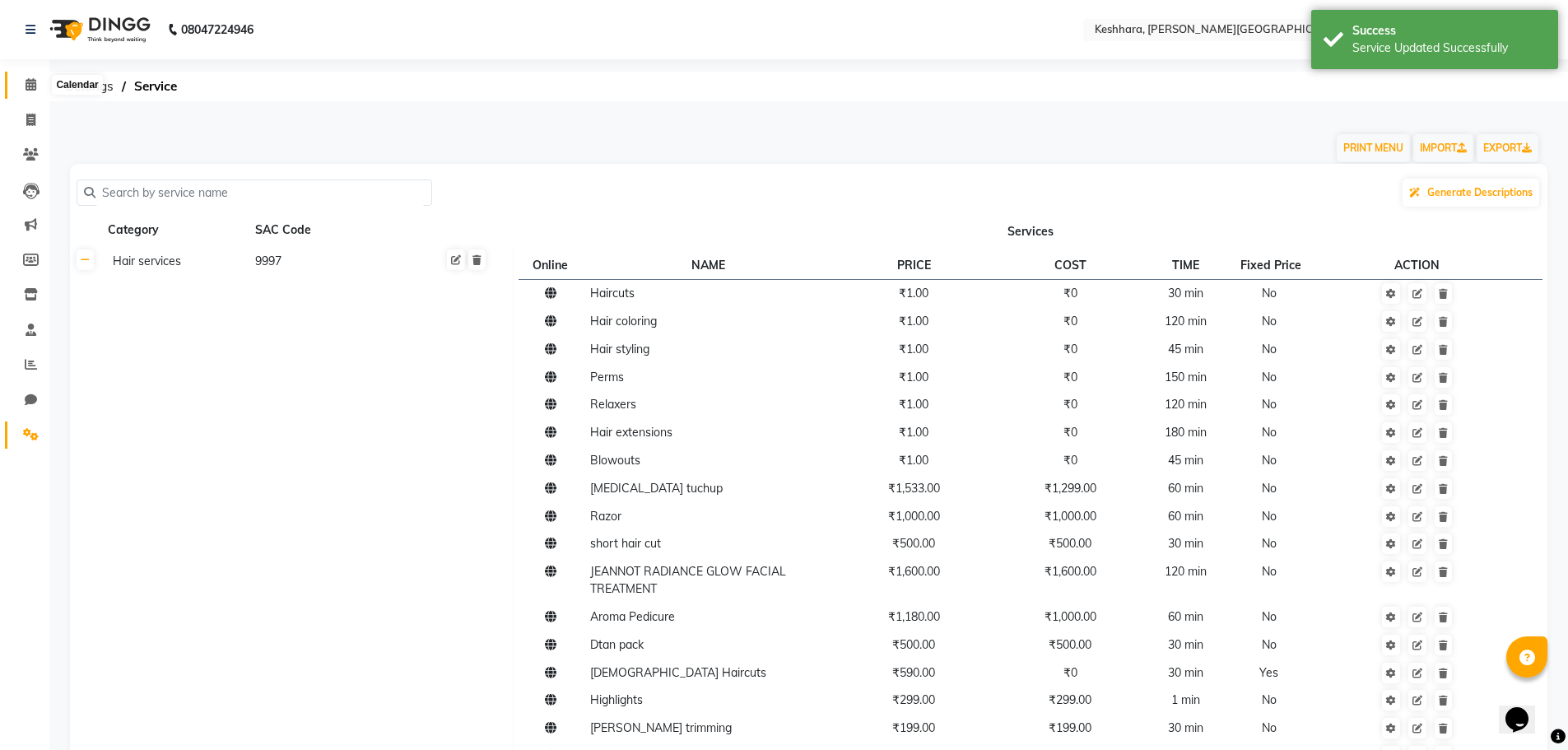
click at [25, 88] on icon at bounding box center [30, 84] width 11 height 13
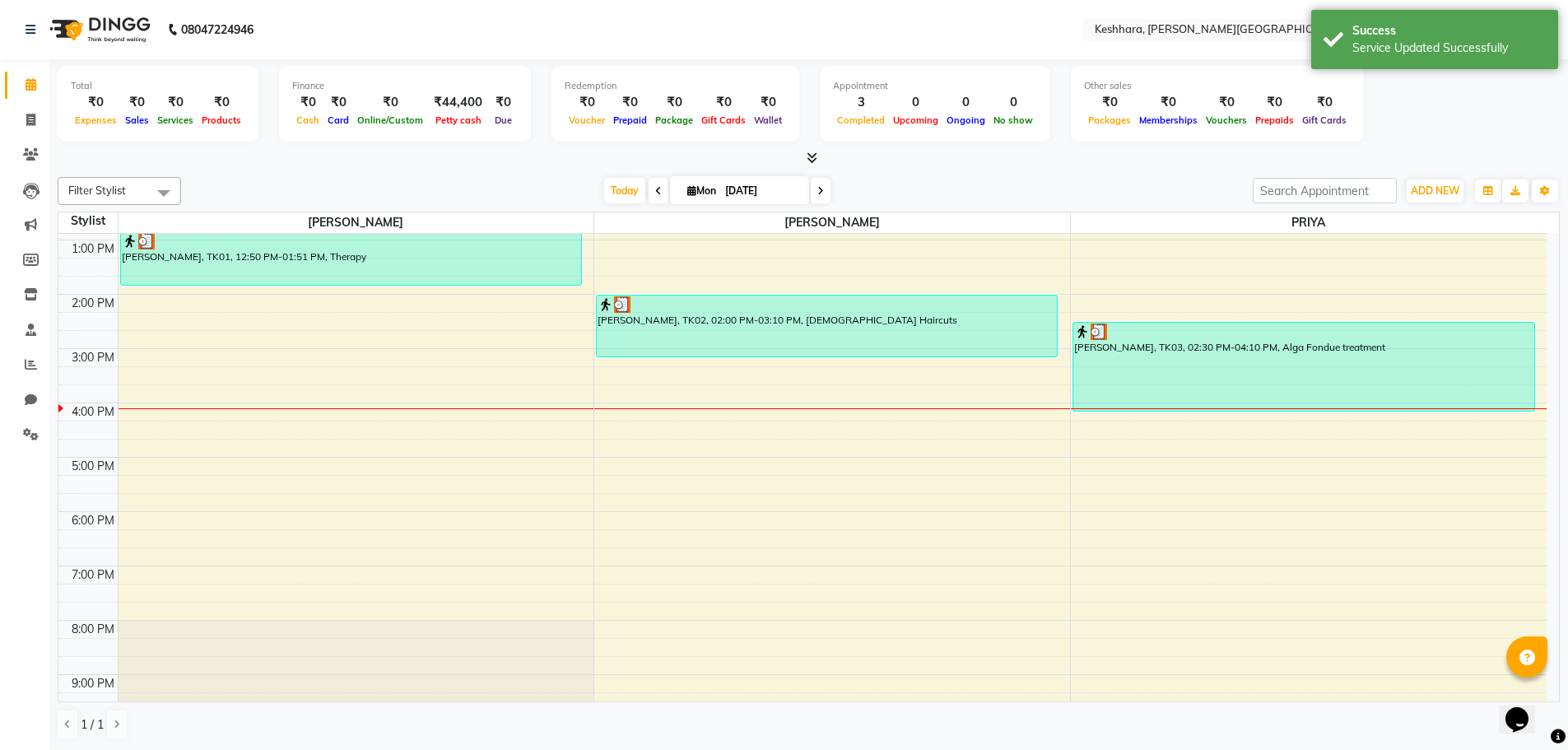
scroll to position [17, 0]
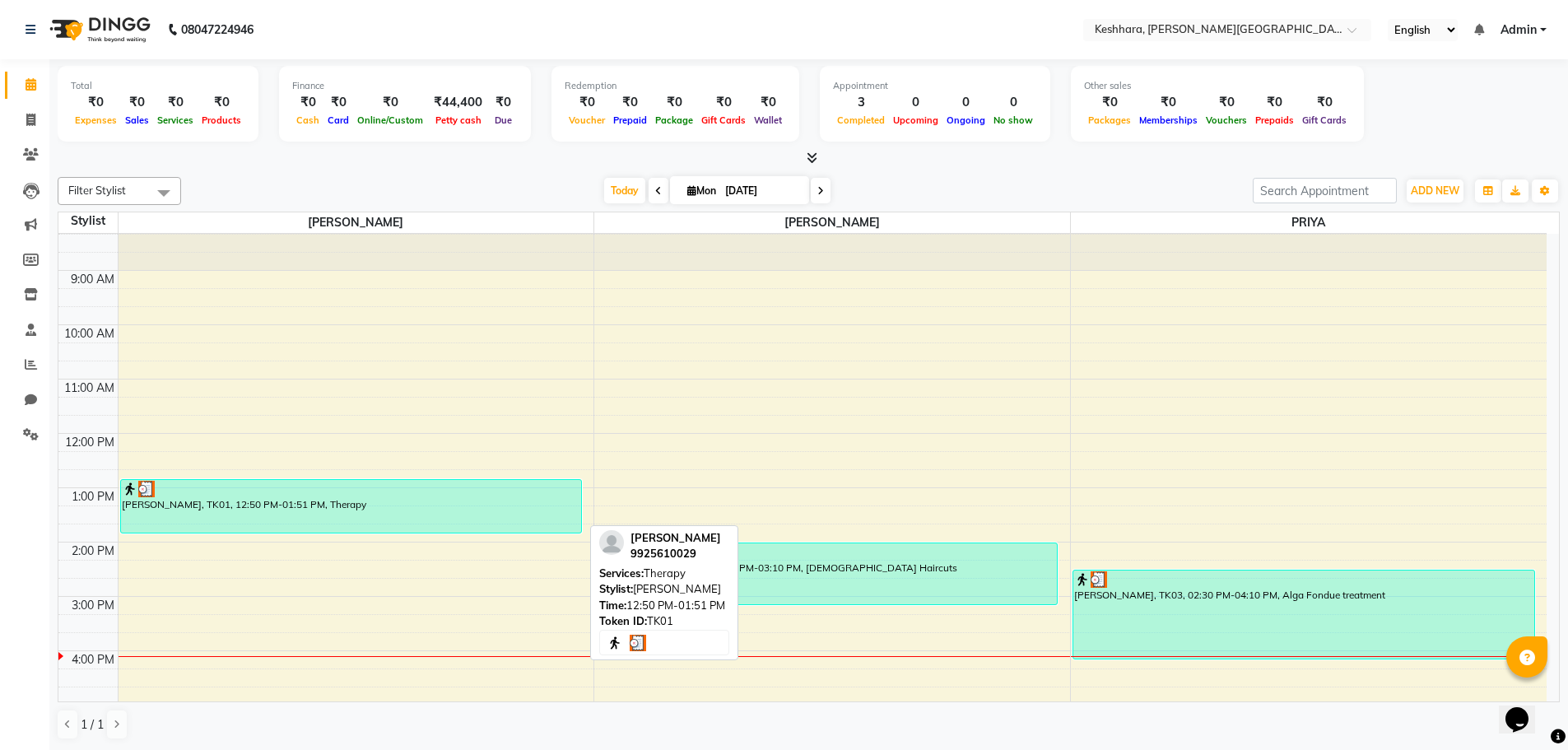
click at [311, 491] on div at bounding box center [351, 488] width 459 height 16
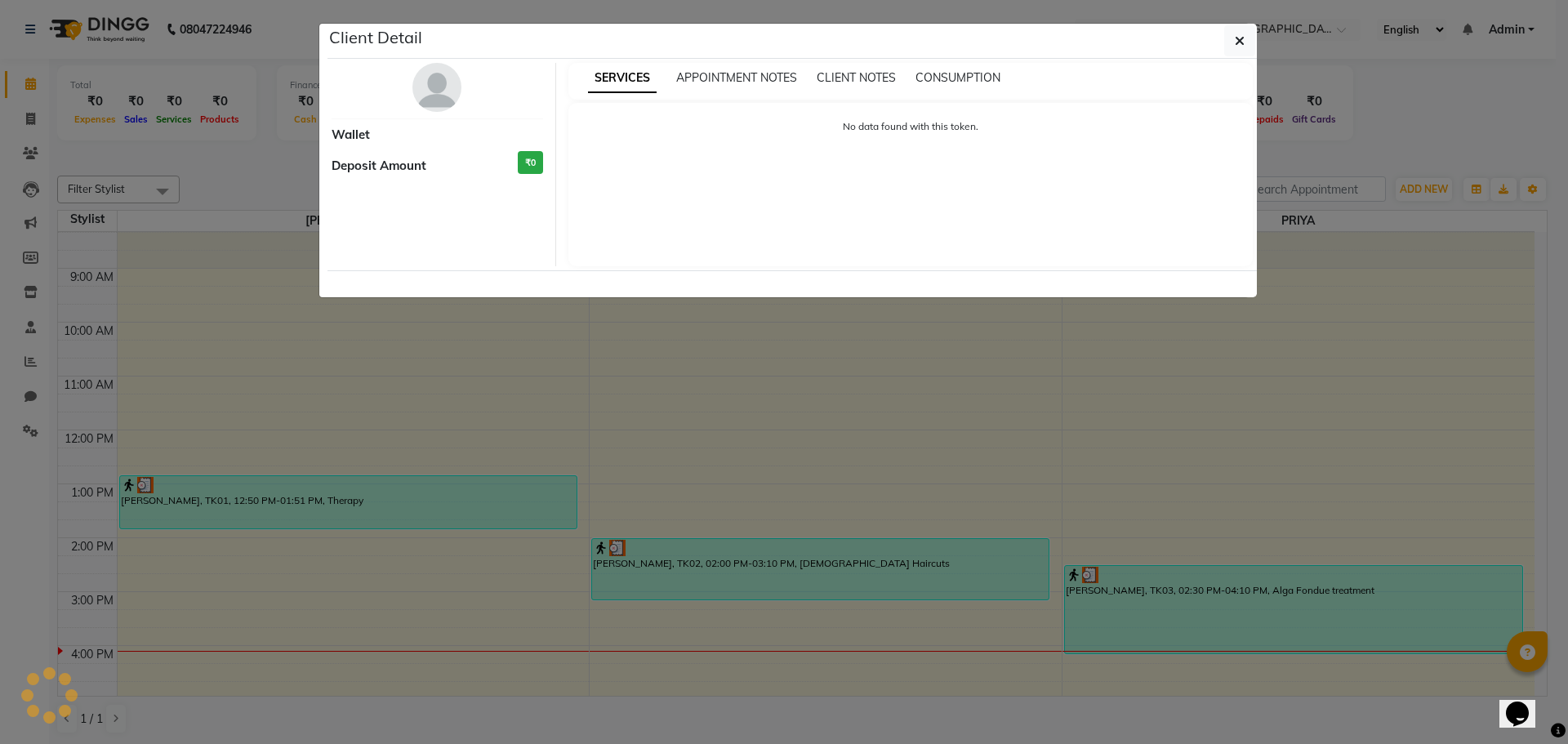
select select "3"
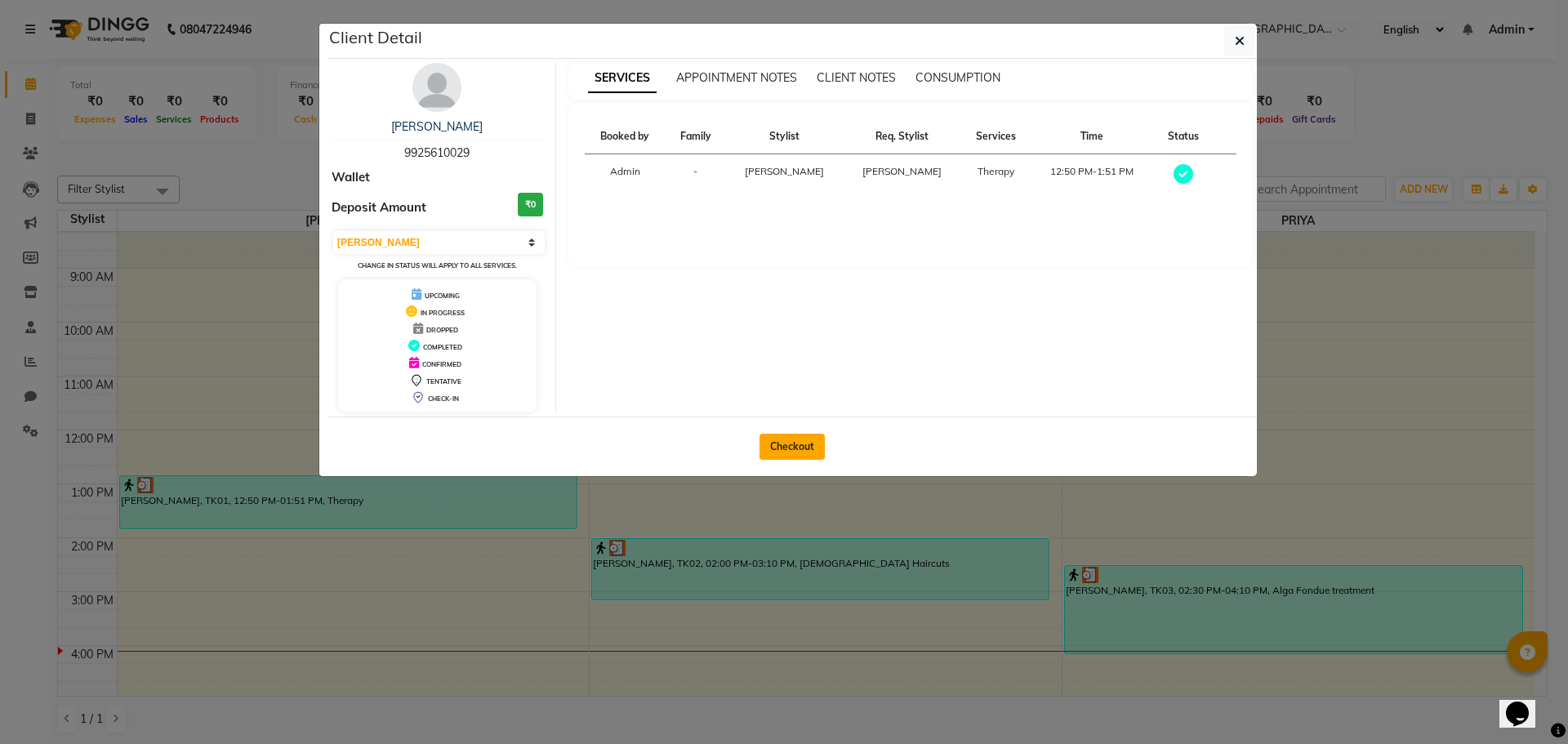
click at [810, 443] on button "Checkout" at bounding box center [792, 446] width 65 height 26
select select "7964"
select select "service"
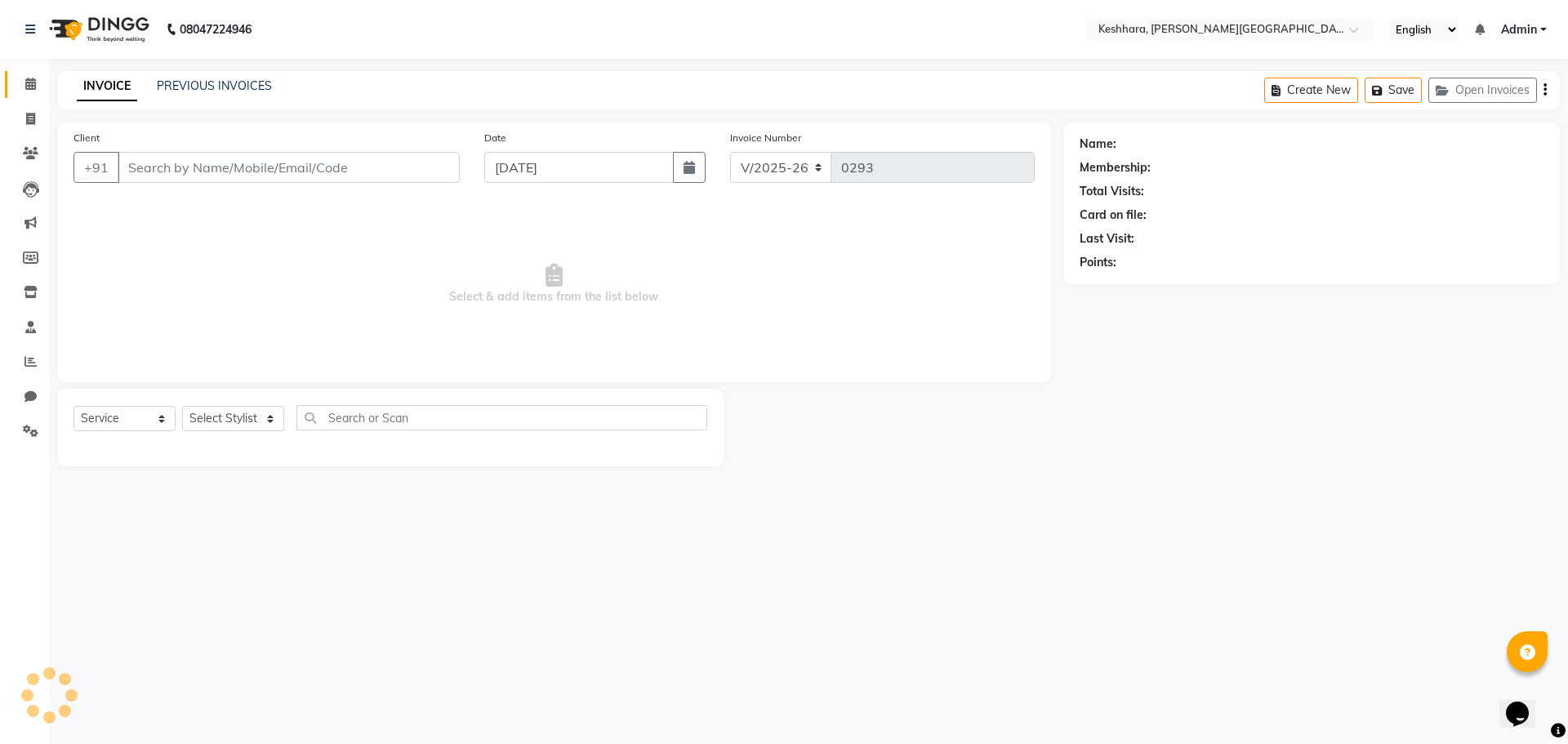
type input "9925610029"
select select "72678"
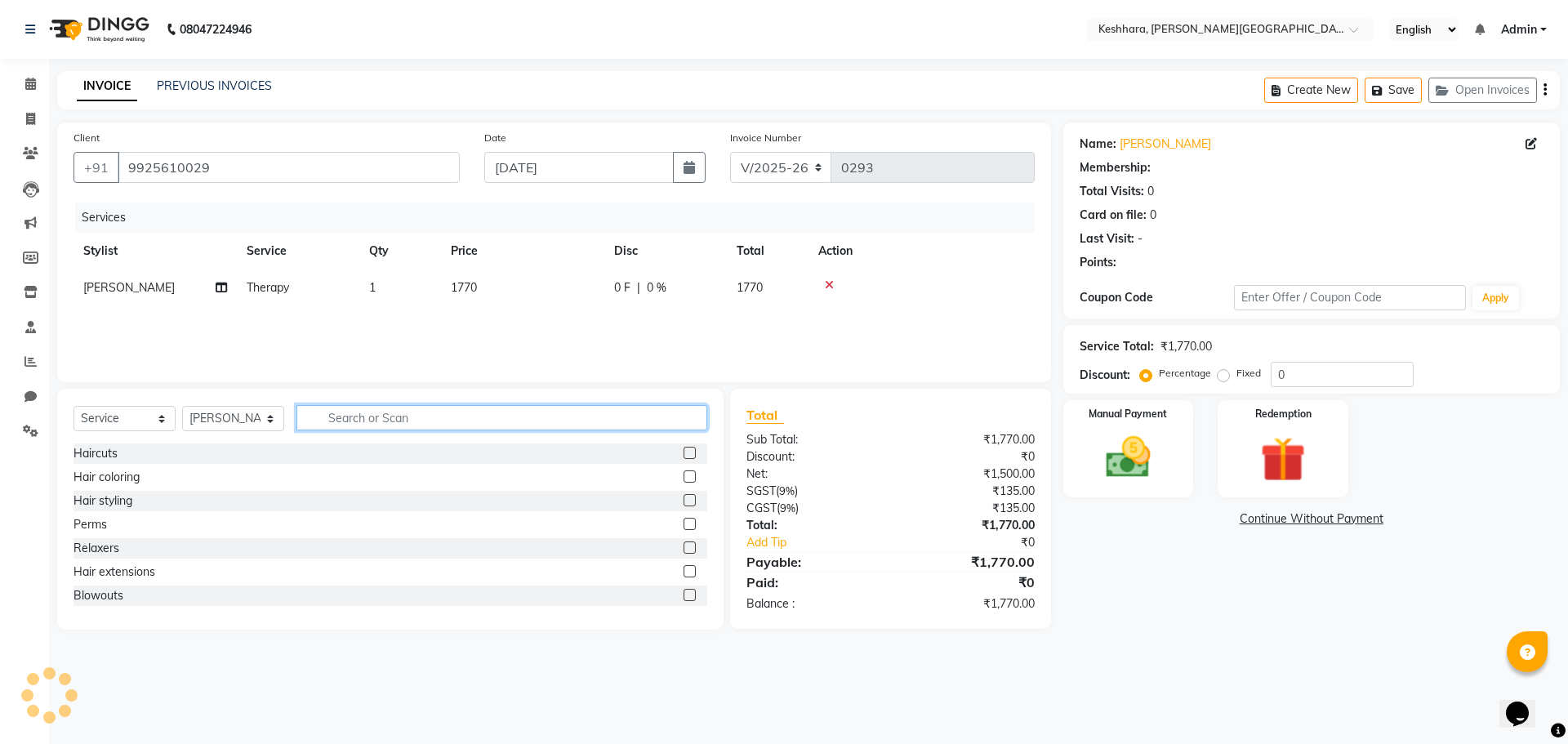
click at [404, 417] on input "text" at bounding box center [502, 418] width 411 height 25
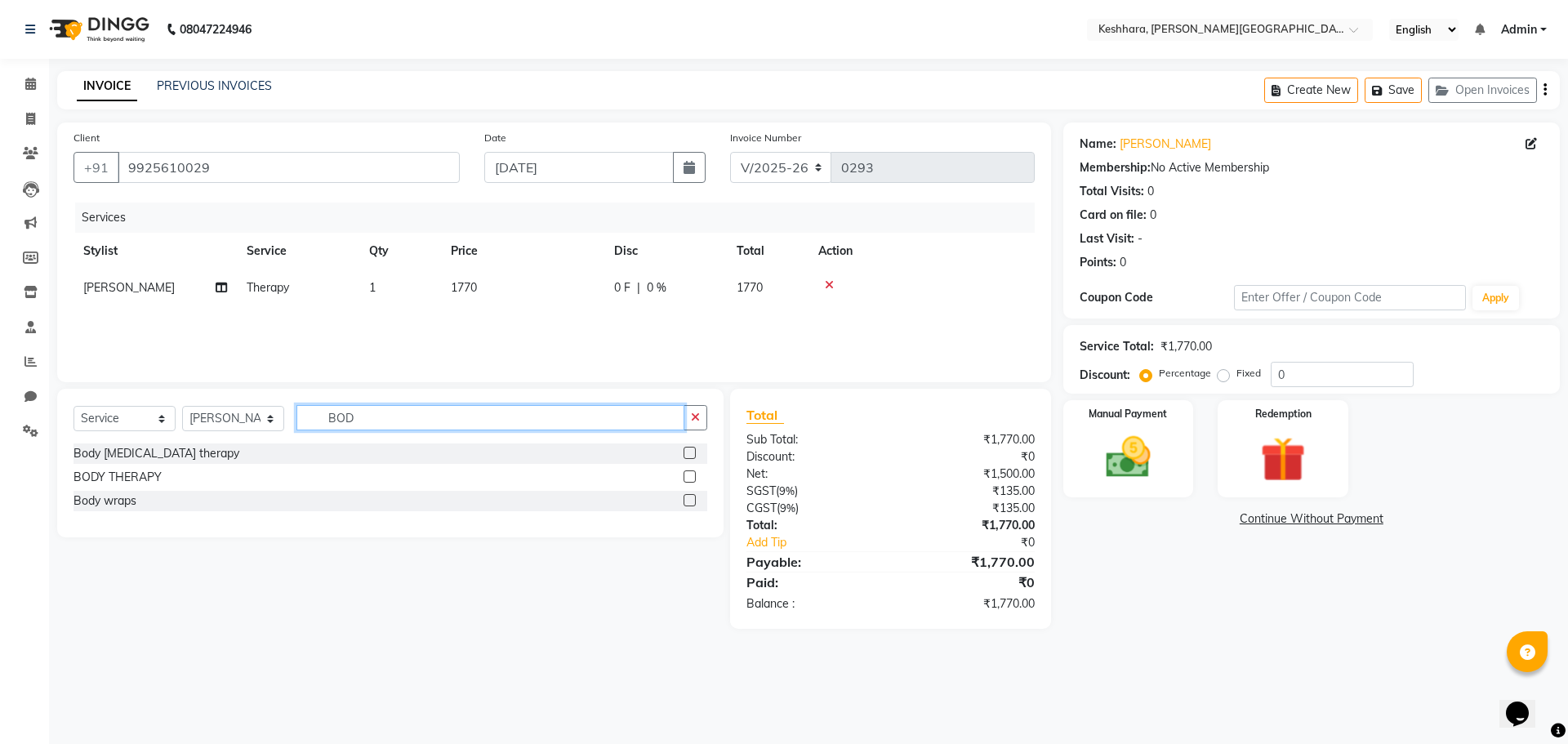
type input "BOD"
click at [687, 470] on label at bounding box center [690, 476] width 12 height 12
click at [687, 472] on input "checkbox" at bounding box center [689, 477] width 11 height 11
checkbox input "false"
click at [833, 277] on td at bounding box center [921, 287] width 226 height 36
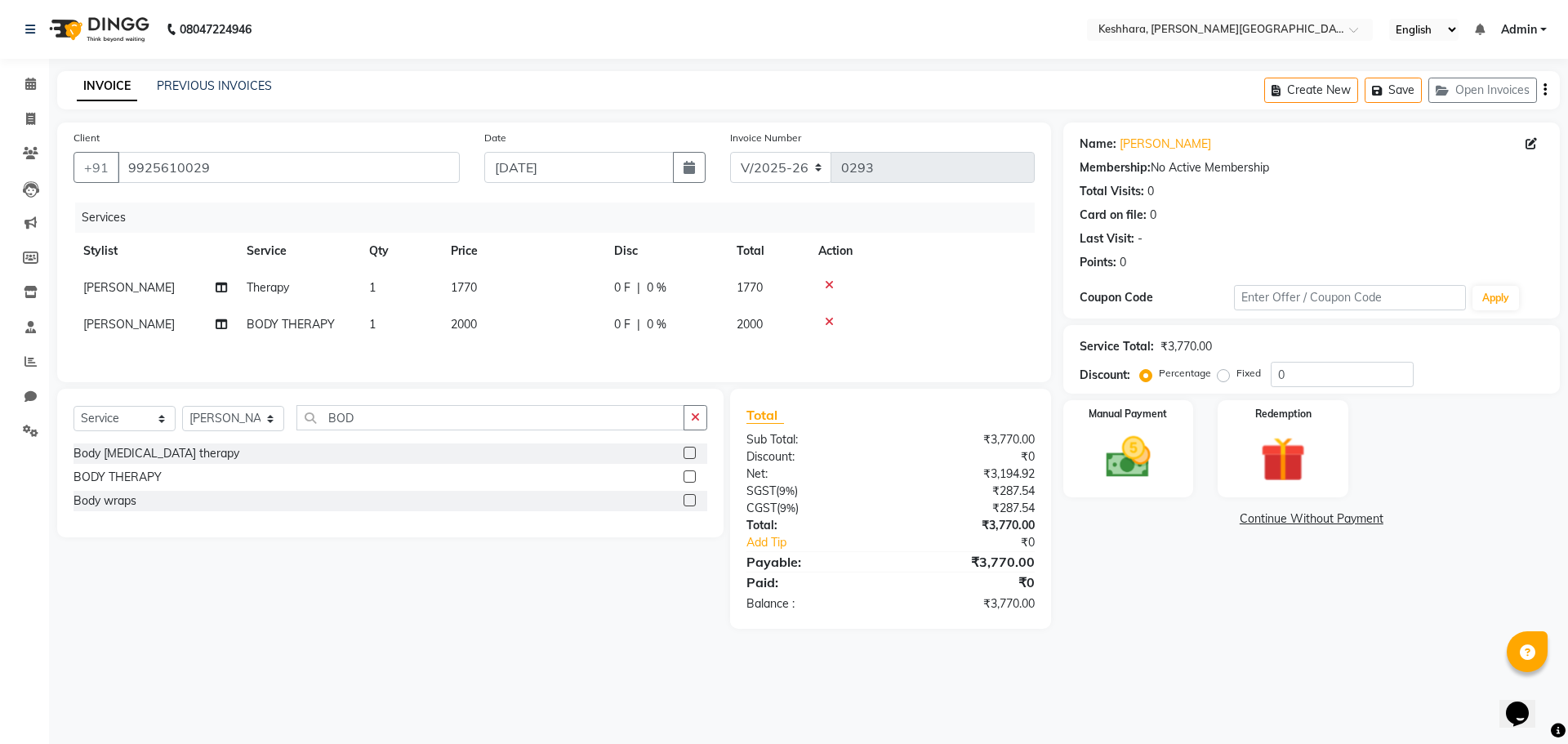
click at [831, 283] on icon at bounding box center [830, 284] width 9 height 12
click at [1147, 452] on img at bounding box center [1128, 457] width 76 height 54
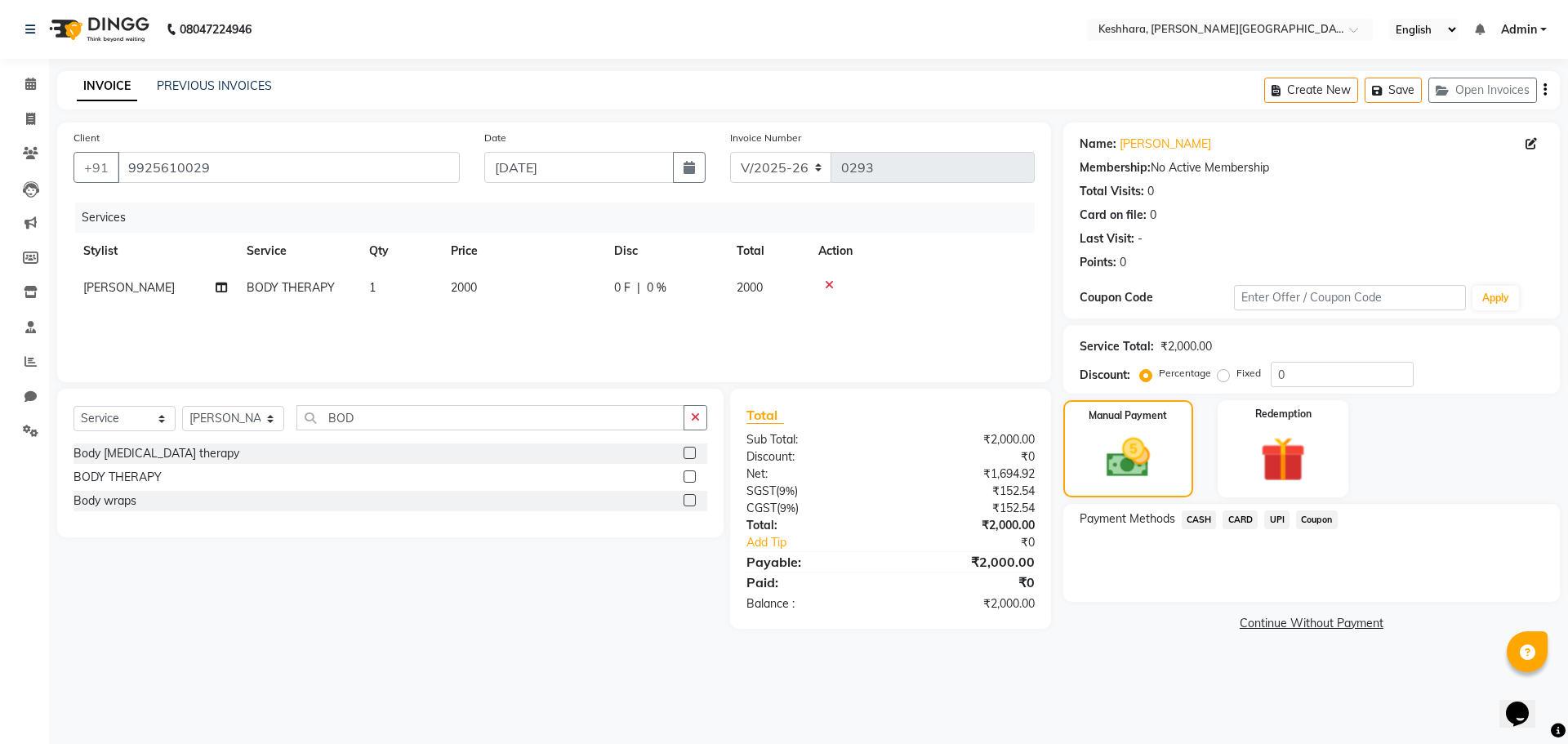
click at [1194, 514] on span "CASH" at bounding box center [1199, 519] width 35 height 19
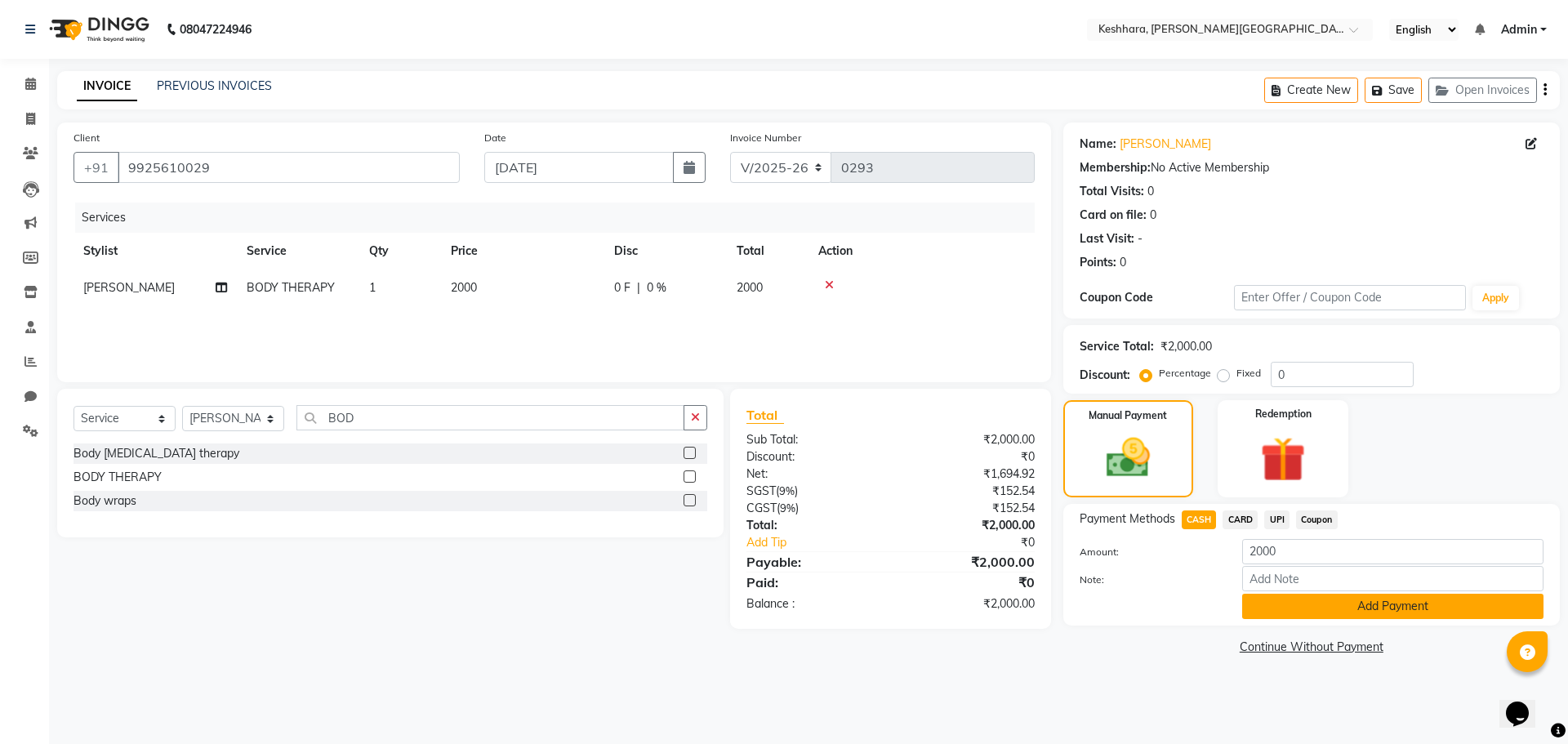
click at [1354, 607] on button "Add Payment" at bounding box center [1393, 606] width 302 height 25
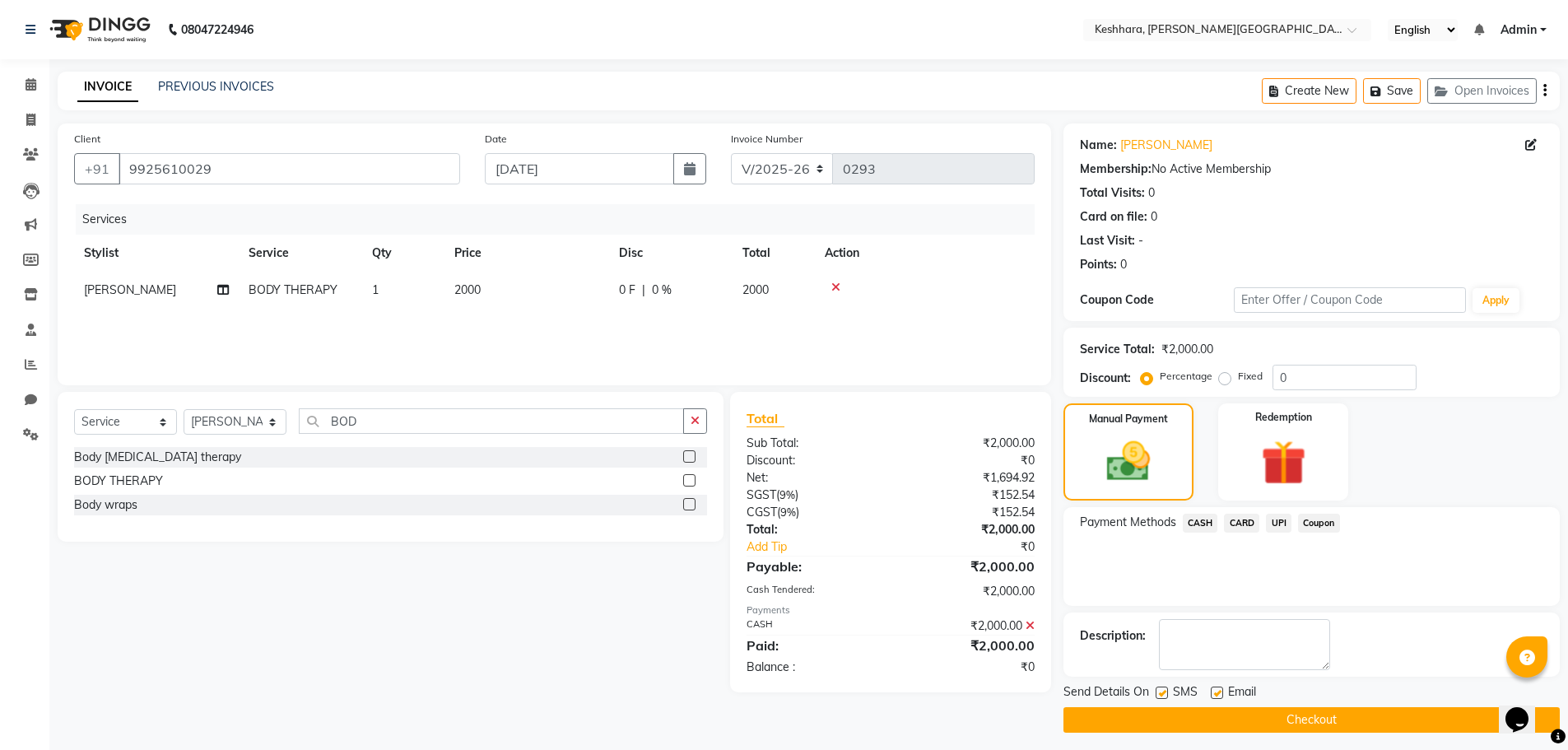
click at [1309, 711] on button "Checkout" at bounding box center [1312, 720] width 496 height 25
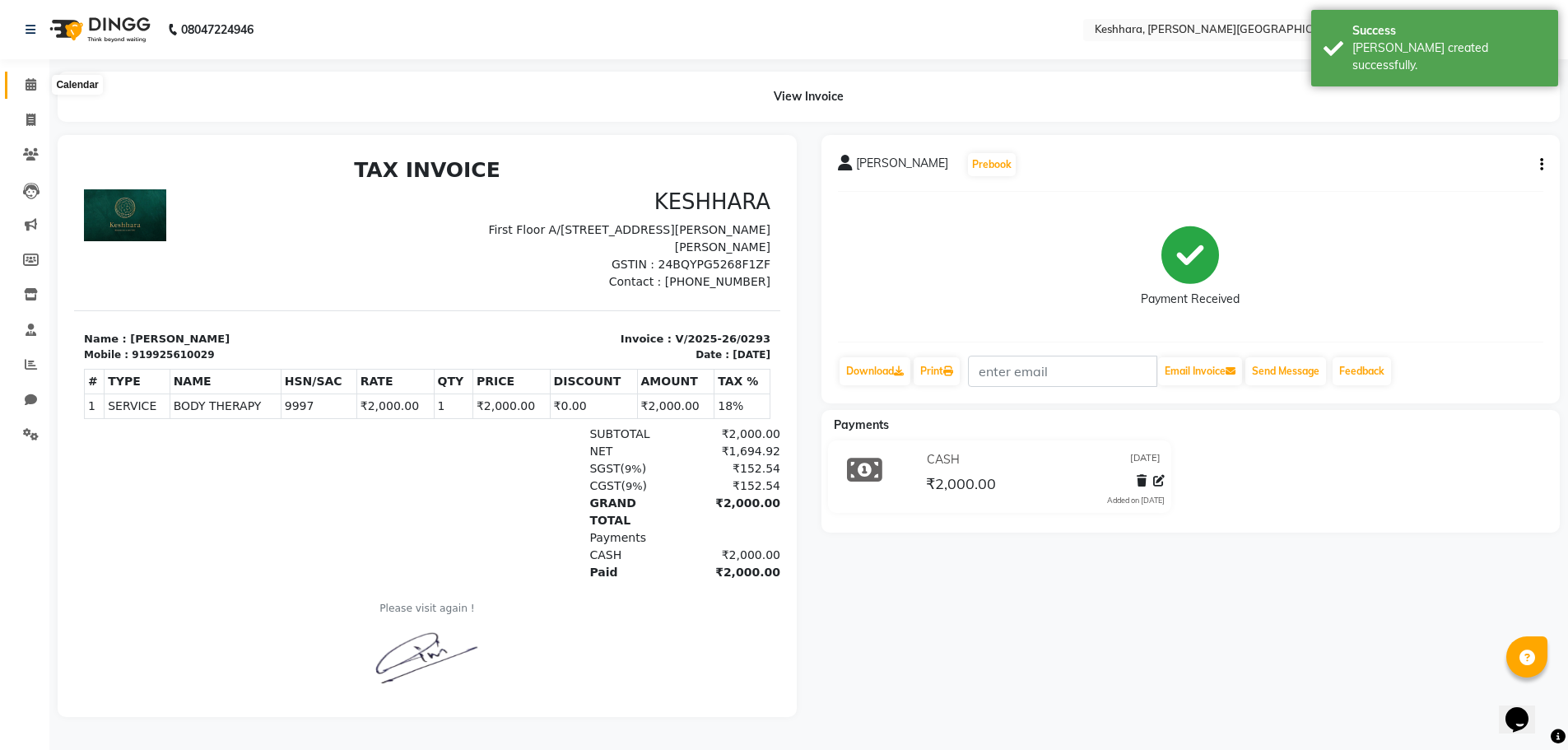
click at [34, 86] on icon at bounding box center [30, 84] width 11 height 13
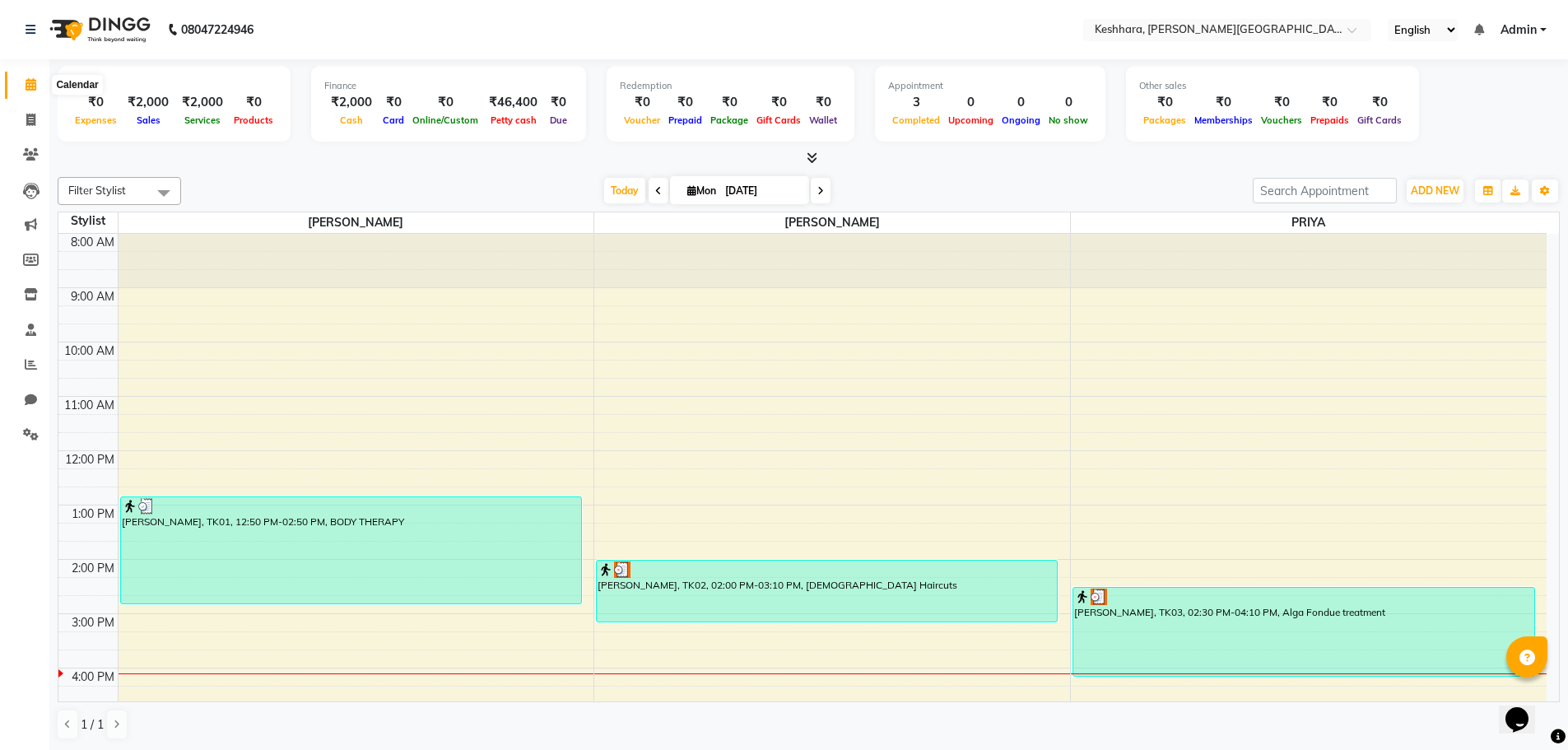
click at [32, 91] on span at bounding box center [30, 85] width 29 height 19
